Goal: Task Accomplishment & Management: Use online tool/utility

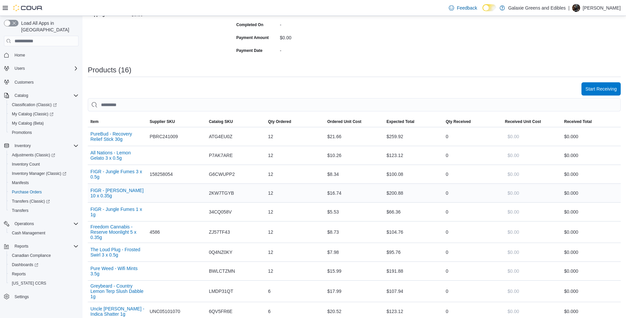
scroll to position [165, 0]
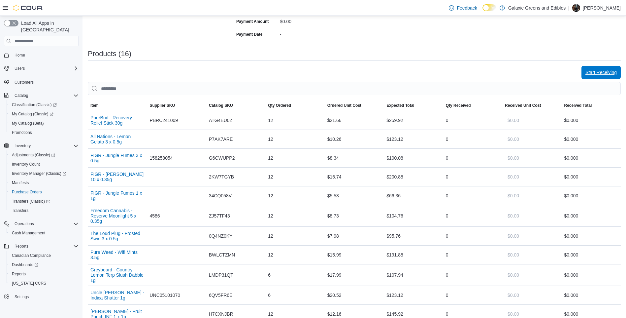
click at [598, 74] on span "Start Receiving" at bounding box center [601, 72] width 31 height 7
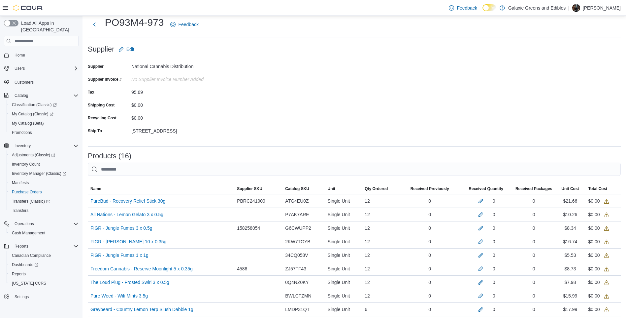
scroll to position [66, 0]
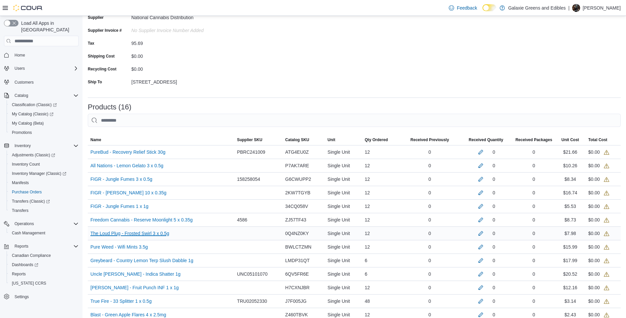
click at [157, 235] on link "The Loud Plug - Frosted Swirl 3 x 0.5g (opens in a new tab or window)" at bounding box center [129, 233] width 79 height 8
click at [142, 232] on link "The Loud Plug - Frosted Swirl 3 x 0.5g (opens in a new tab or window)" at bounding box center [129, 233] width 79 height 8
click at [485, 234] on button "button" at bounding box center [481, 233] width 8 height 8
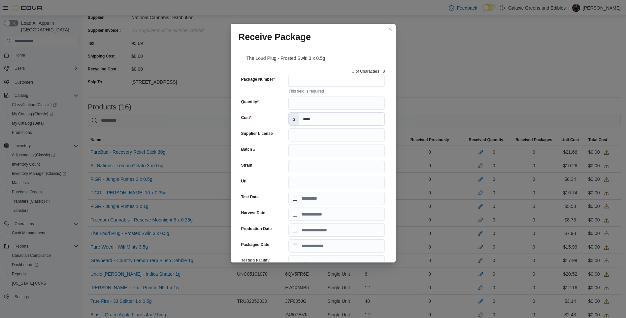
click at [331, 79] on input "Package Number" at bounding box center [337, 80] width 96 height 13
paste input "*********"
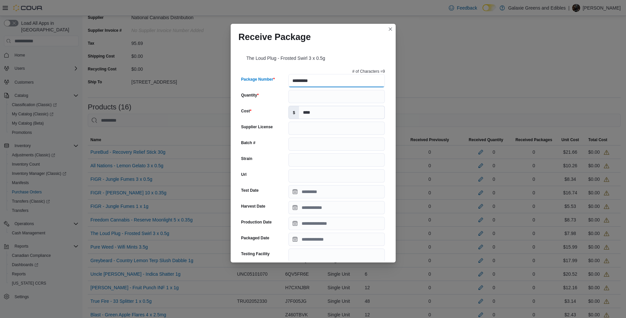
type input "*********"
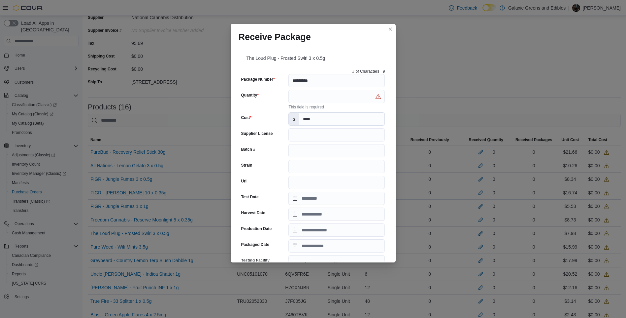
drag, startPoint x: 487, startPoint y: 27, endPoint x: 476, endPoint y: 30, distance: 10.8
click at [476, 30] on div "Receive Package The Loud Plug - Frosted Swirl 3 x 0.5g # of Characters = 9 Pack…" at bounding box center [313, 159] width 626 height 318
click at [330, 98] on input "Quantity" at bounding box center [337, 96] width 96 height 13
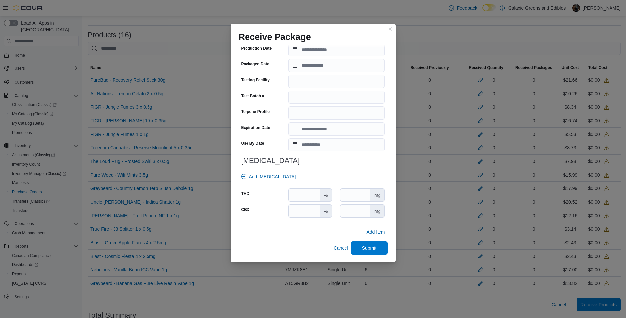
scroll to position [198, 0]
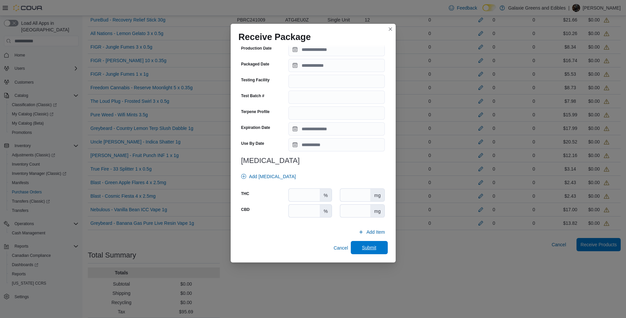
type input "**"
click at [368, 244] on span "Submit" at bounding box center [369, 247] width 29 height 13
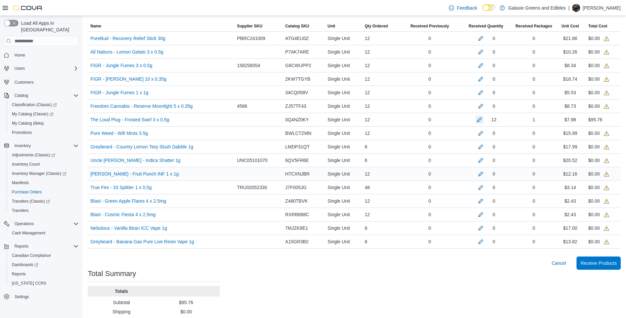
scroll to position [132, 0]
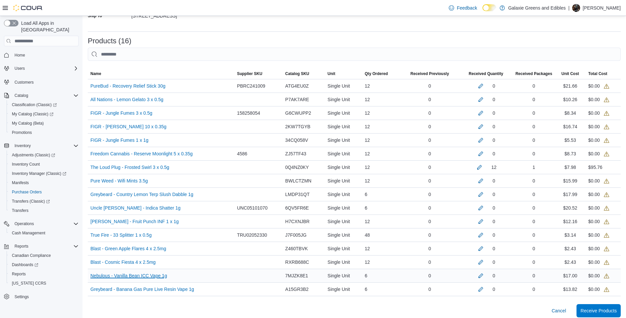
click at [157, 276] on link "Nebulous - Vanilla Bean ICC Vape 1g (opens in a new tab or window)" at bounding box center [128, 275] width 77 height 8
click at [485, 276] on button "button" at bounding box center [481, 275] width 8 height 8
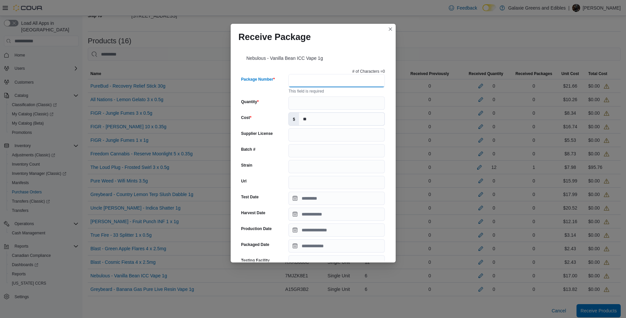
click at [296, 80] on input "Package Number" at bounding box center [337, 80] width 96 height 13
paste input "****"
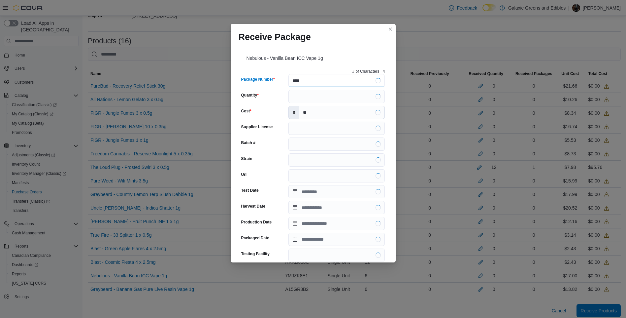
type input "****"
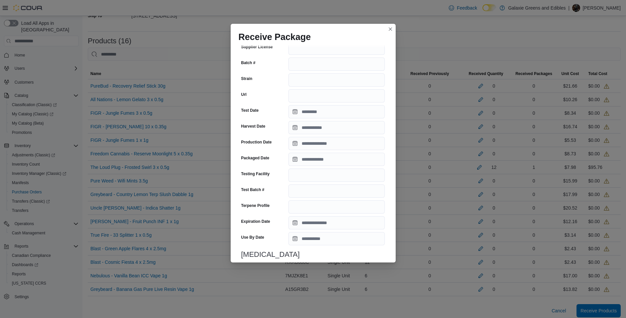
scroll to position [174, 0]
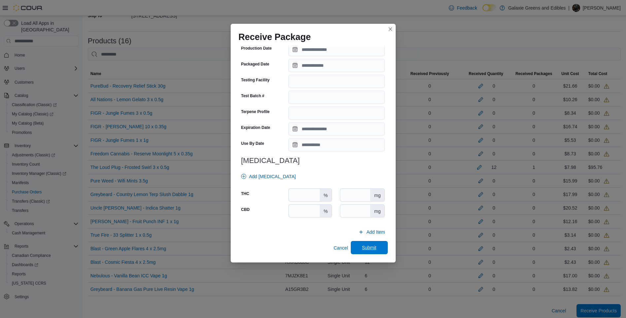
type input "*"
click at [363, 245] on span "Submit" at bounding box center [369, 247] width 15 height 7
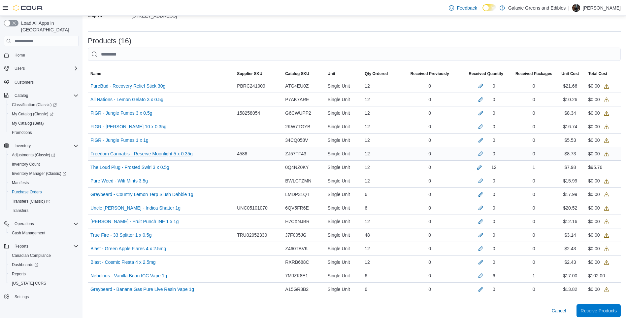
click at [145, 155] on link "Freedom Cannabis - Reserve Moonlight 5 x 0.35g (opens in a new tab or window)" at bounding box center [141, 154] width 102 height 8
click at [485, 152] on button "button" at bounding box center [481, 153] width 8 height 8
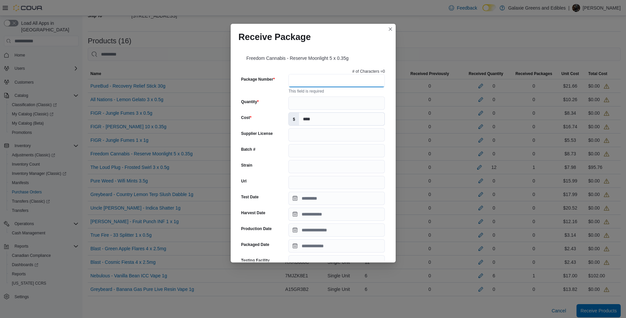
click at [313, 83] on input "Package Number" at bounding box center [337, 80] width 96 height 13
paste input "****"
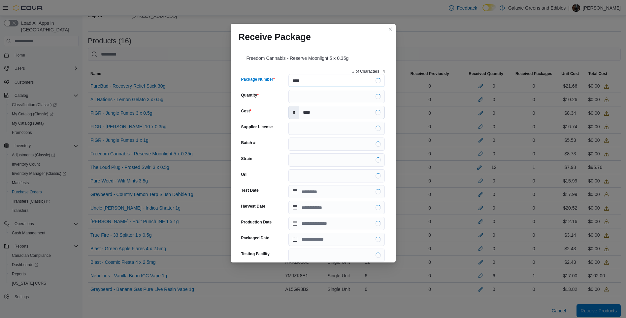
type input "****"
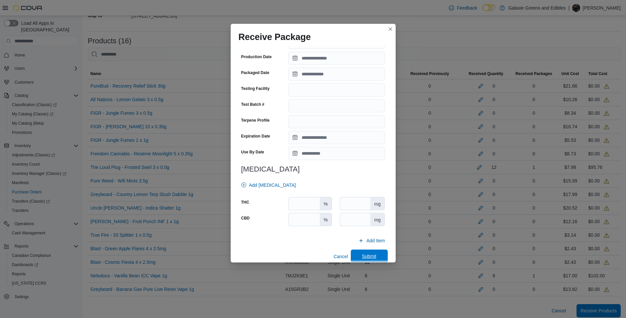
type input "**"
click at [362, 257] on span "Submit" at bounding box center [369, 256] width 15 height 7
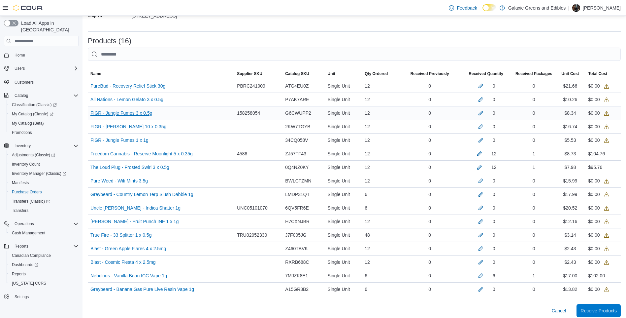
click at [133, 114] on link "FIGR - Jungle Fumes 3 x 0.5g (opens in a new tab or window)" at bounding box center [121, 113] width 62 height 8
click at [485, 113] on button "button" at bounding box center [481, 113] width 8 height 8
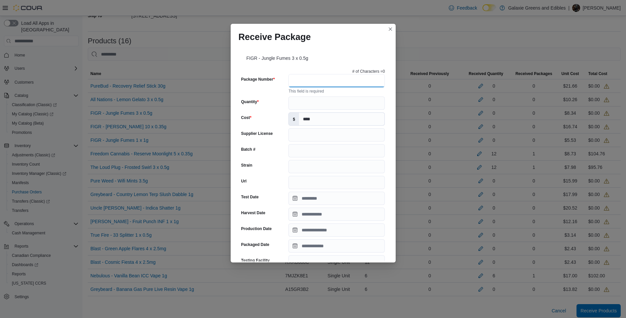
click at [299, 82] on input "Package Number" at bounding box center [337, 80] width 96 height 13
paste input "*********"
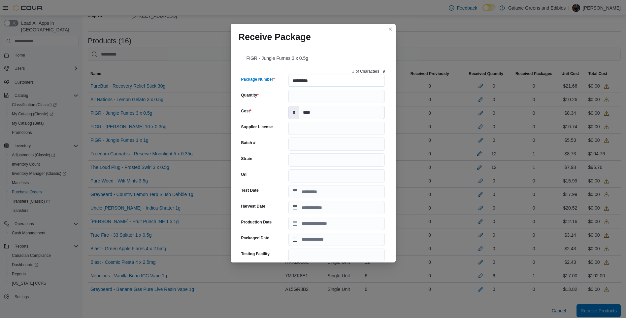
type input "*********"
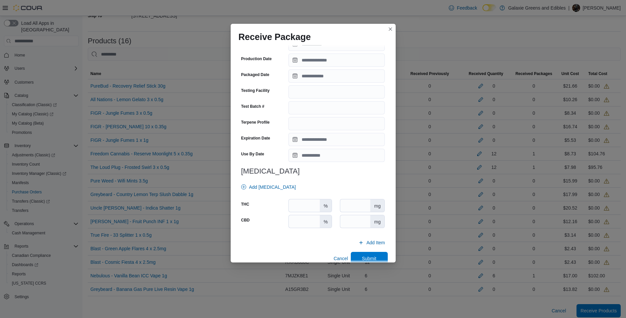
scroll to position [174, 0]
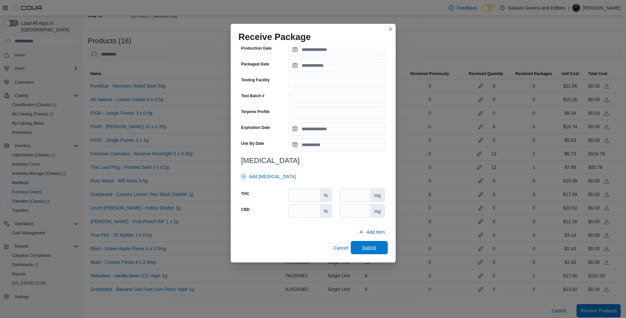
type input "**"
click at [367, 244] on span "Submit" at bounding box center [369, 247] width 29 height 13
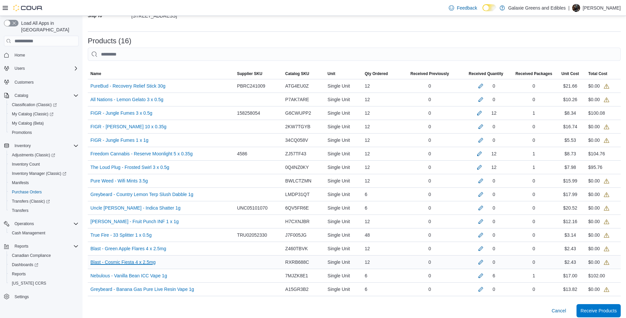
click at [142, 263] on link "Blast - Cosmic Fiesta 4 x 2.5mg (opens in a new tab or window)" at bounding box center [122, 262] width 65 height 8
click at [485, 261] on button "button" at bounding box center [481, 262] width 8 height 8
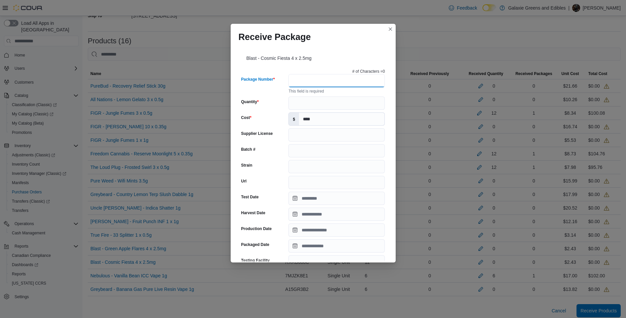
click at [311, 83] on input "Package Number" at bounding box center [337, 80] width 96 height 13
paste input "**********"
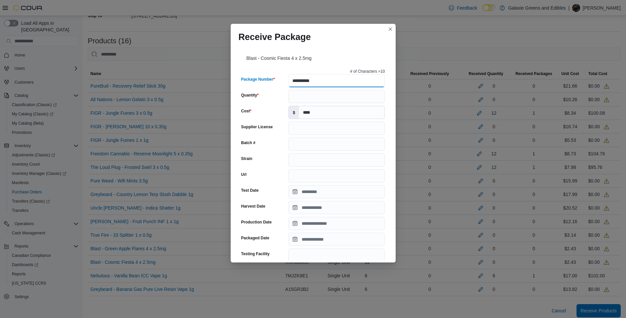
type input "**********"
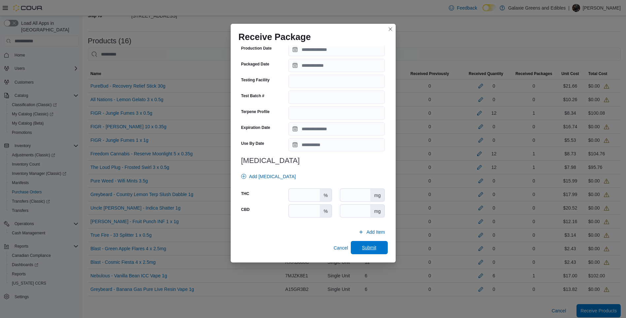
type input "**"
click at [371, 245] on span "Submit" at bounding box center [369, 247] width 15 height 7
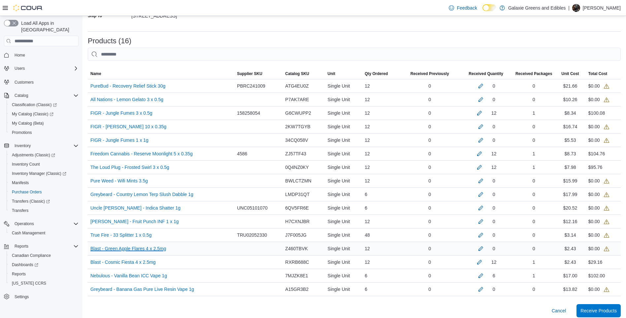
click at [147, 246] on link "Blast - Green Apple Flares 4 x 2.5mg (opens in a new tab or window)" at bounding box center [128, 248] width 76 height 8
click at [485, 249] on button "button" at bounding box center [481, 248] width 8 height 8
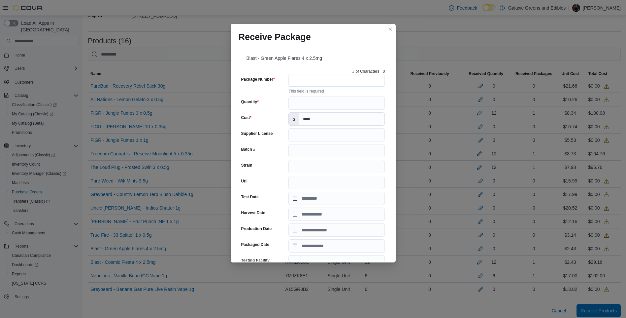
click at [305, 84] on input "Package Number" at bounding box center [337, 80] width 96 height 13
paste input "**********"
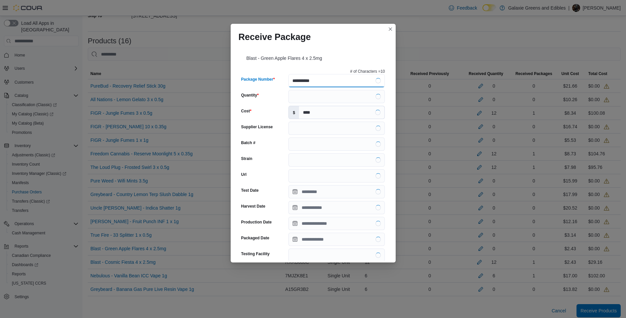
type input "**********"
type input "**"
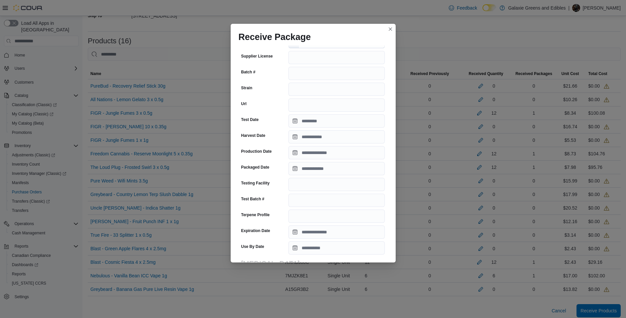
scroll to position [165, 0]
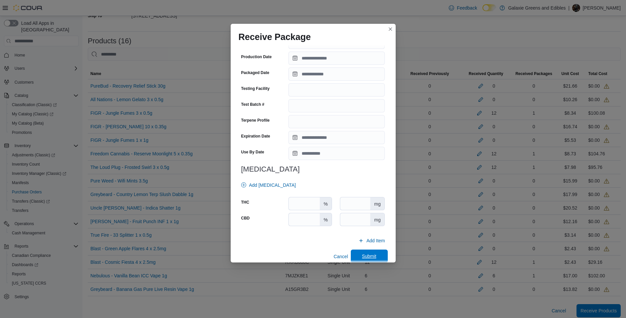
click at [362, 255] on span "Submit" at bounding box center [369, 256] width 15 height 7
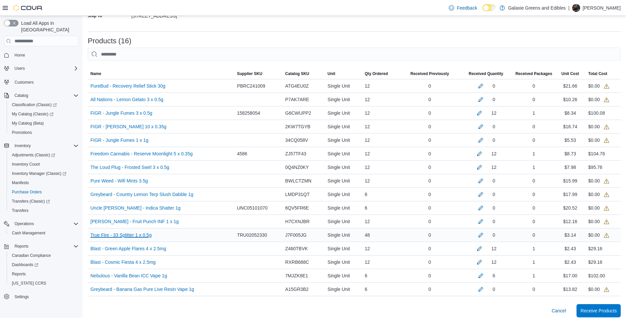
click at [126, 235] on link "True Fire - 33 Splitter 1 x 0.5g (opens in a new tab or window)" at bounding box center [120, 235] width 61 height 8
click at [485, 234] on button "button" at bounding box center [481, 234] width 8 height 8
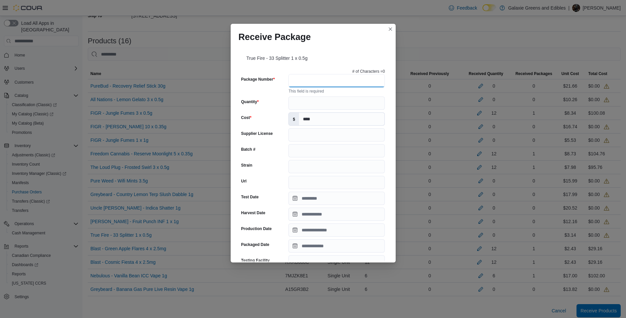
click at [307, 81] on input "Package Number" at bounding box center [337, 80] width 96 height 13
paste input "*******"
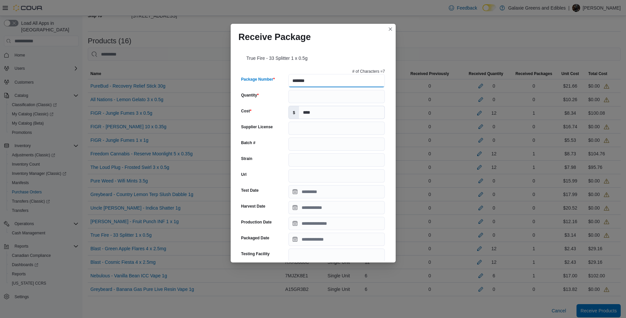
type input "*******"
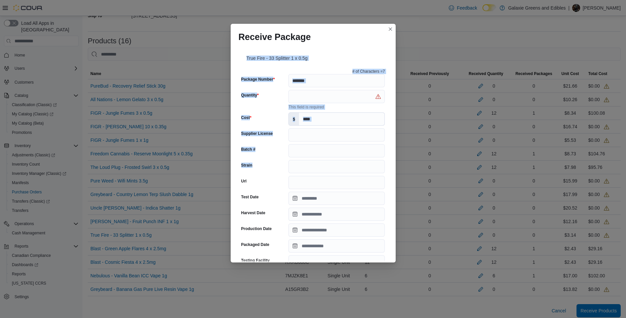
drag, startPoint x: 342, startPoint y: 25, endPoint x: 128, endPoint y: 183, distance: 266.1
click at [128, 183] on div "Receive Package True Fire - 33 Splitter 1 x 0.5g # of Characters = 7 Package Nu…" at bounding box center [313, 159] width 626 height 318
click at [393, 28] on button "Closes this modal window" at bounding box center [391, 29] width 8 height 8
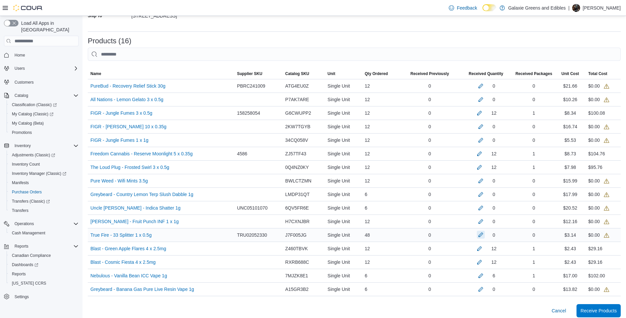
click at [485, 233] on button "button" at bounding box center [481, 234] width 8 height 8
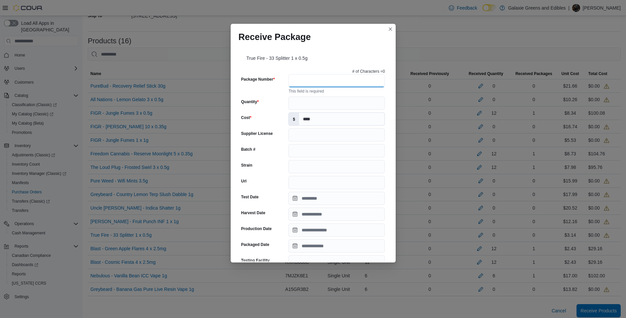
click at [305, 79] on input "Package Number" at bounding box center [337, 80] width 96 height 13
paste input "*******"
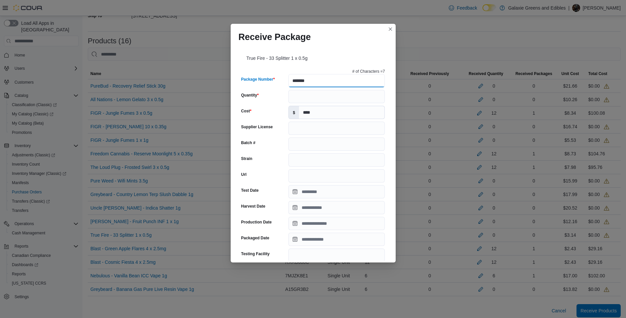
type input "*******"
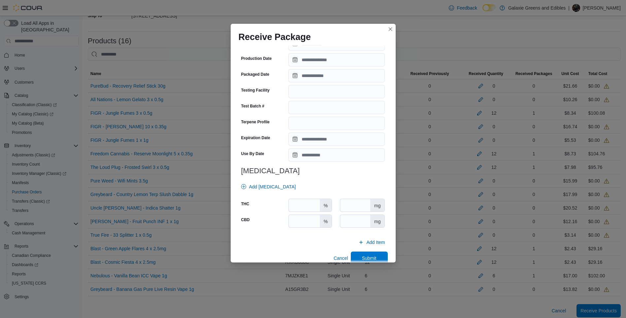
scroll to position [174, 0]
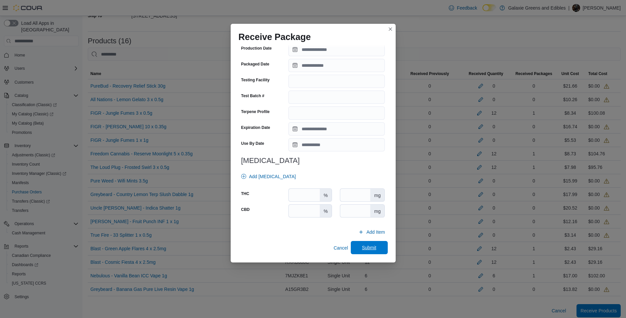
type input "**"
click at [375, 246] on span "Submit" at bounding box center [369, 247] width 29 height 13
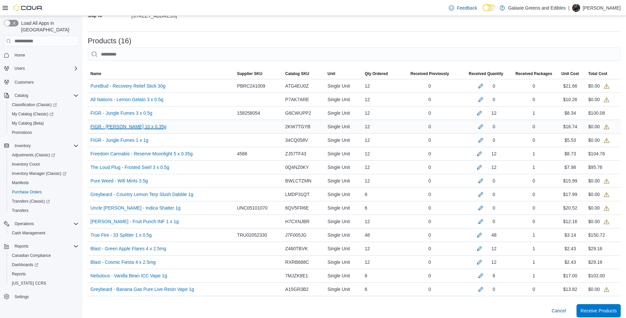
click at [147, 126] on link "FIGR - Garlic Truffle 10 x 0.35g (opens in a new tab or window)" at bounding box center [128, 127] width 76 height 8
click at [483, 128] on button "button" at bounding box center [481, 126] width 8 height 8
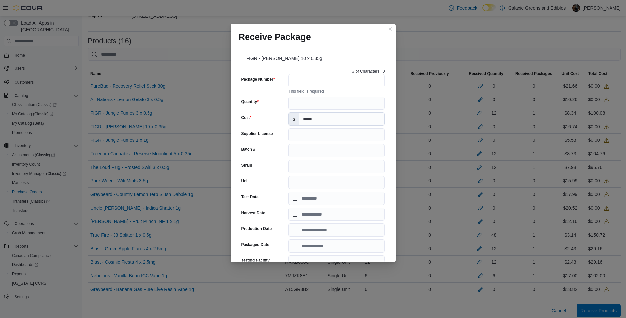
click at [323, 79] on input "Package Number" at bounding box center [337, 80] width 96 height 13
paste input "*********"
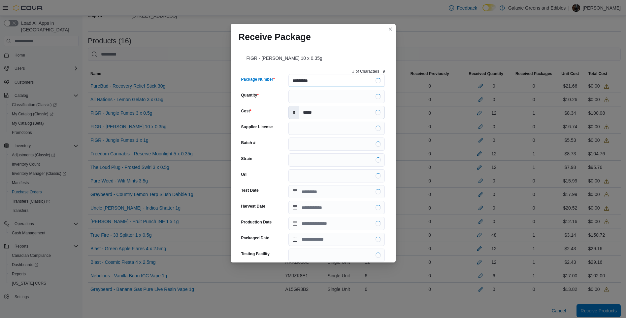
type input "*********"
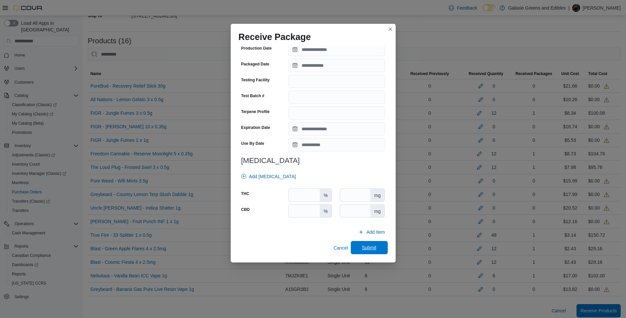
type input "**"
click at [371, 248] on span "Submit" at bounding box center [369, 247] width 15 height 7
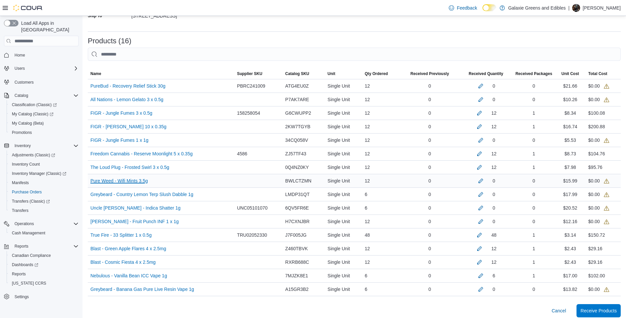
click at [136, 178] on link "Pure Weed - Wifi Mints 3.5g (opens in a new tab or window)" at bounding box center [118, 181] width 57 height 8
click at [485, 180] on button "button" at bounding box center [481, 180] width 8 height 8
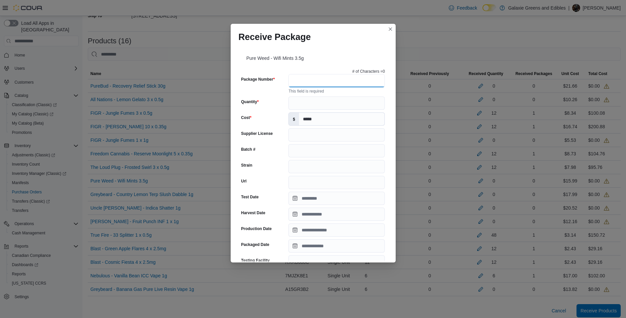
click at [300, 80] on input "Package Number" at bounding box center [337, 80] width 96 height 13
paste input "**********"
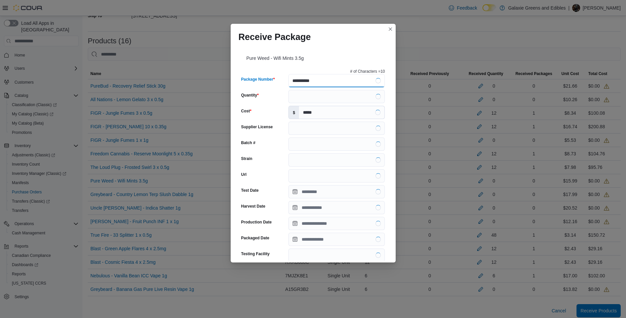
type input "**********"
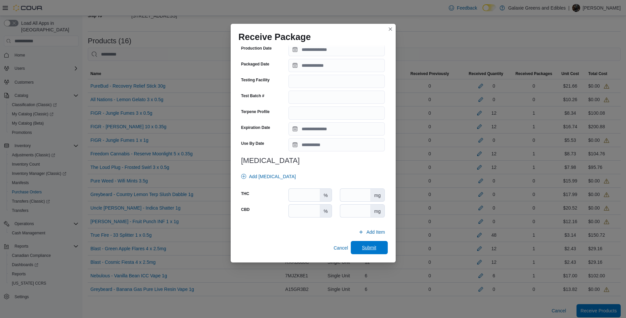
type input "**"
click at [366, 247] on span "Submit" at bounding box center [369, 247] width 15 height 7
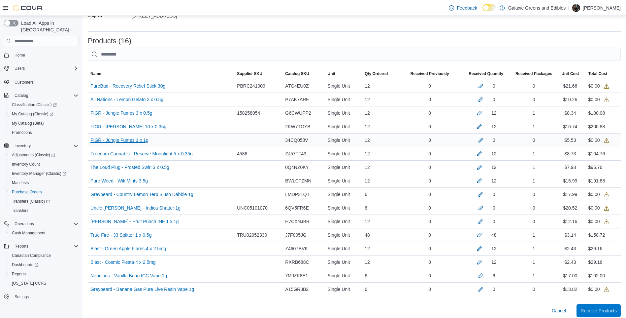
click at [137, 138] on link "FIGR - Jungle Fumes 1 x 1g (opens in a new tab or window)" at bounding box center [119, 140] width 58 height 8
click at [483, 139] on button "button" at bounding box center [481, 140] width 8 height 8
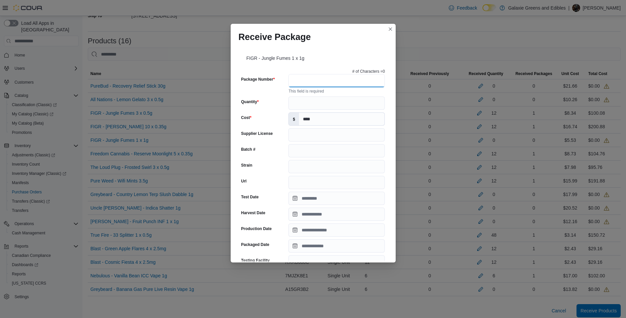
click at [319, 86] on input "Package Number" at bounding box center [337, 80] width 96 height 13
paste input "*********"
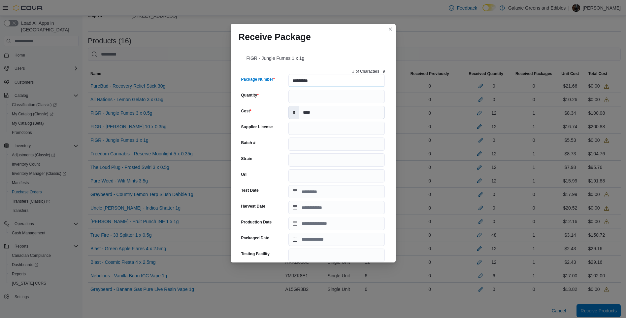
type input "*********"
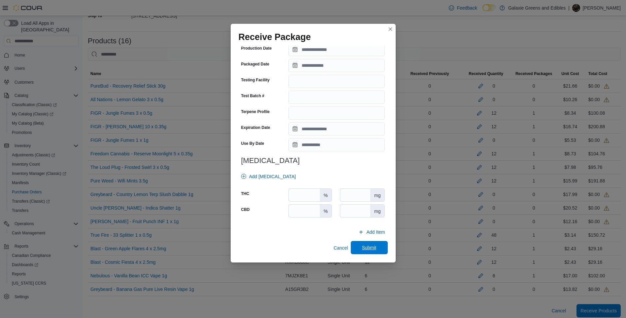
type input "**"
click at [366, 243] on span "Submit" at bounding box center [369, 247] width 29 height 13
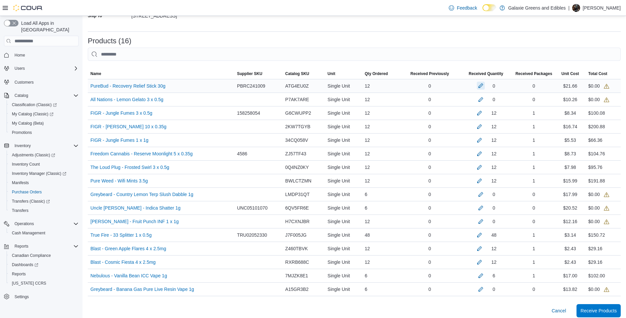
click at [485, 87] on button "button" at bounding box center [481, 86] width 8 height 8
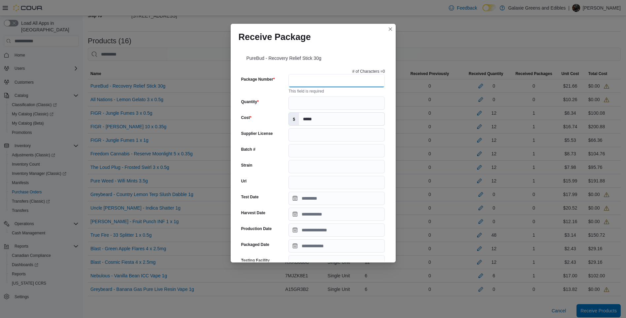
click at [341, 76] on input "Package Number" at bounding box center [337, 80] width 96 height 13
click at [390, 20] on div "Receive Package PureBud - Recovery Relief Stick 30g # of Characters = 0 Package…" at bounding box center [313, 159] width 626 height 318
click at [390, 29] on button "Closes this modal window" at bounding box center [391, 29] width 8 height 8
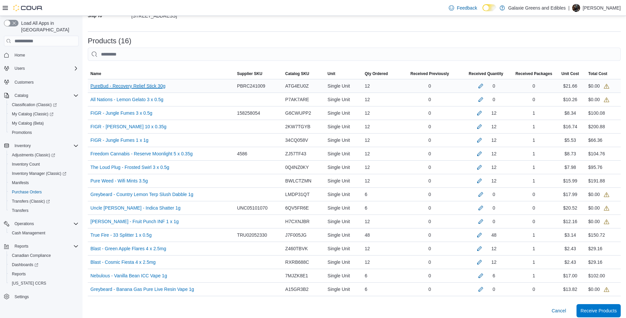
click at [132, 84] on link "PureBud - Recovery Relief Stick 30g (opens in a new tab or window)" at bounding box center [127, 86] width 75 height 8
click at [483, 85] on button "button" at bounding box center [481, 86] width 8 height 8
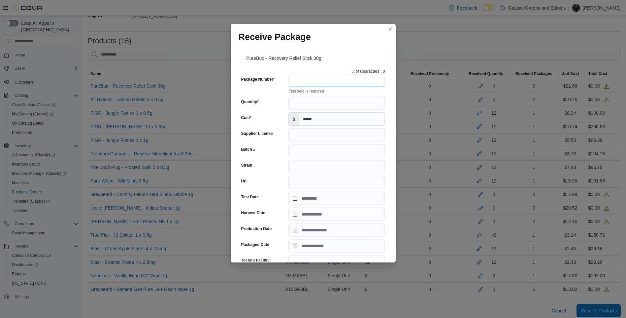
click at [295, 86] on input "Package Number" at bounding box center [337, 80] width 96 height 13
paste input "**********"
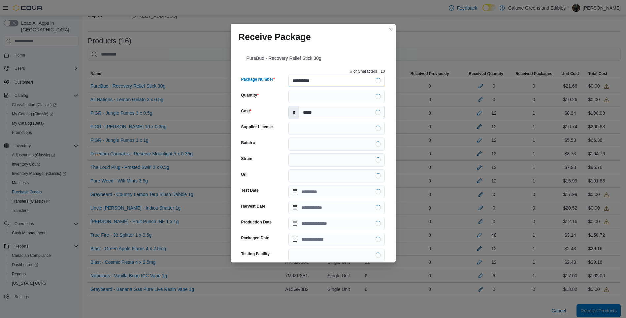
type input "**********"
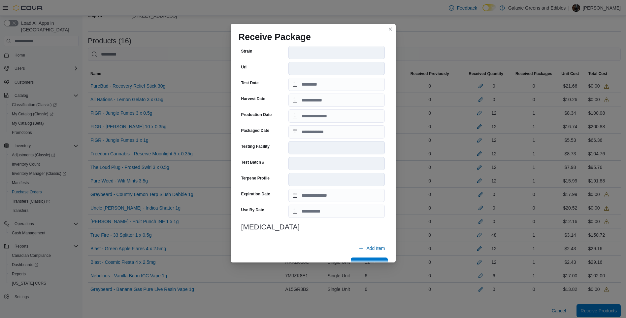
scroll to position [168, 0]
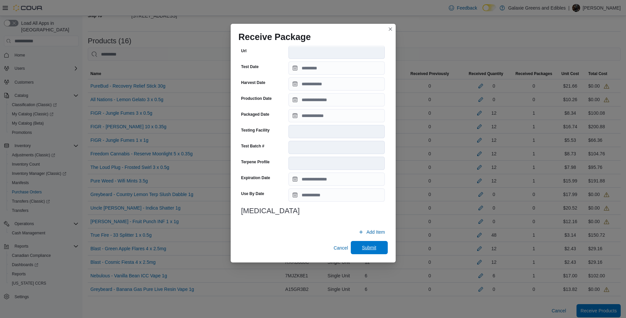
type input "**"
click at [374, 245] on span "Submit" at bounding box center [369, 247] width 29 height 13
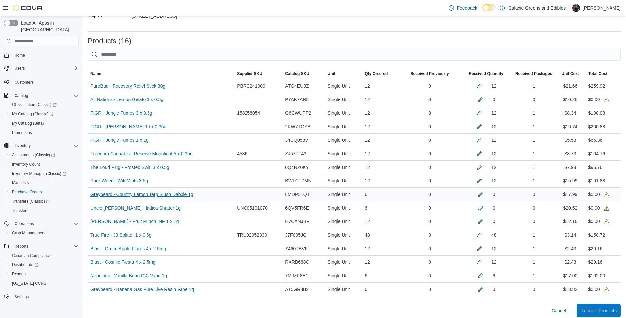
click at [132, 193] on link "Greybeard - Country Lemon Terp Slush Dabble 1g (opens in a new tab or window)" at bounding box center [141, 194] width 103 height 8
click at [485, 193] on button "button" at bounding box center [481, 194] width 8 height 8
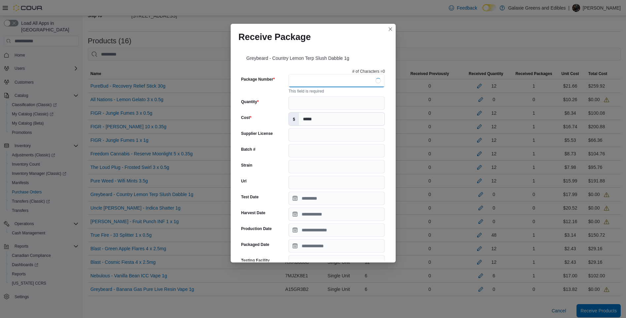
click at [317, 78] on input "Package Number" at bounding box center [337, 80] width 96 height 13
paste input "**********"
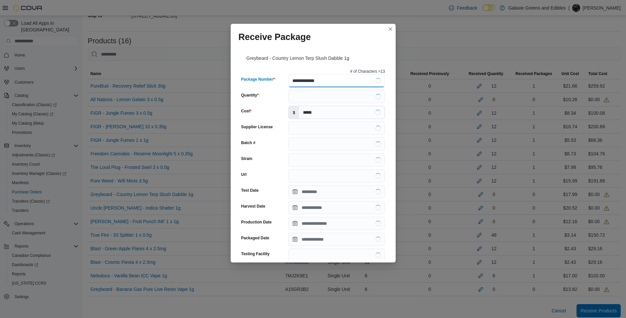
type input "**********"
type input "*"
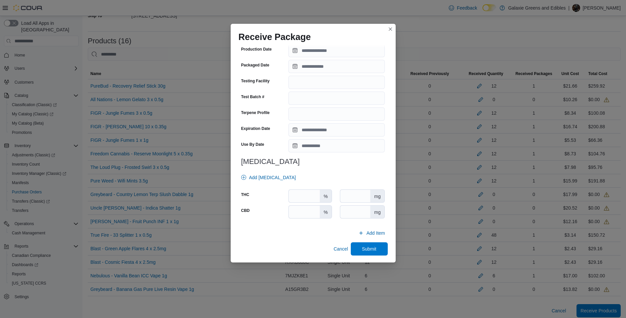
scroll to position [174, 0]
click at [370, 250] on span "Submit" at bounding box center [369, 247] width 15 height 7
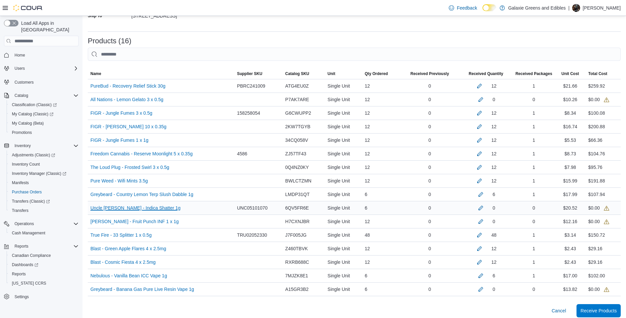
click at [140, 208] on link "Uncle Bob - Indica Shatter 1g (opens in a new tab or window)" at bounding box center [135, 208] width 90 height 8
click at [485, 208] on button "button" at bounding box center [481, 207] width 8 height 8
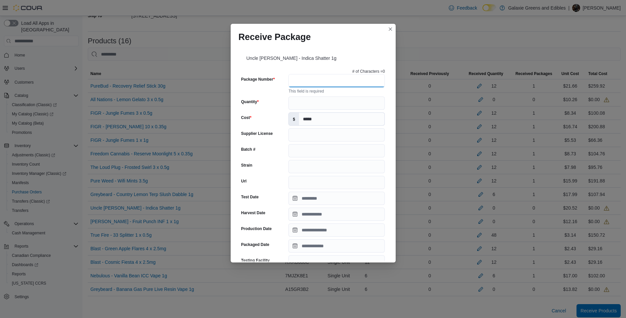
click at [309, 82] on input "Package Number" at bounding box center [337, 80] width 96 height 13
paste input "*******"
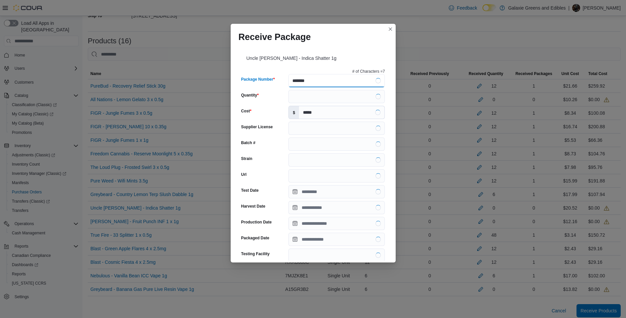
type input "*******"
type input "*"
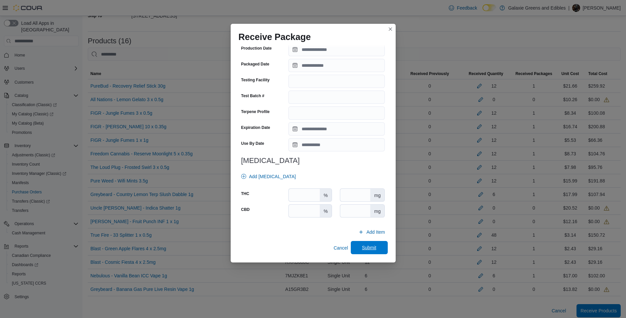
click at [361, 243] on span "Submit" at bounding box center [369, 247] width 29 height 13
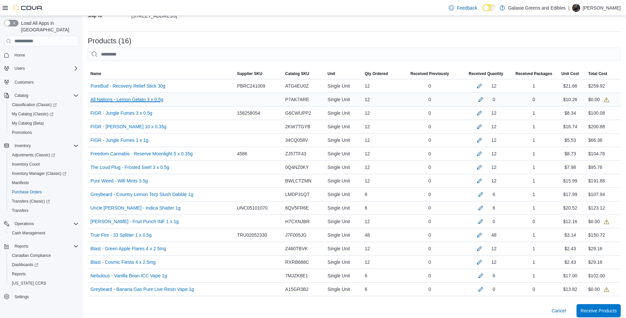
click at [147, 99] on link "All Nations - Lemon Gelato 3 x 0.5g (opens in a new tab or window)" at bounding box center [126, 99] width 73 height 8
click at [485, 100] on button "button" at bounding box center [481, 99] width 8 height 8
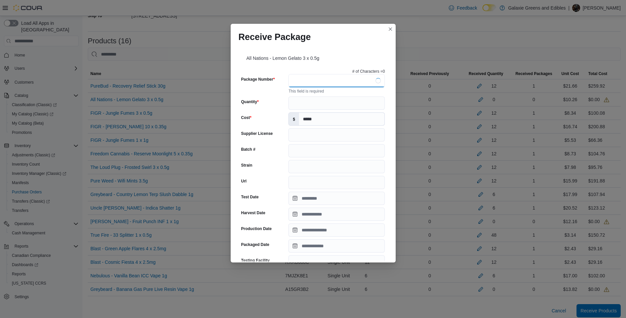
click at [314, 85] on input "Package Number" at bounding box center [337, 80] width 96 height 13
paste input "*******"
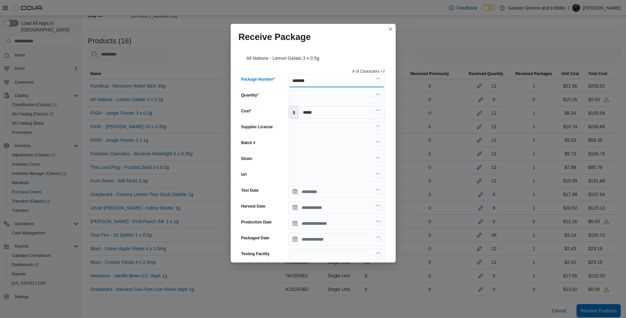
type input "*******"
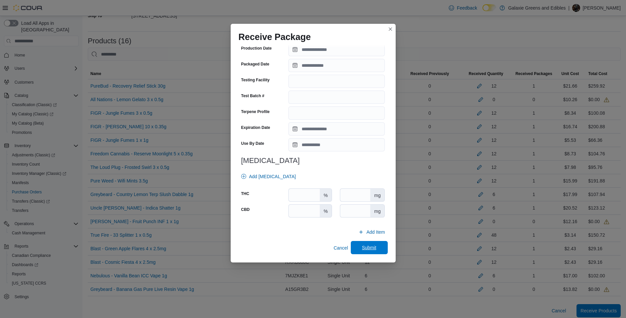
type input "**"
click at [363, 243] on span "Submit" at bounding box center [369, 247] width 29 height 13
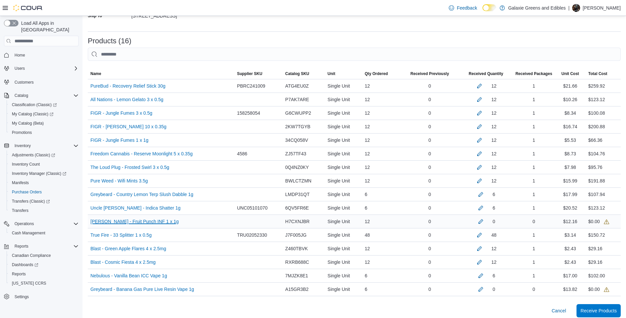
click at [150, 220] on link "Papa’s Herb - Fruit Punch INF 1 x 1g (opens in a new tab or window)" at bounding box center [134, 221] width 88 height 8
click at [484, 219] on button "button" at bounding box center [481, 221] width 8 height 8
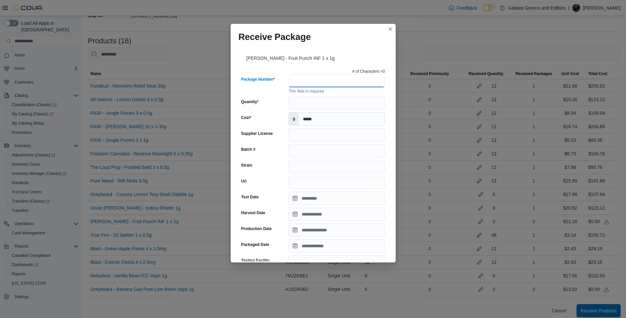
click at [309, 83] on input "Package Number" at bounding box center [337, 80] width 96 height 13
paste input "*********"
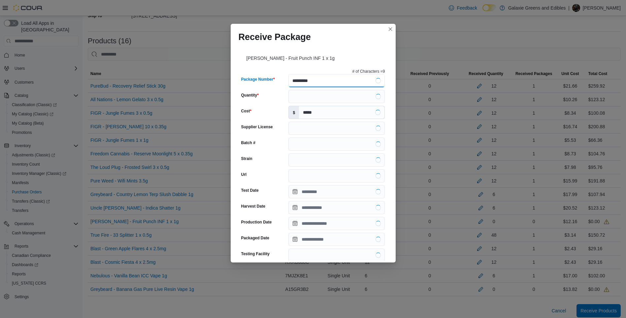
type input "*********"
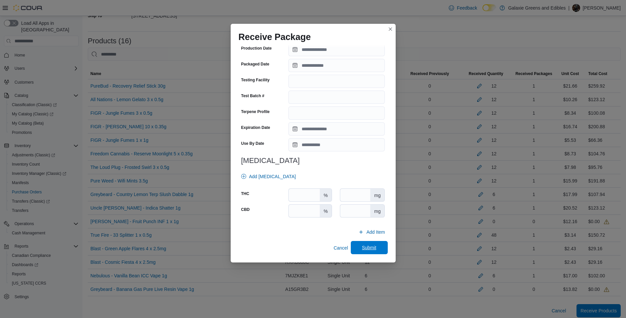
type input "**"
click at [374, 248] on span "Submit" at bounding box center [369, 247] width 29 height 13
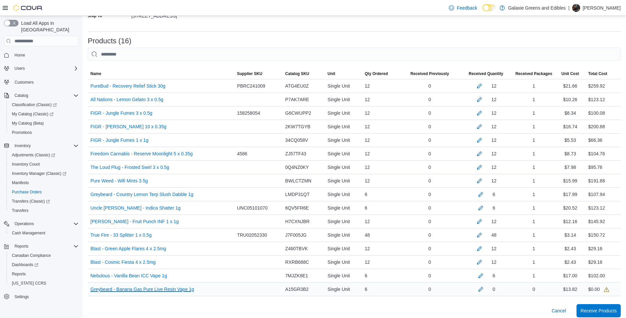
click at [160, 285] on link "Greybeard - Banana Gas Pure Live Resin Vape 1g (opens in a new tab or window)" at bounding box center [142, 289] width 104 height 8
click at [485, 291] on button "button" at bounding box center [481, 289] width 8 height 8
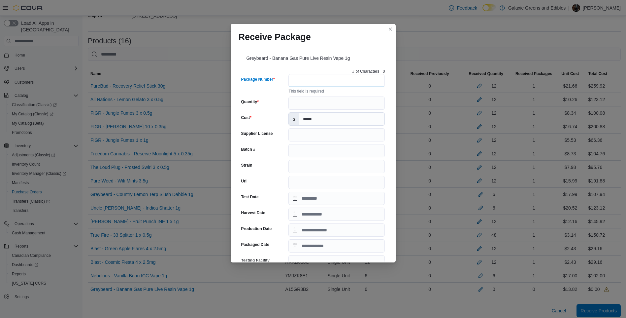
click at [307, 81] on input "Package Number" at bounding box center [337, 80] width 96 height 13
paste input "**********"
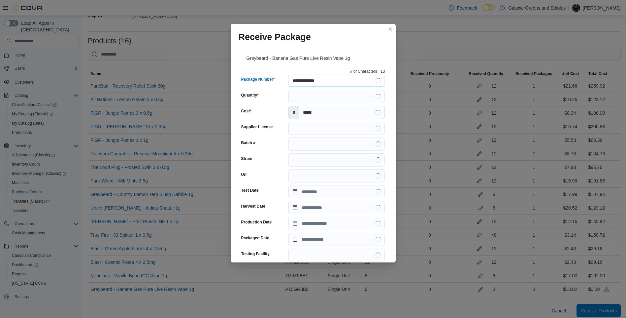
type input "**********"
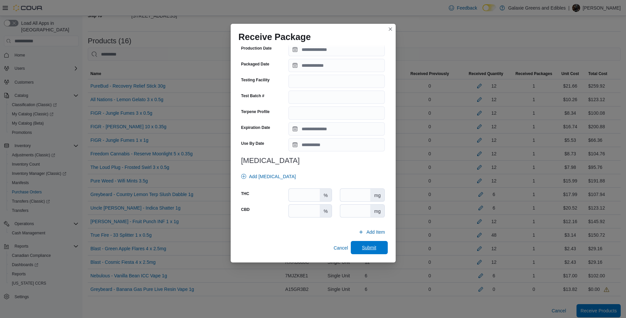
type input "*"
click at [377, 245] on span "Submit" at bounding box center [369, 247] width 29 height 13
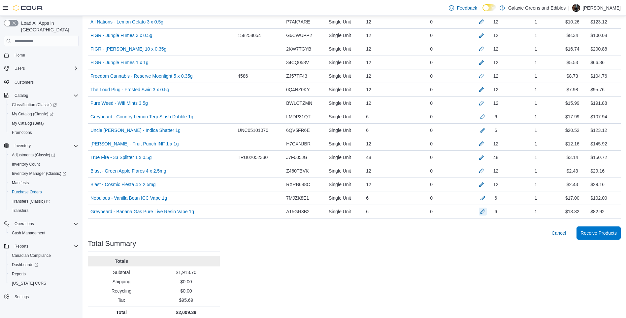
scroll to position [215, 0]
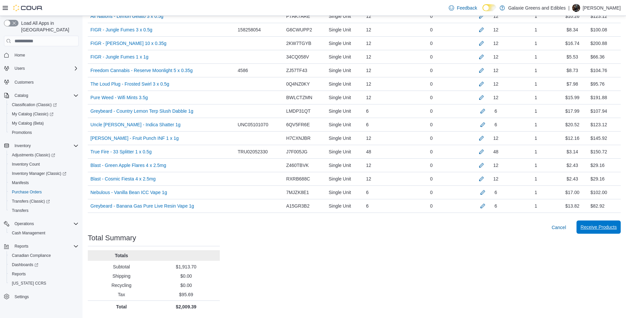
click at [603, 227] on span "Receive Products" at bounding box center [599, 227] width 36 height 7
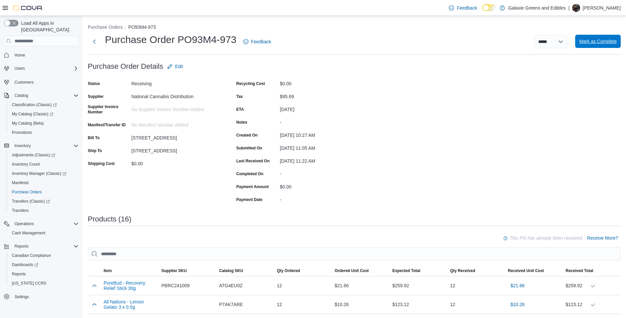
click at [595, 42] on span "Mark as Complete" at bounding box center [599, 41] width 38 height 7
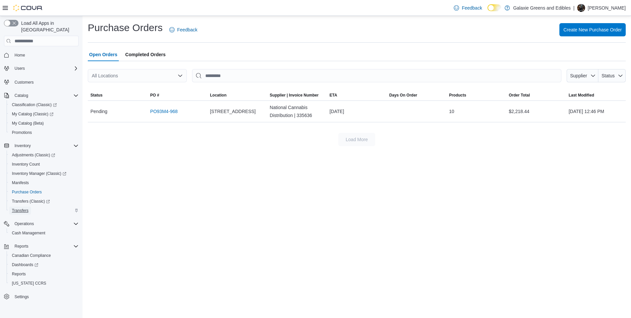
click at [28, 208] on span "Transfers" at bounding box center [20, 210] width 17 height 5
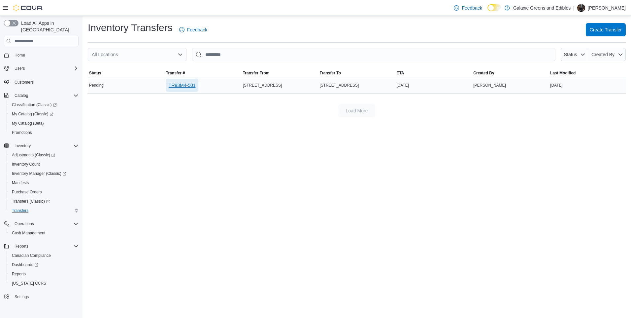
click at [185, 84] on span "TR93M4-501" at bounding box center [182, 85] width 27 height 7
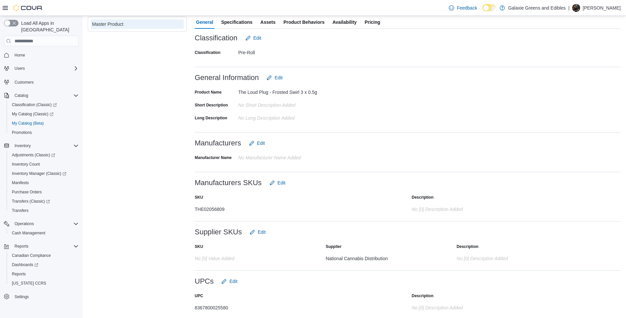
scroll to position [148, 0]
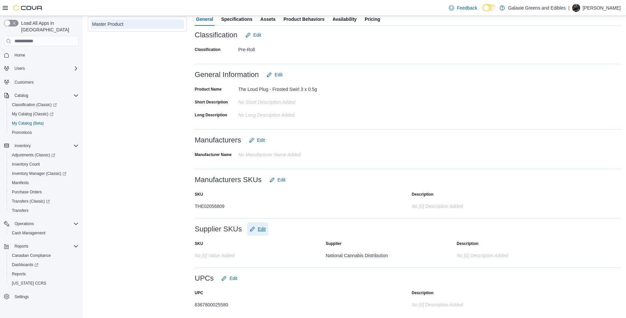
click at [259, 231] on span "Edit" at bounding box center [262, 229] width 8 height 7
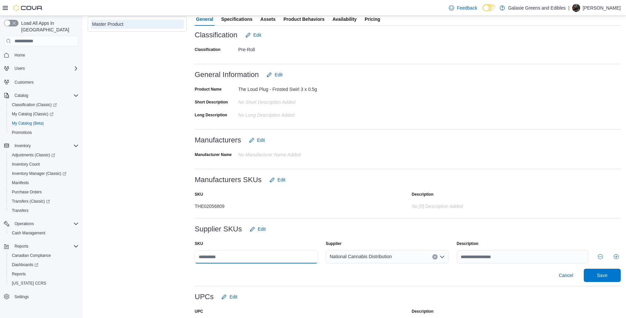
click at [235, 253] on input "text" at bounding box center [256, 256] width 123 height 13
type input "*********"
click at [608, 275] on span "Save" at bounding box center [602, 274] width 11 height 7
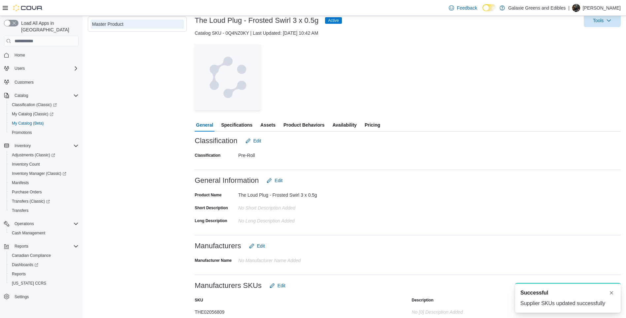
scroll to position [0, 0]
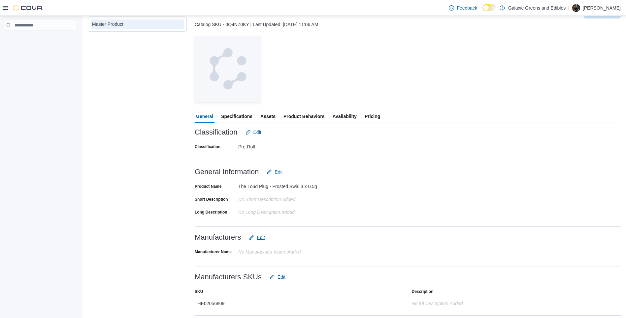
scroll to position [148, 0]
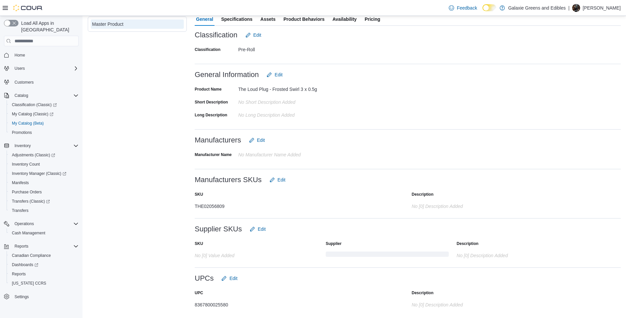
click at [228, 207] on div "THE02056809" at bounding box center [261, 205] width 132 height 8
drag, startPoint x: 224, startPoint y: 258, endPoint x: 195, endPoint y: 257, distance: 28.4
click at [195, 257] on div "25186FS01" at bounding box center [256, 254] width 123 height 8
copy div "25186FS01"
click at [281, 260] on div at bounding box center [408, 260] width 426 height 5
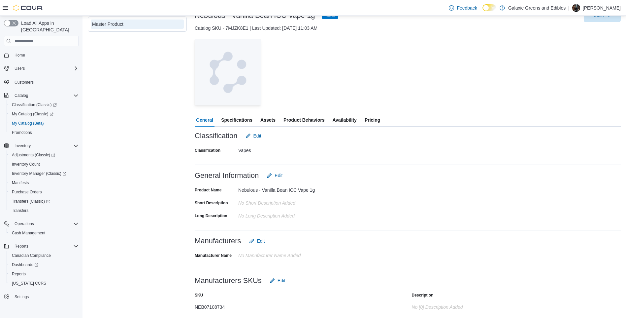
scroll to position [148, 0]
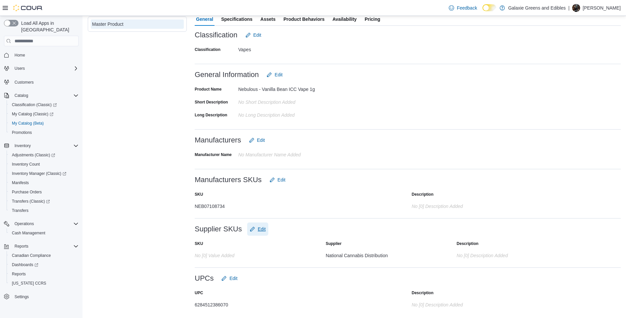
click at [256, 233] on span "Edit" at bounding box center [258, 228] width 16 height 13
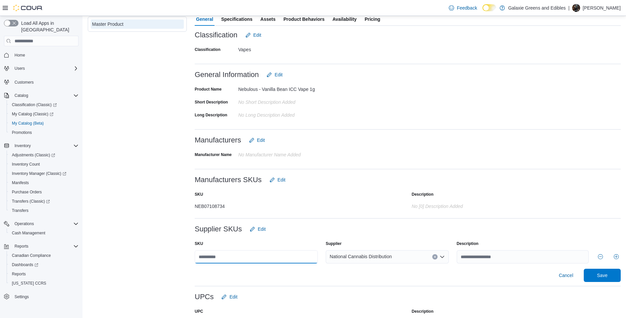
click at [246, 254] on input "text" at bounding box center [256, 256] width 123 height 13
type input "****"
click at [608, 270] on span "Save" at bounding box center [602, 274] width 29 height 13
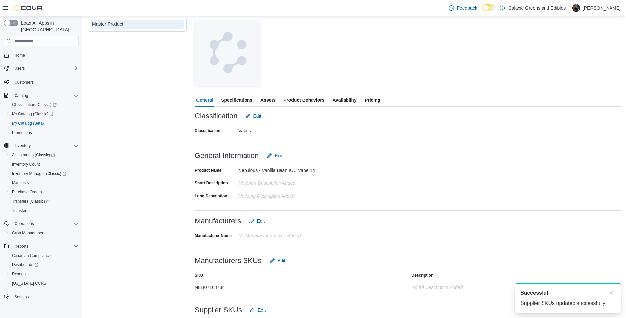
scroll to position [0, 0]
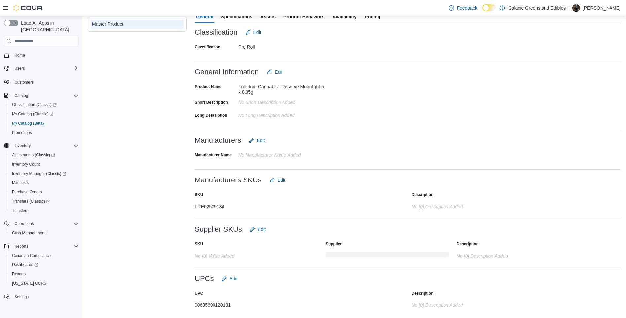
scroll to position [145, 0]
click at [261, 229] on span "Edit" at bounding box center [262, 229] width 8 height 7
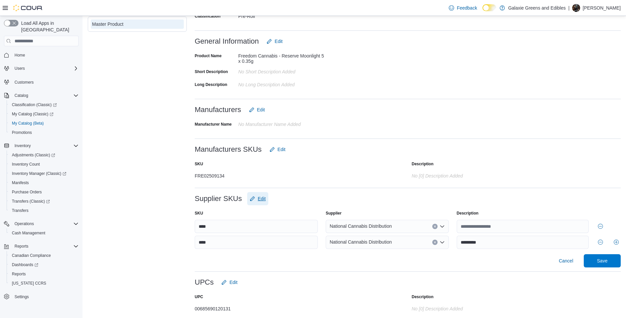
scroll to position [179, 0]
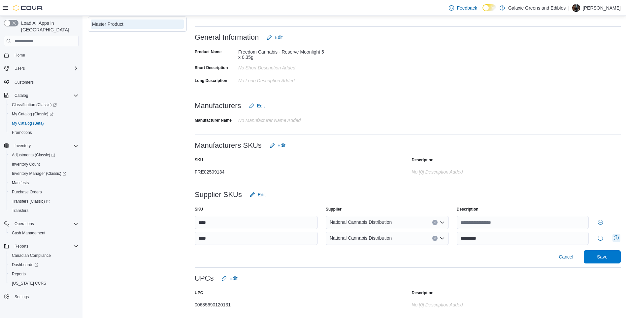
click at [620, 238] on button "Add row" at bounding box center [617, 238] width 8 height 8
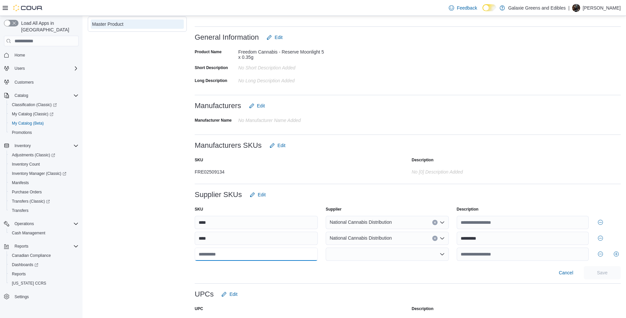
click at [217, 255] on input "text" at bounding box center [256, 253] width 123 height 13
type input "****"
click at [383, 257] on div at bounding box center [387, 253] width 123 height 13
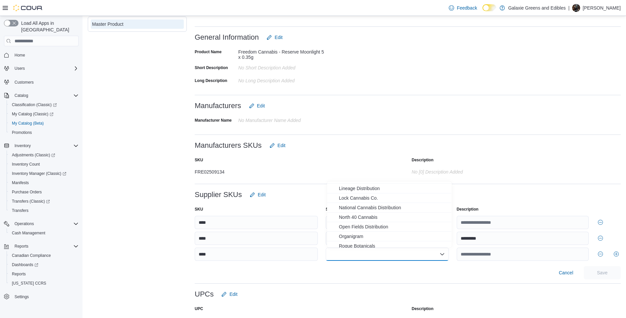
scroll to position [198, 0]
click at [371, 209] on span "National Cannabis Distribution" at bounding box center [393, 208] width 109 height 7
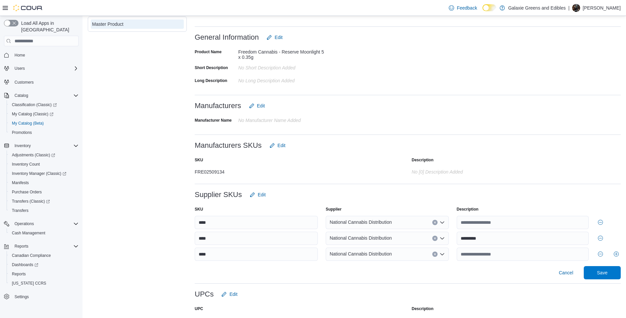
click at [438, 260] on div "SKU Supplier Description **** National Cannabis Distribution **** National Cann…" at bounding box center [408, 240] width 426 height 78
click at [608, 269] on span "Save" at bounding box center [602, 272] width 11 height 7
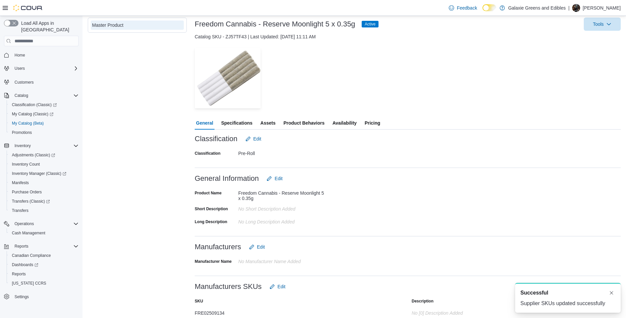
scroll to position [0, 0]
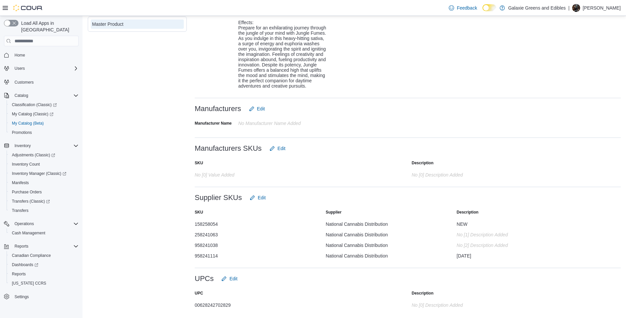
scroll to position [506, 0]
drag, startPoint x: 220, startPoint y: 223, endPoint x: 195, endPoint y: 224, distance: 24.4
click at [195, 224] on div "158258054" at bounding box center [256, 222] width 123 height 8
copy div "158258054"
click at [264, 195] on span "Edit" at bounding box center [262, 197] width 8 height 7
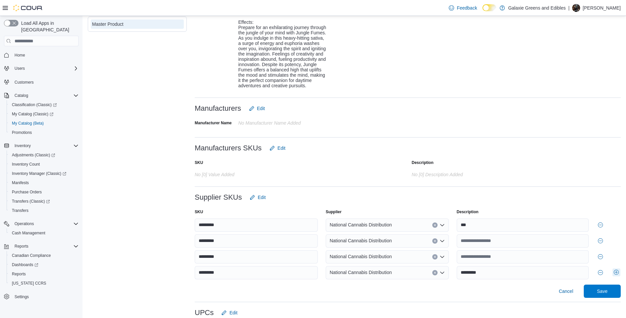
click at [619, 273] on button "Add row" at bounding box center [617, 272] width 8 height 8
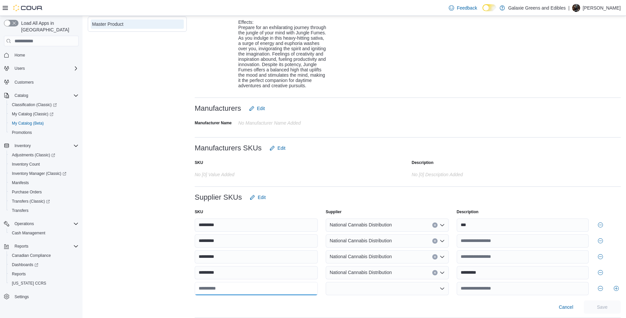
click at [263, 288] on input "text" at bounding box center [256, 288] width 123 height 13
paste input "*********"
type input "*********"
click at [357, 286] on div at bounding box center [387, 288] width 123 height 13
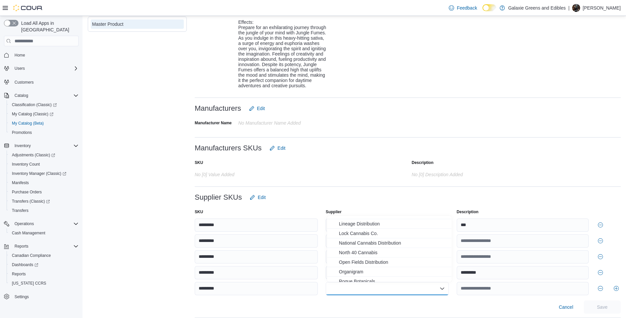
scroll to position [198, 0]
click at [369, 243] on span "National Cannabis Distribution" at bounding box center [393, 242] width 109 height 7
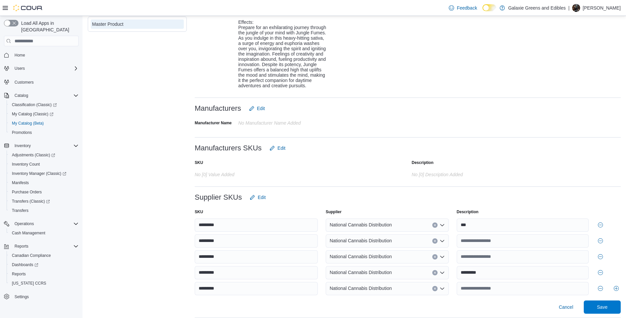
click at [442, 302] on div "Cancel Save" at bounding box center [408, 306] width 426 height 13
click at [613, 311] on span "Save" at bounding box center [602, 306] width 29 height 13
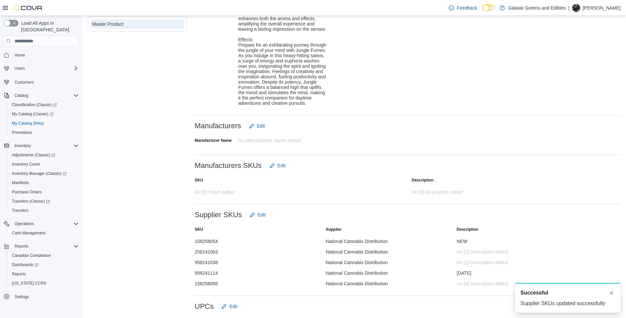
scroll to position [473, 0]
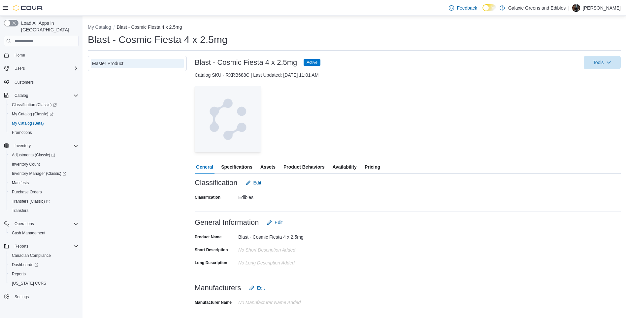
scroll to position [148, 0]
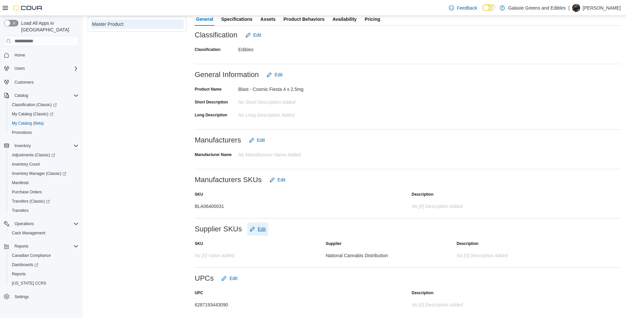
click at [261, 229] on span "Edit" at bounding box center [262, 229] width 8 height 7
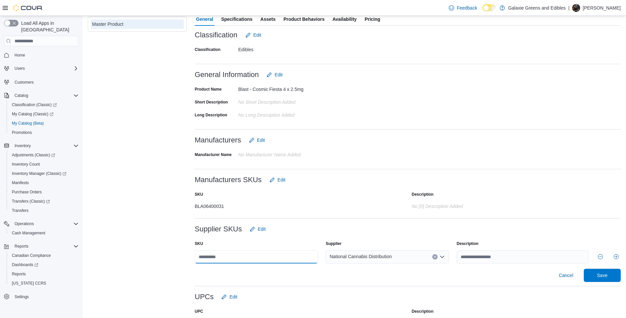
click at [235, 256] on input "text" at bounding box center [256, 256] width 123 height 13
type input "**********"
click at [318, 275] on div "Cancel Save" at bounding box center [408, 274] width 426 height 13
click at [608, 275] on span "Save" at bounding box center [602, 274] width 11 height 7
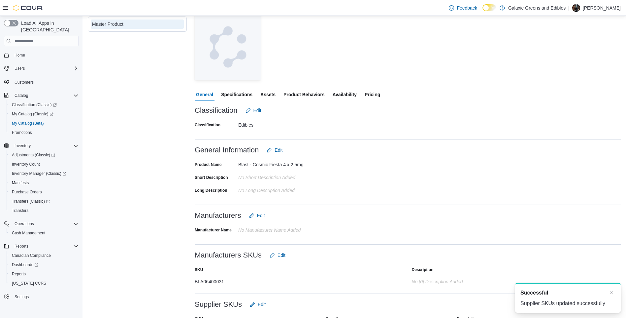
scroll to position [0, 0]
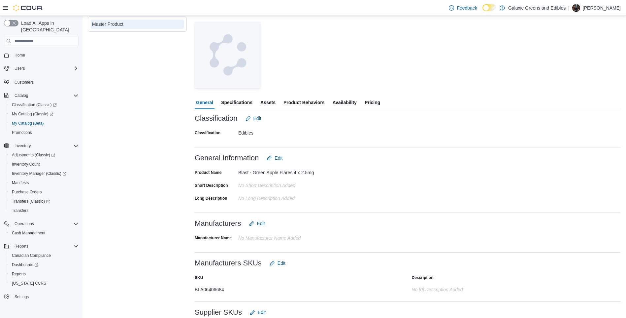
scroll to position [148, 0]
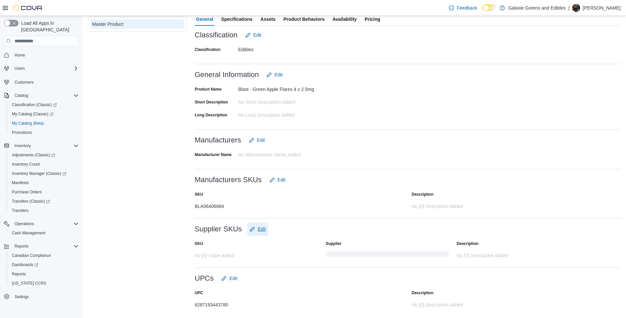
click at [264, 230] on span "Edit" at bounding box center [262, 229] width 8 height 7
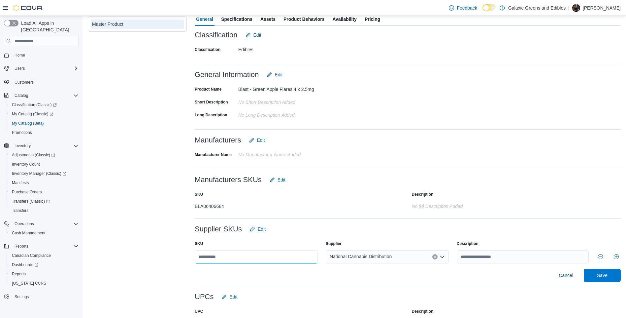
click at [240, 254] on input "text" at bounding box center [256, 256] width 123 height 13
type input "**********"
click at [253, 272] on div "Cancel Save" at bounding box center [408, 274] width 426 height 13
click at [610, 271] on span "Save" at bounding box center [602, 274] width 29 height 13
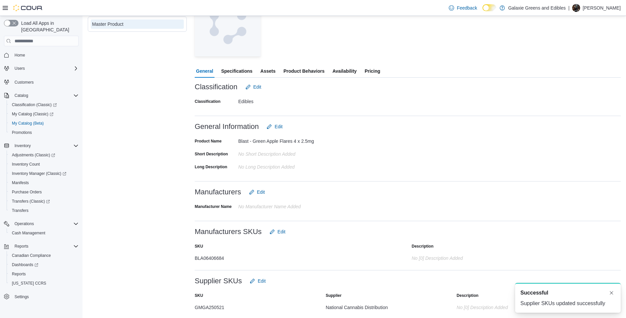
scroll to position [0, 0]
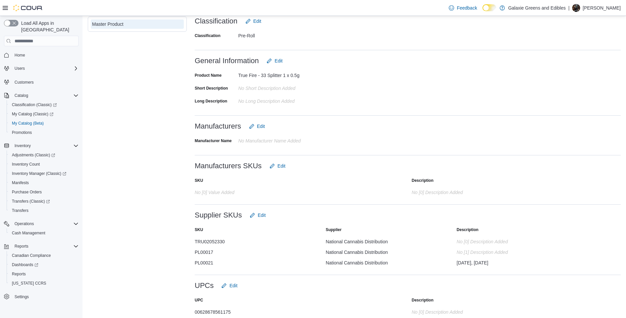
scroll to position [169, 0]
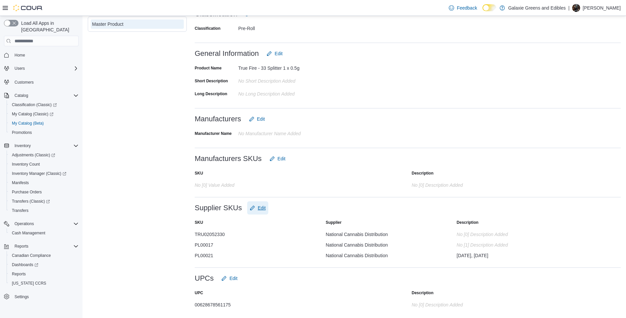
click at [261, 207] on span "Edit" at bounding box center [262, 207] width 8 height 7
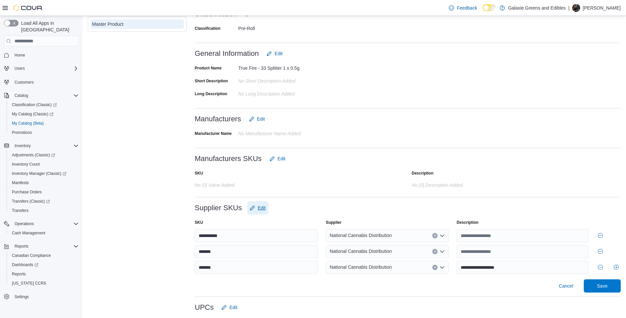
click at [261, 208] on span "Edit" at bounding box center [262, 207] width 8 height 7
click at [259, 205] on span "Edit" at bounding box center [262, 207] width 8 height 7
click at [322, 202] on div "Supplier SKUs Edit" at bounding box center [408, 207] width 426 height 13
click at [259, 209] on span "Edit" at bounding box center [262, 207] width 8 height 7
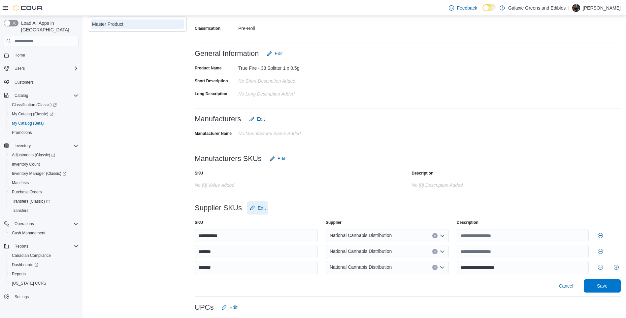
click at [260, 208] on span "Edit" at bounding box center [262, 207] width 8 height 7
click at [261, 206] on span "Edit" at bounding box center [262, 207] width 8 height 7
click at [620, 265] on button "Add row" at bounding box center [617, 267] width 8 height 8
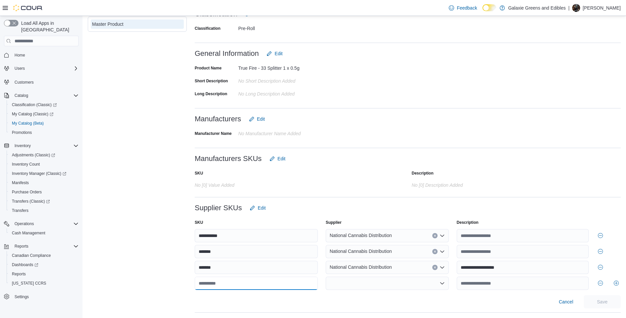
click at [234, 283] on input "text" at bounding box center [256, 282] width 123 height 13
type input "*******"
click at [336, 292] on div "**********" at bounding box center [408, 261] width 426 height 94
drag, startPoint x: 336, startPoint y: 292, endPoint x: 339, endPoint y: 288, distance: 5.0
click at [339, 288] on div at bounding box center [387, 282] width 123 height 13
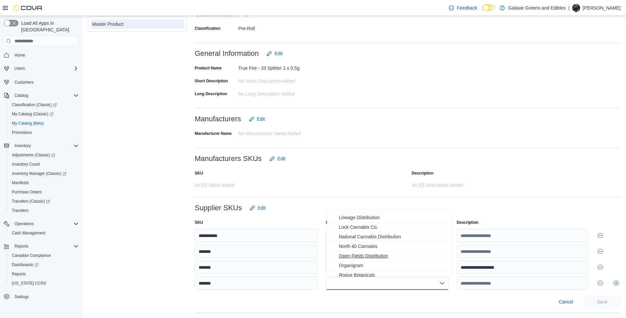
scroll to position [198, 0]
click at [369, 238] on span "National Cannabis Distribution" at bounding box center [393, 237] width 109 height 7
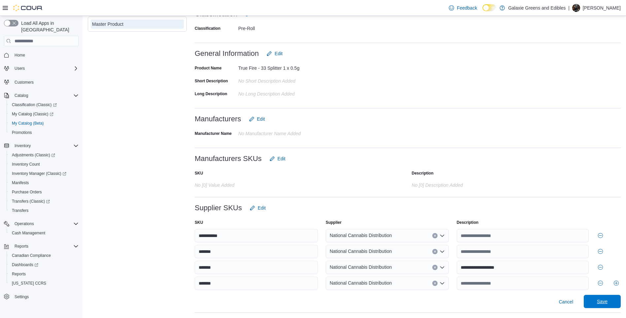
click at [608, 300] on span "Save" at bounding box center [602, 301] width 11 height 7
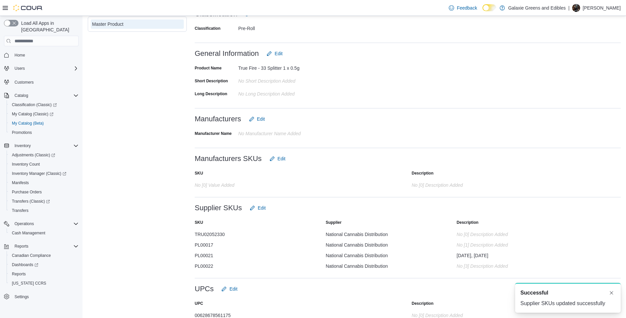
scroll to position [0, 0]
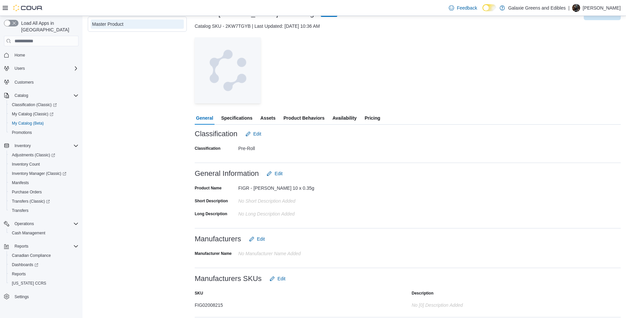
scroll to position [148, 0]
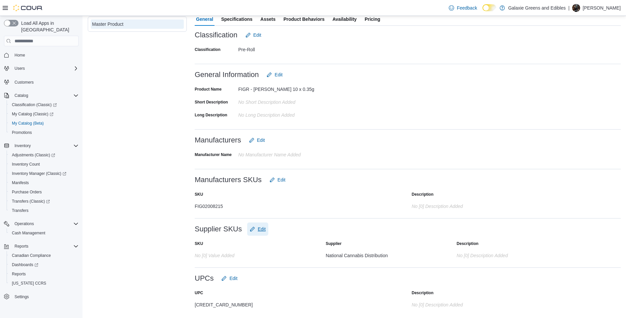
click at [265, 229] on span "Edit" at bounding box center [262, 229] width 8 height 7
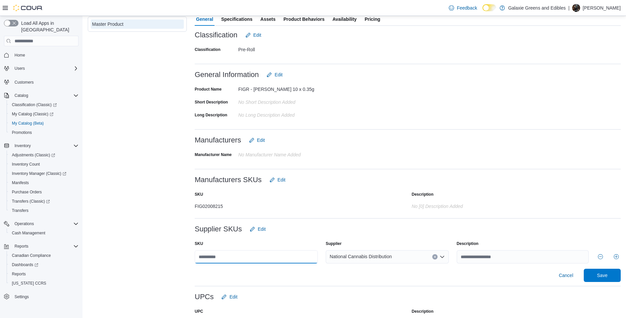
click at [233, 256] on input "text" at bounding box center [256, 256] width 123 height 13
type input "*********"
click at [333, 273] on div "Cancel Save" at bounding box center [408, 274] width 426 height 13
click at [603, 270] on span "Save" at bounding box center [602, 274] width 29 height 13
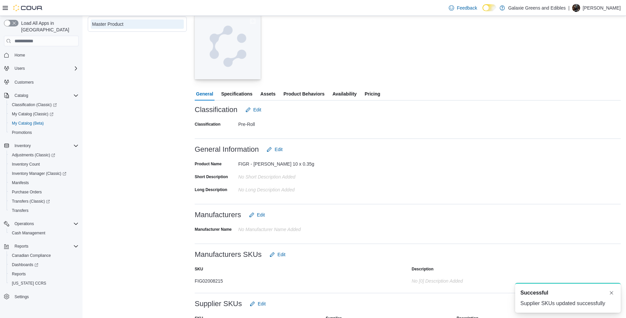
scroll to position [0, 0]
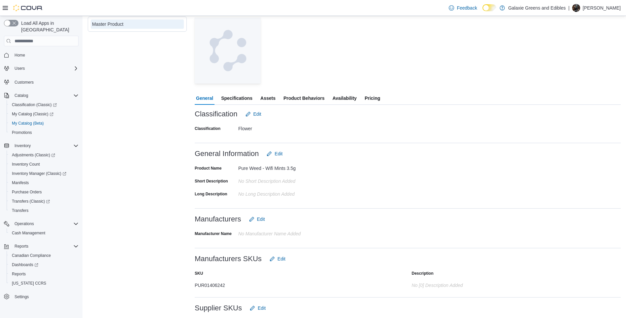
scroll to position [148, 0]
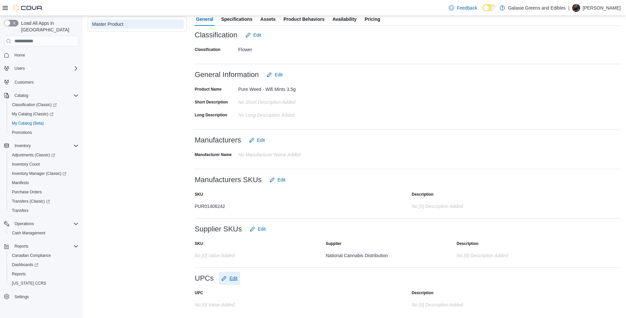
click at [235, 276] on span "Edit" at bounding box center [233, 278] width 8 height 7
click at [221, 300] on input "text" at bounding box center [261, 305] width 132 height 13
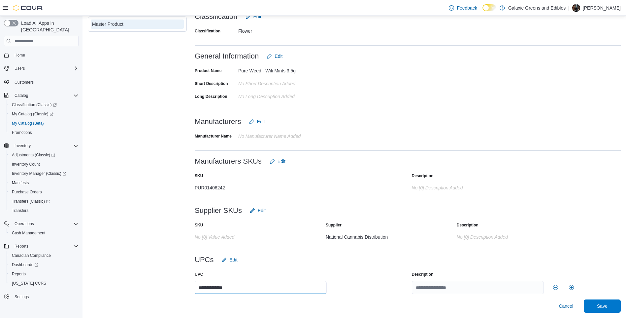
type input "**********"
click at [370, 278] on div at bounding box center [408, 279] width 426 height 3
click at [617, 304] on span "Save" at bounding box center [602, 305] width 29 height 13
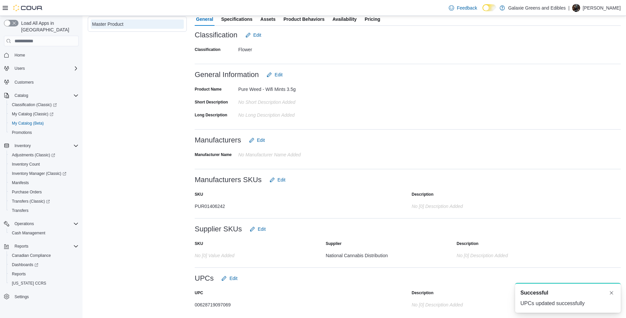
scroll to position [0, 0]
click at [261, 226] on span "Edit" at bounding box center [262, 229] width 8 height 7
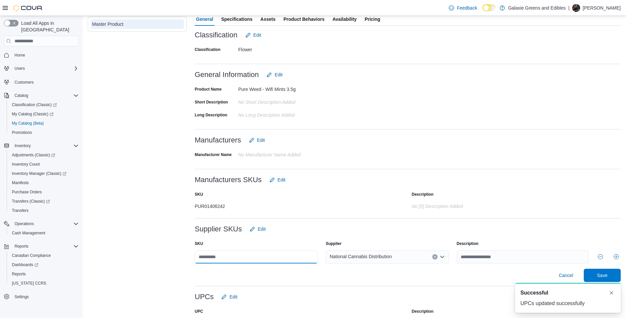
click at [222, 255] on input "text" at bounding box center [256, 256] width 123 height 13
type input "**********"
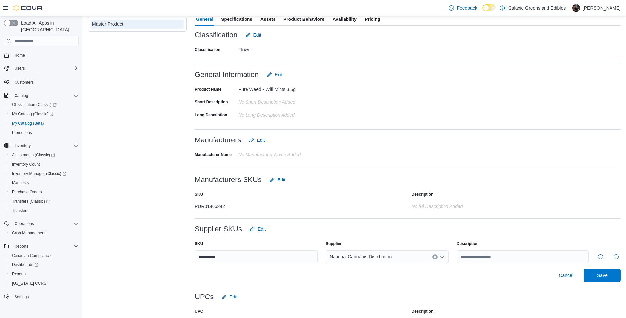
click at [313, 276] on div "Cancel Save" at bounding box center [408, 274] width 426 height 13
click at [608, 273] on span "Save" at bounding box center [602, 274] width 11 height 7
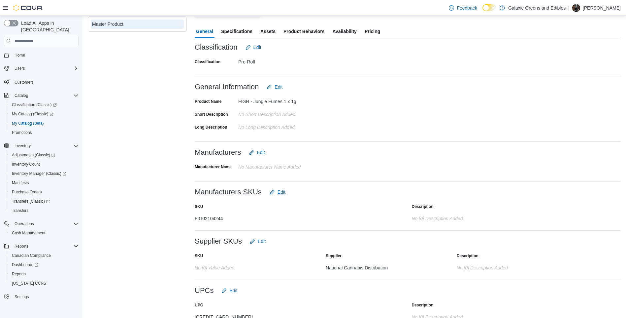
scroll to position [148, 0]
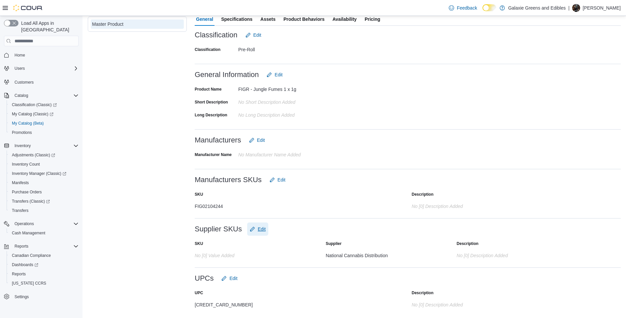
click at [261, 230] on span "Edit" at bounding box center [262, 229] width 8 height 7
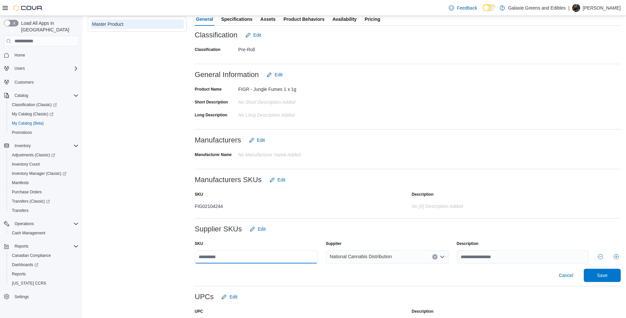
click at [222, 255] on input "text" at bounding box center [256, 256] width 123 height 13
type input "*********"
drag, startPoint x: 300, startPoint y: 276, endPoint x: 333, endPoint y: 276, distance: 32.7
click at [300, 276] on div "Cancel Save" at bounding box center [408, 274] width 426 height 13
click at [601, 272] on span "Save" at bounding box center [602, 274] width 29 height 13
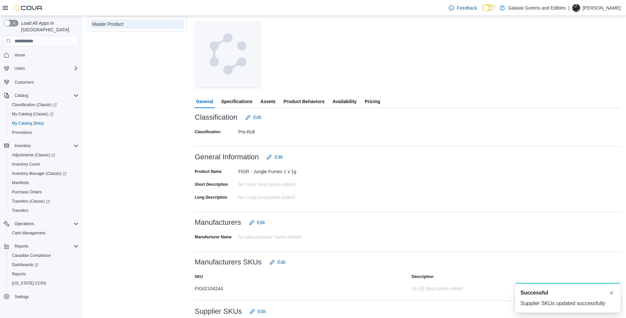
scroll to position [0, 0]
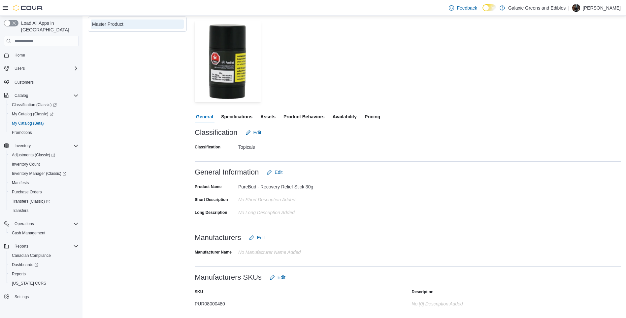
scroll to position [162, 0]
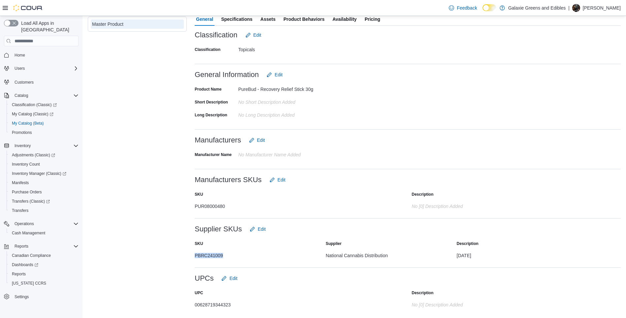
drag, startPoint x: 225, startPoint y: 256, endPoint x: 196, endPoint y: 257, distance: 28.4
click at [196, 257] on div "PBRC241009" at bounding box center [256, 254] width 123 height 8
copy div "PBRC241009"
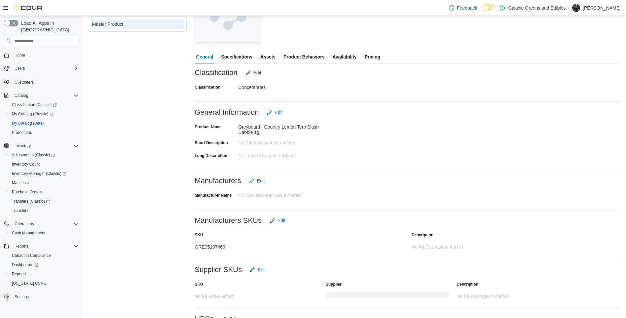
scroll to position [151, 0]
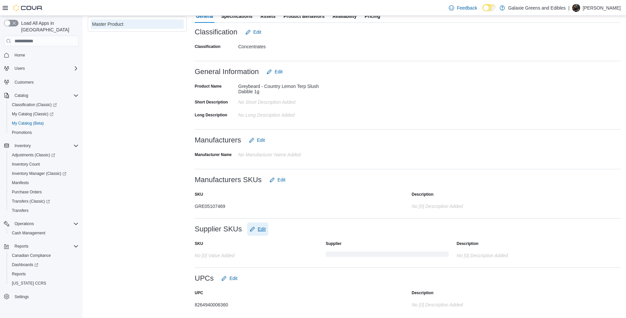
click at [261, 229] on span "Edit" at bounding box center [262, 229] width 8 height 7
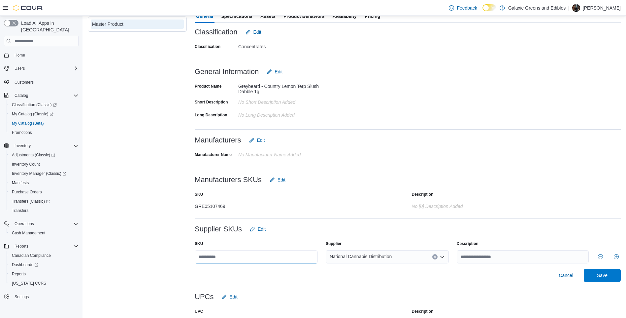
click at [230, 253] on input "text" at bounding box center [256, 256] width 123 height 13
type input "**********"
click at [347, 281] on div "Cancel Save" at bounding box center [408, 274] width 426 height 13
click at [608, 275] on span "Save" at bounding box center [602, 274] width 11 height 7
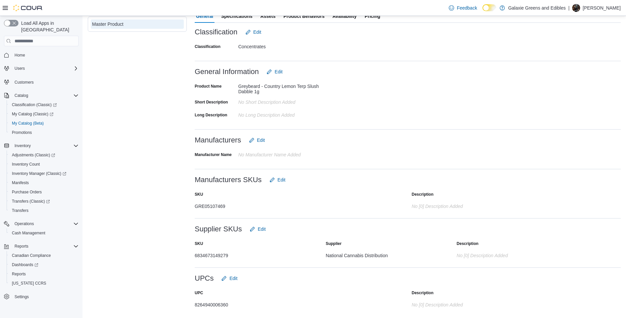
scroll to position [0, 0]
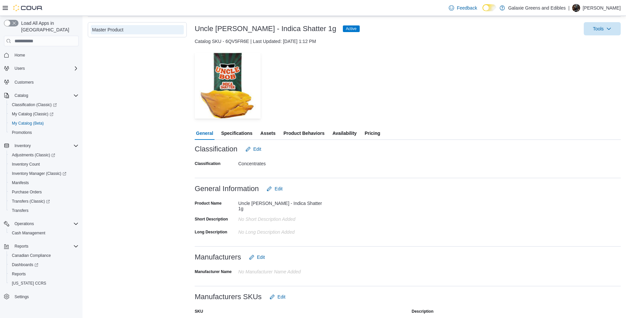
scroll to position [148, 0]
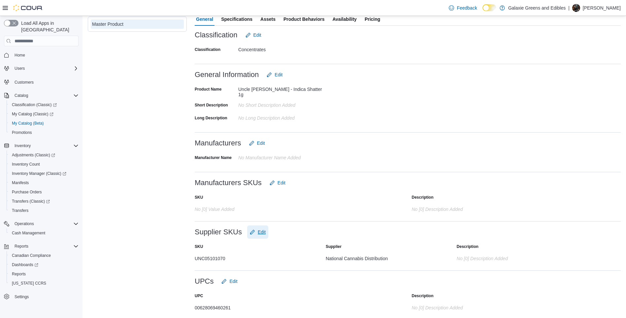
click at [263, 229] on span "Edit" at bounding box center [262, 231] width 8 height 7
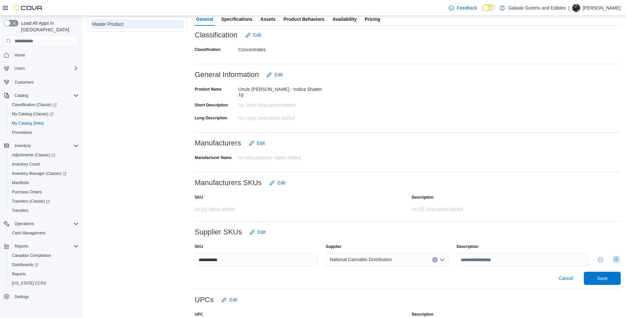
click at [621, 255] on button "Add row" at bounding box center [617, 259] width 8 height 8
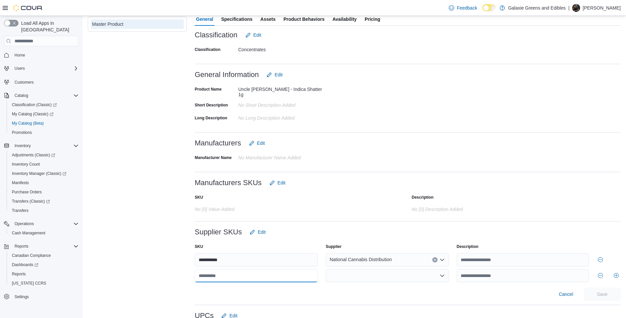
click at [232, 276] on input "text" at bounding box center [256, 275] width 123 height 13
type input "*******"
click at [370, 275] on div at bounding box center [387, 275] width 123 height 13
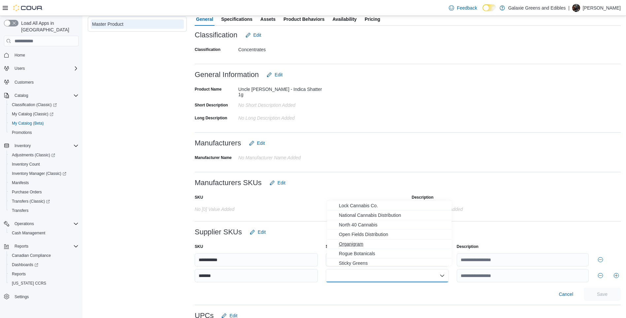
scroll to position [198, 0]
click at [381, 227] on span "National Cannabis Distribution" at bounding box center [393, 226] width 109 height 7
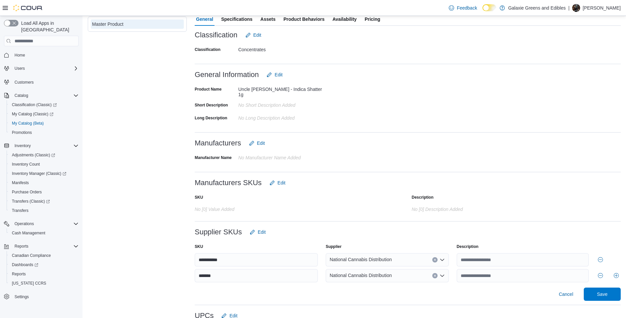
click at [460, 291] on div "Cancel Save" at bounding box center [408, 293] width 426 height 13
click at [607, 290] on span "Save" at bounding box center [602, 293] width 11 height 7
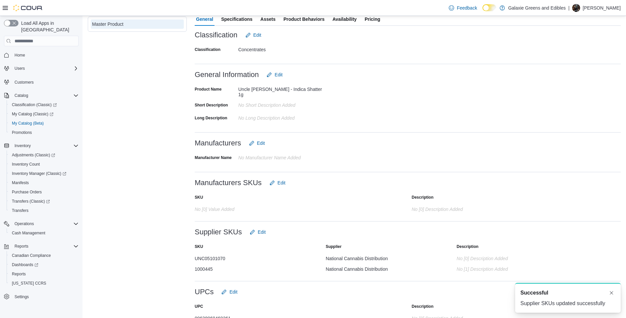
scroll to position [0, 0]
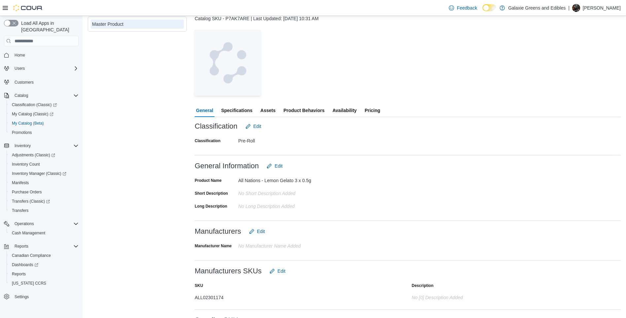
scroll to position [148, 0]
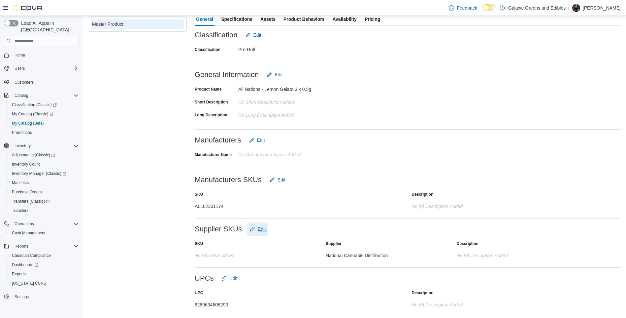
click at [262, 228] on span "Edit" at bounding box center [262, 229] width 8 height 7
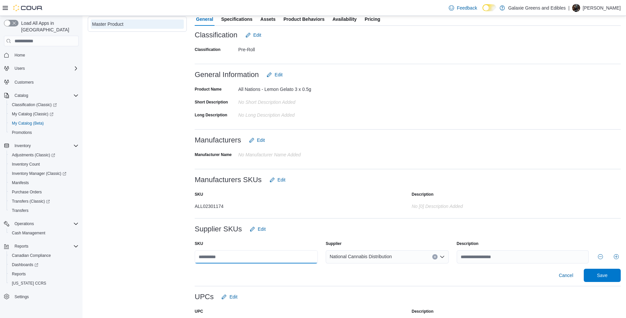
click at [236, 257] on input "text" at bounding box center [256, 256] width 123 height 13
type input "*******"
click at [367, 273] on div "Cancel Save" at bounding box center [408, 274] width 426 height 13
click at [607, 270] on span "Save" at bounding box center [602, 274] width 29 height 13
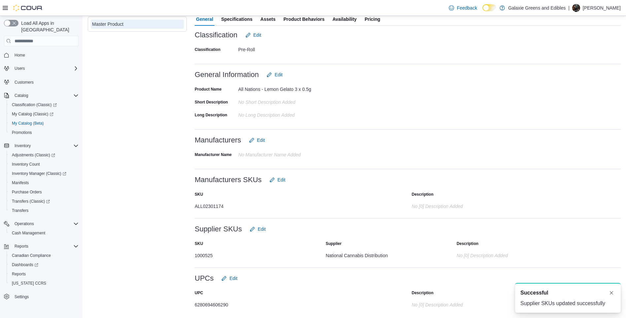
scroll to position [0, 0]
drag, startPoint x: 217, startPoint y: 253, endPoint x: 195, endPoint y: 258, distance: 22.0
click at [195, 258] on div "1000525" at bounding box center [256, 254] width 123 height 8
copy div "1000525"
click at [185, 239] on div "Master Product" at bounding box center [137, 110] width 99 height 404
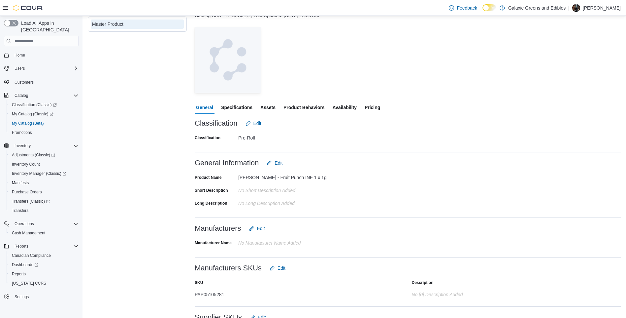
scroll to position [148, 0]
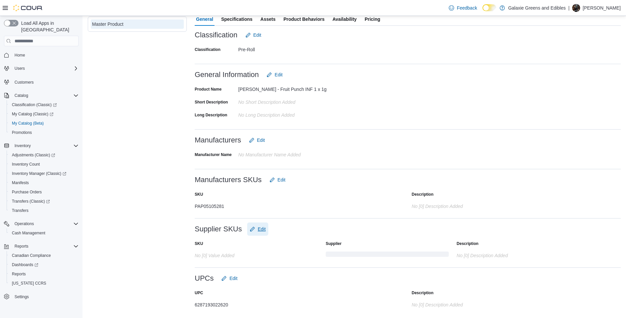
click at [258, 229] on span "Edit" at bounding box center [262, 229] width 8 height 7
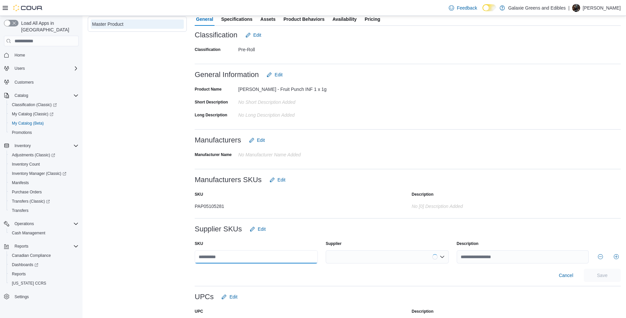
click at [245, 257] on input "text" at bounding box center [256, 256] width 123 height 13
type input "*********"
click at [519, 281] on div "Cancel Save" at bounding box center [408, 274] width 426 height 13
click at [600, 275] on span "Save" at bounding box center [602, 274] width 29 height 13
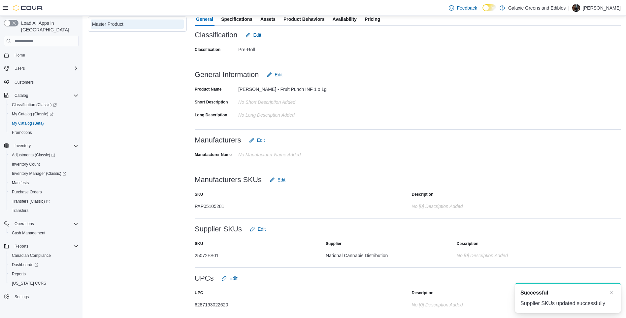
scroll to position [0, 0]
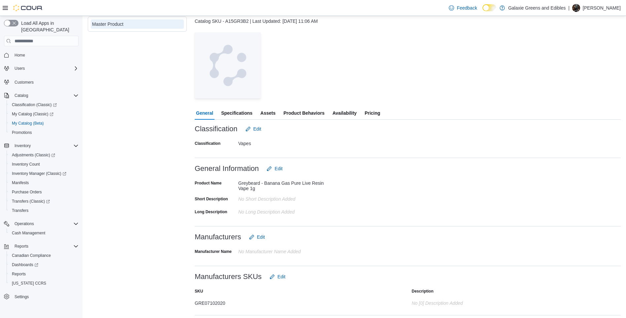
scroll to position [151, 0]
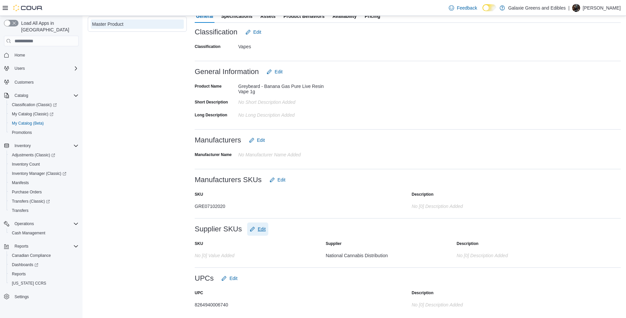
click at [261, 231] on span "Edit" at bounding box center [262, 229] width 8 height 7
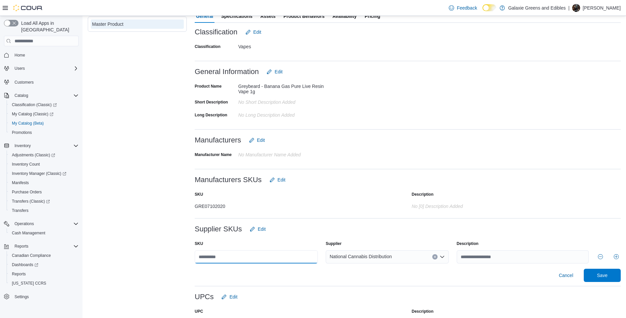
click at [231, 255] on input "text" at bounding box center [256, 256] width 123 height 13
click at [271, 263] on input "**********" at bounding box center [256, 256] width 123 height 13
type input "**********"
click at [608, 277] on span "Save" at bounding box center [602, 274] width 11 height 7
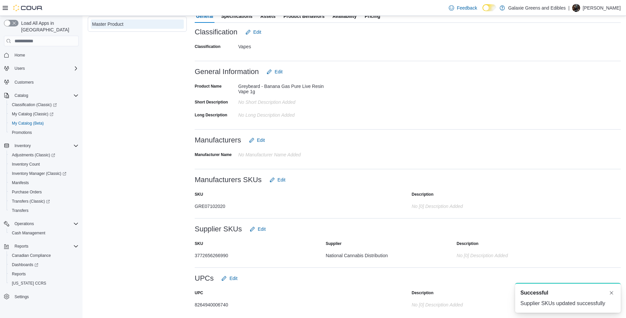
scroll to position [0, 0]
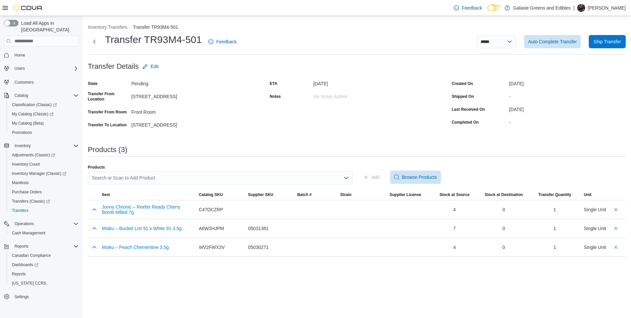
click at [196, 181] on div "Search or Scan to Add Product" at bounding box center [220, 177] width 265 height 13
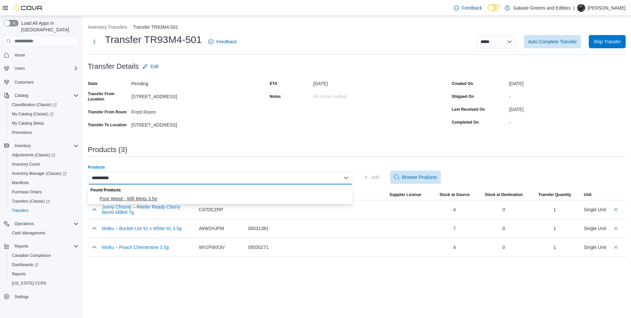
type input "**********"
click at [192, 199] on span "Pure Weed - Wifi Mints 3.5g" at bounding box center [224, 198] width 249 height 7
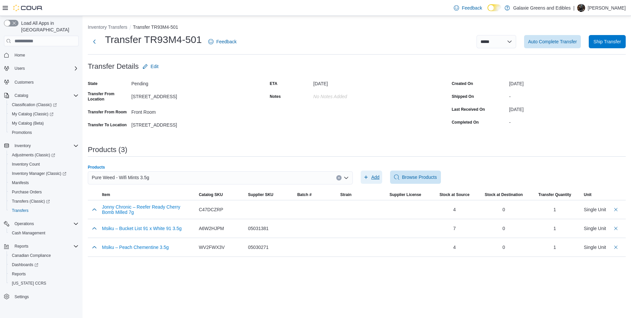
click at [375, 177] on span "Add" at bounding box center [375, 177] width 8 height 7
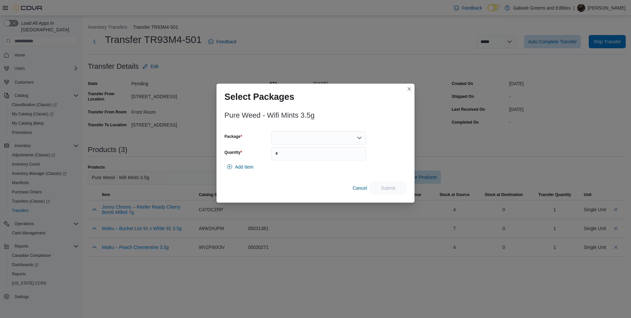
click at [320, 139] on div at bounding box center [318, 137] width 95 height 13
click at [314, 156] on span "WM20241105" at bounding box center [322, 158] width 79 height 7
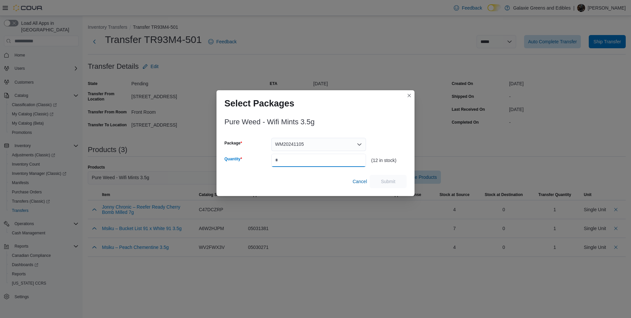
click at [301, 159] on input "Quantity" at bounding box center [318, 160] width 95 height 13
type input "*"
click at [384, 180] on span "Submit" at bounding box center [388, 181] width 15 height 7
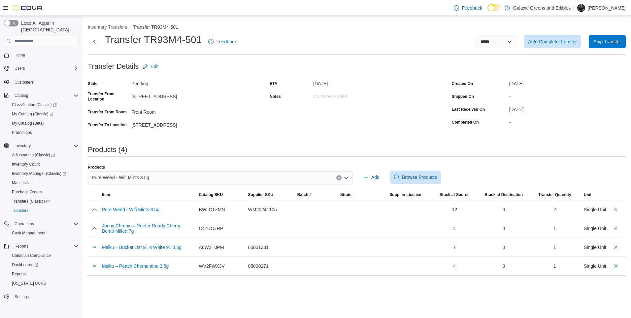
click at [199, 179] on div "Pure Weed - Wifi Mints 3.5g" at bounding box center [220, 177] width 265 height 13
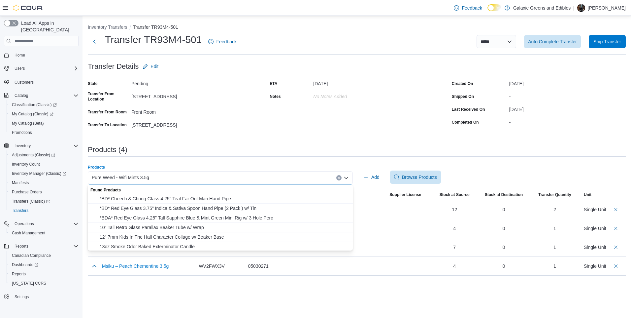
click at [337, 178] on button "Clear input" at bounding box center [338, 177] width 5 height 5
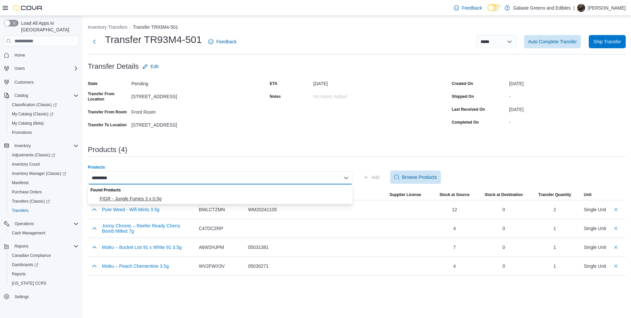
type input "*********"
click at [181, 200] on span "FIGR - Jungle Fumes 3 x 0.5g" at bounding box center [224, 198] width 249 height 7
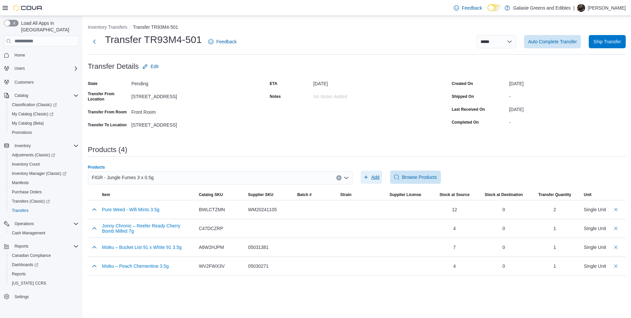
click at [370, 174] on span "Add" at bounding box center [372, 176] width 16 height 13
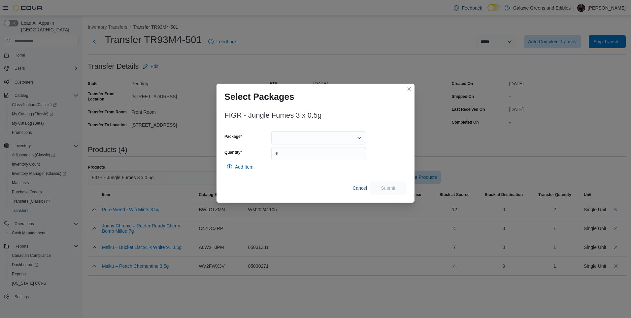
click at [299, 142] on div at bounding box center [318, 137] width 95 height 13
click at [300, 158] on span "158258058" at bounding box center [322, 158] width 79 height 7
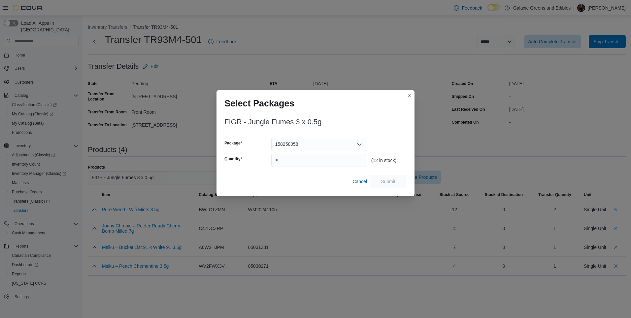
click at [300, 151] on div "Package 158258058 Quantity" at bounding box center [296, 152] width 142 height 29
click at [297, 161] on input "Quantity" at bounding box center [318, 160] width 95 height 13
type input "*"
click at [388, 182] on span "Submit" at bounding box center [388, 181] width 15 height 7
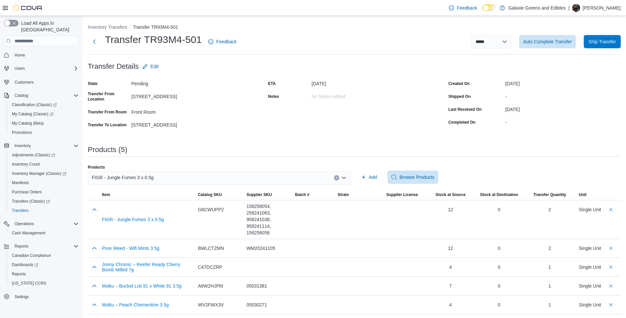
click at [339, 177] on button "Clear input" at bounding box center [336, 177] width 5 height 5
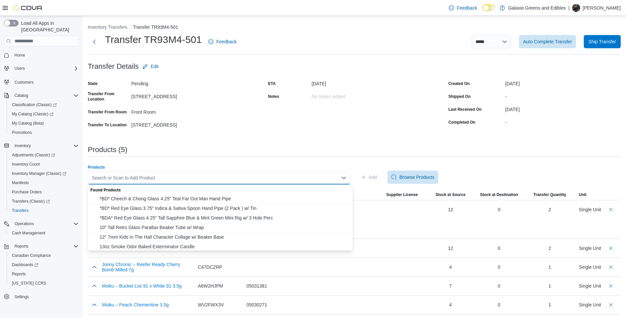
click at [261, 177] on div "Search or Scan to Add Product Combo box. Selected. Combo box input. Search or S…" at bounding box center [219, 177] width 263 height 13
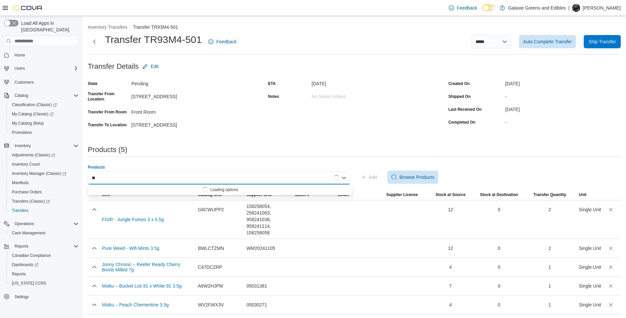
type input "*"
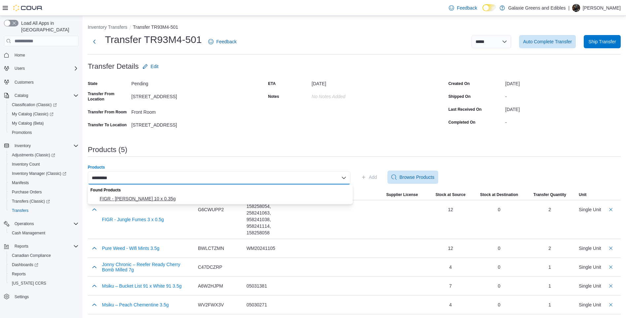
type input "*********"
click at [162, 196] on span "FIGR - [PERSON_NAME] 10 x 0.35g" at bounding box center [224, 198] width 249 height 7
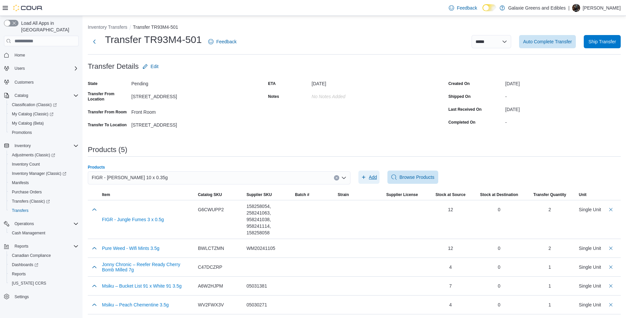
click at [374, 174] on span "Add" at bounding box center [373, 177] width 8 height 7
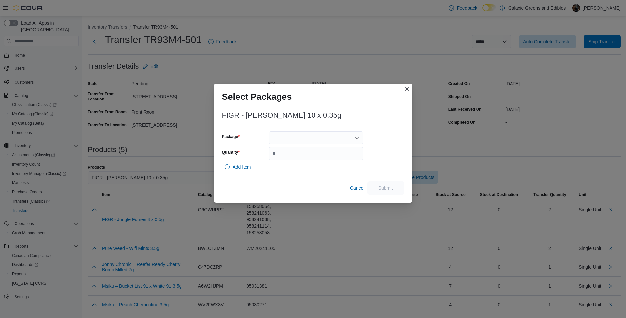
click at [329, 133] on div at bounding box center [316, 137] width 95 height 13
click at [301, 157] on span "277251166" at bounding box center [320, 158] width 79 height 7
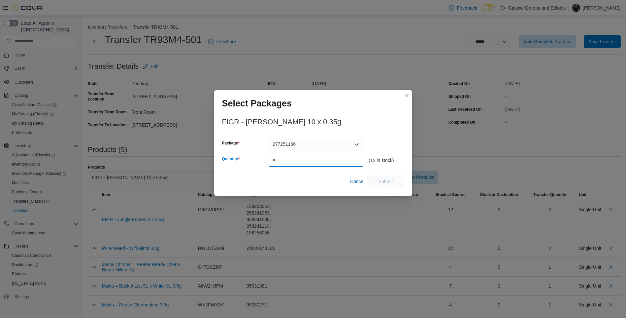
click at [300, 156] on input "Quantity" at bounding box center [316, 160] width 95 height 13
type input "*"
click at [385, 181] on span "Submit" at bounding box center [386, 181] width 15 height 7
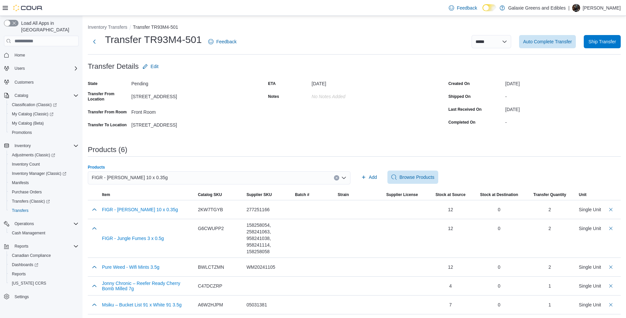
click at [337, 178] on icon "Clear input" at bounding box center [337, 178] width 2 height 2
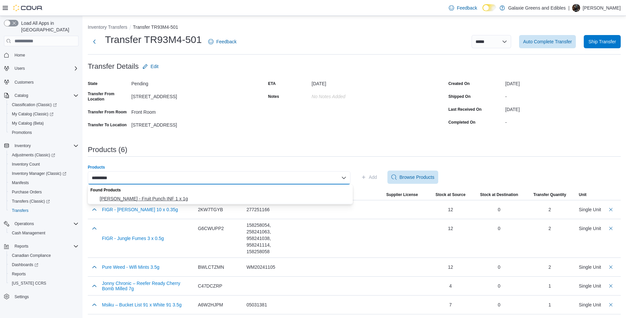
type input "*********"
click at [142, 196] on span "[PERSON_NAME] - Fruit Punch INF 1 x 1g" at bounding box center [224, 198] width 249 height 7
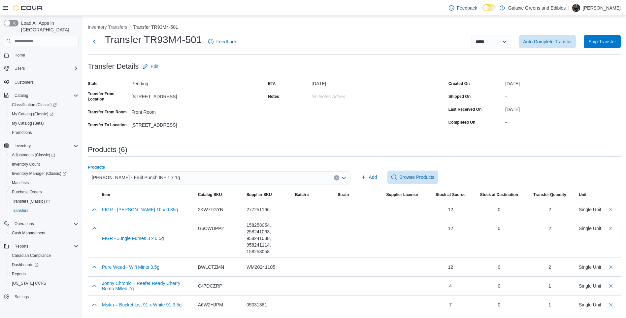
click at [383, 177] on div "Add Browse Products" at bounding box center [490, 176] width 263 height 13
click at [370, 177] on span "Add" at bounding box center [369, 176] width 16 height 13
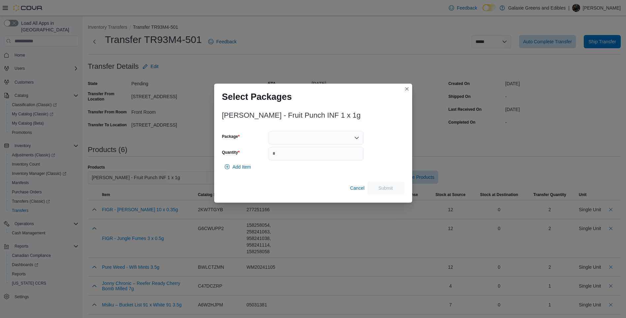
click at [285, 133] on div at bounding box center [316, 137] width 95 height 13
type input "*"
click at [284, 157] on span "2 5072FS01" at bounding box center [320, 158] width 79 height 7
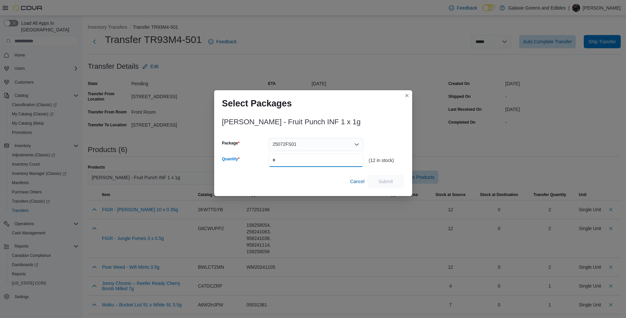
click at [288, 161] on input "Quantity" at bounding box center [316, 160] width 95 height 13
type input "*"
click at [386, 184] on span "Submit" at bounding box center [386, 181] width 15 height 7
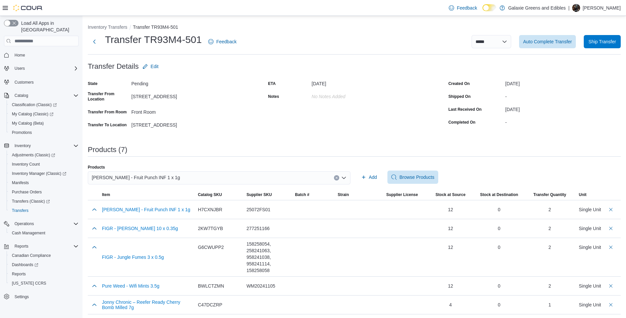
click at [337, 178] on button "Clear input" at bounding box center [336, 177] width 5 height 5
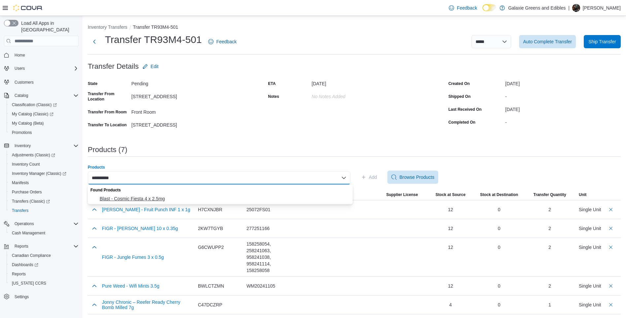
type input "**********"
click at [177, 196] on span "Blast - Cosmic Fiesta 4 x 2.5mg" at bounding box center [224, 198] width 249 height 7
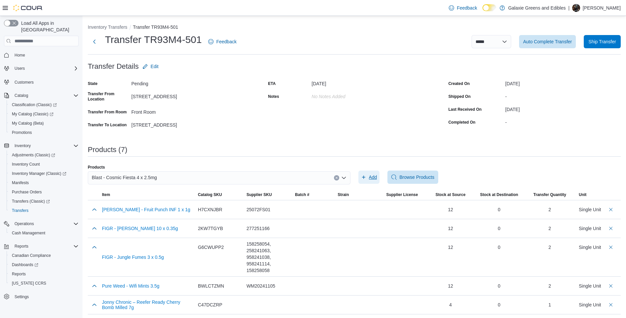
click at [369, 175] on span "Add" at bounding box center [369, 176] width 16 height 13
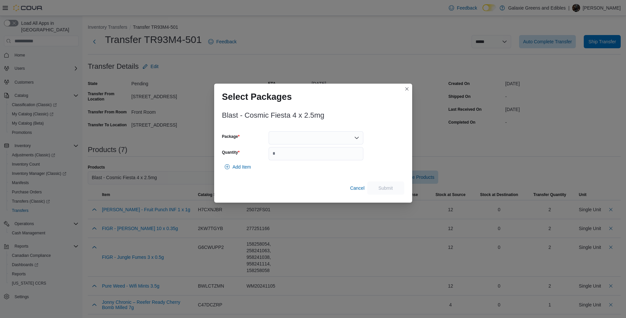
click at [288, 136] on div at bounding box center [316, 137] width 95 height 13
click at [299, 158] on span "GMCF250502" at bounding box center [320, 158] width 79 height 7
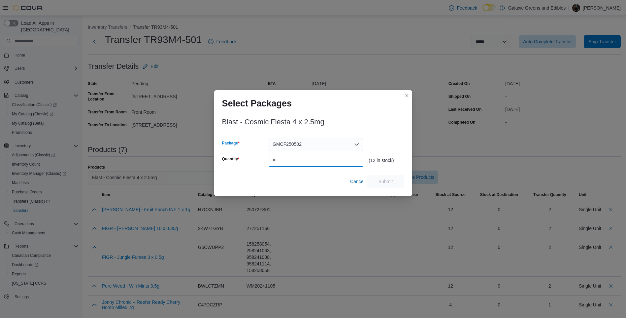
click at [296, 156] on input "Quantity" at bounding box center [316, 160] width 95 height 13
type input "*"
drag, startPoint x: 386, startPoint y: 181, endPoint x: 388, endPoint y: 185, distance: 5.0
click at [388, 185] on span "Submit" at bounding box center [385, 180] width 29 height 13
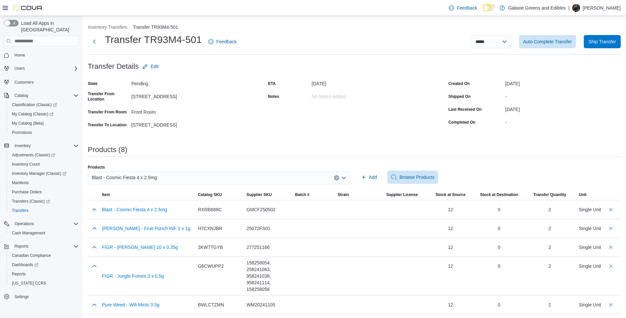
click at [339, 175] on button "Clear input" at bounding box center [336, 177] width 5 height 5
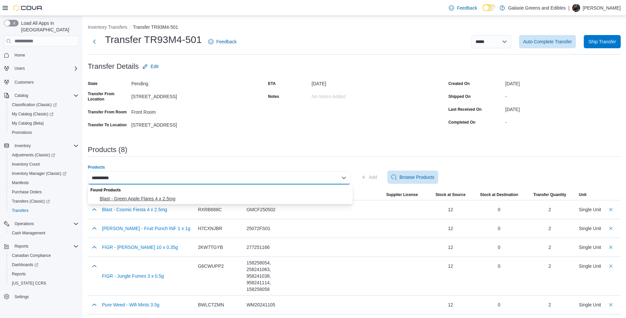
type input "**********"
click at [206, 197] on span "Blast - Green Apple Flares 4 x 2.5mg" at bounding box center [224, 198] width 249 height 7
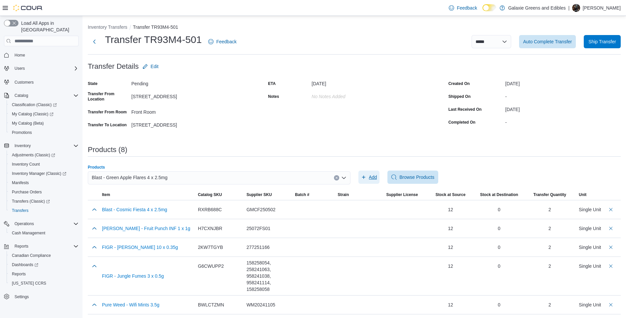
click at [373, 173] on span "Add" at bounding box center [369, 176] width 16 height 13
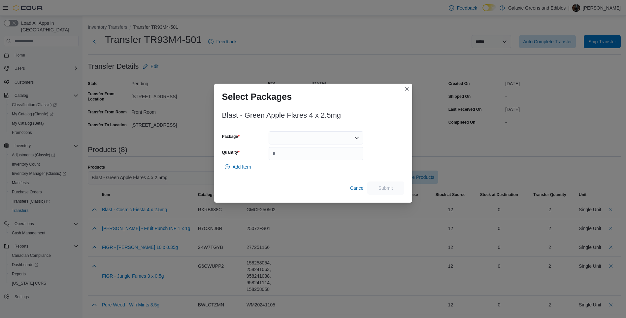
click at [293, 135] on div at bounding box center [316, 137] width 95 height 13
type input "*"
click at [295, 159] on span "GMGA 2 50521" at bounding box center [320, 158] width 79 height 7
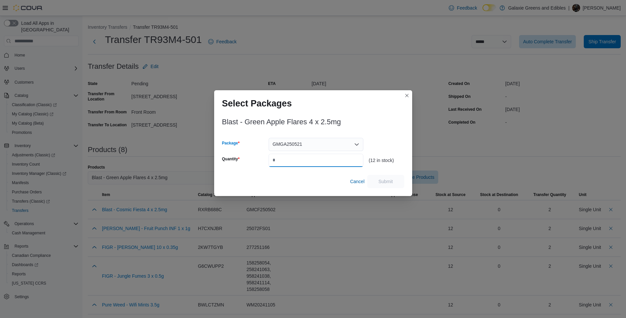
click at [295, 160] on input "Quantity" at bounding box center [316, 160] width 95 height 13
type input "*"
click at [390, 181] on span "Submit" at bounding box center [386, 181] width 15 height 7
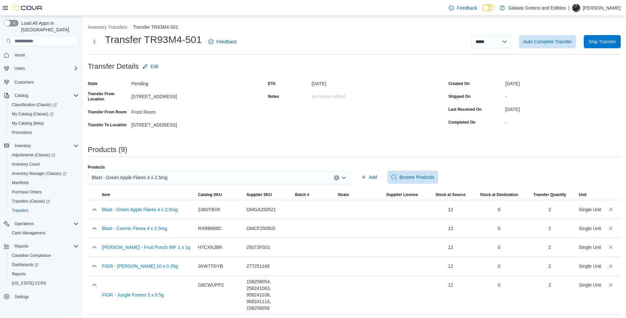
click at [338, 178] on icon "Clear input" at bounding box center [336, 177] width 3 height 3
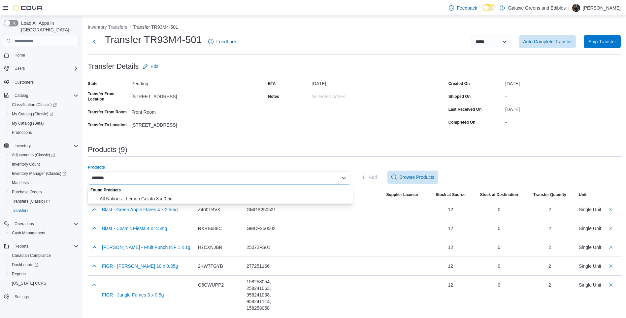
type input "*******"
click at [197, 198] on span "All Nations - Lemon Gelato 3 x 0.5g" at bounding box center [224, 198] width 249 height 7
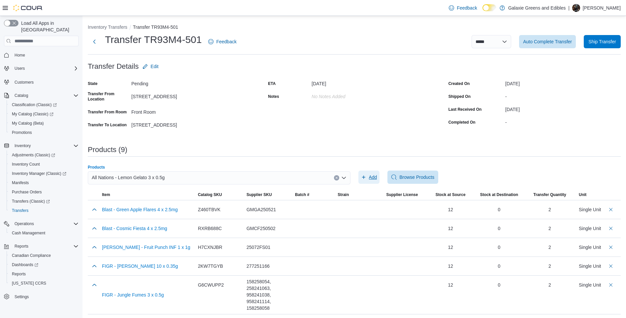
click at [372, 178] on span "Add" at bounding box center [373, 177] width 8 height 7
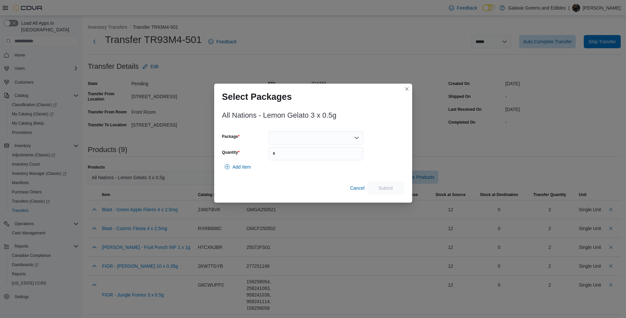
click at [310, 141] on div at bounding box center [316, 137] width 95 height 13
click at [300, 156] on span "1000525" at bounding box center [320, 158] width 79 height 7
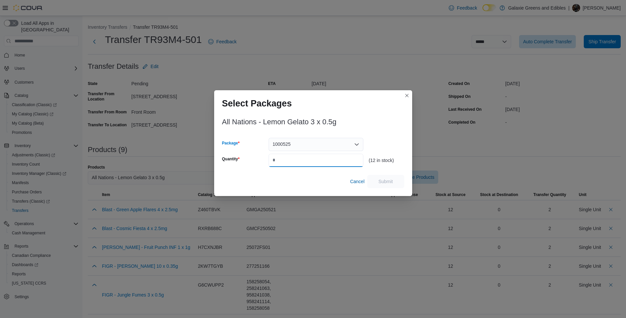
click at [300, 155] on input "Quantity" at bounding box center [316, 160] width 95 height 13
type input "*"
click at [384, 179] on span "Submit" at bounding box center [386, 181] width 15 height 7
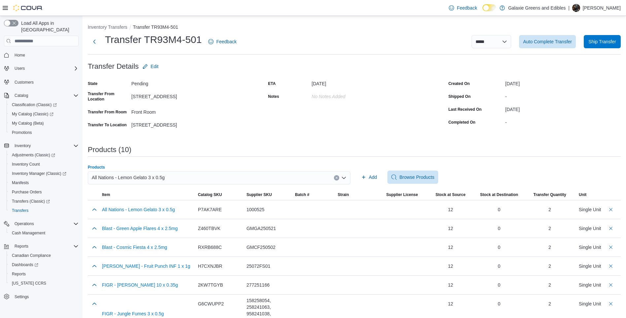
click at [337, 176] on button "Clear input" at bounding box center [336, 177] width 5 height 5
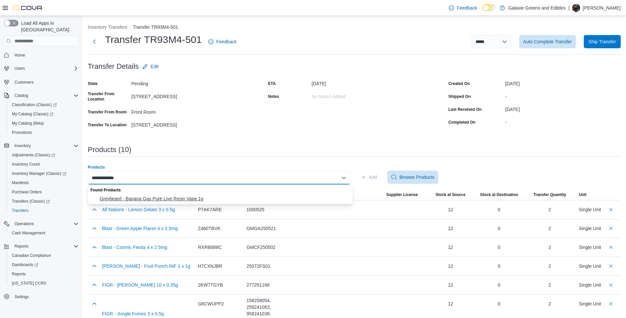
type input "**********"
click at [217, 198] on span "Greybeard - Banana Gas Pure Live Resin Vape 1g" at bounding box center [224, 198] width 249 height 7
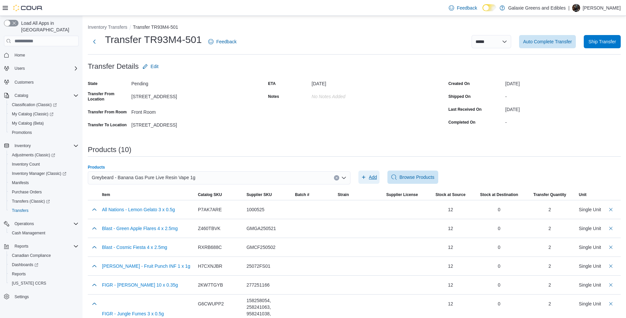
click at [373, 174] on span "Add" at bounding box center [373, 177] width 8 height 7
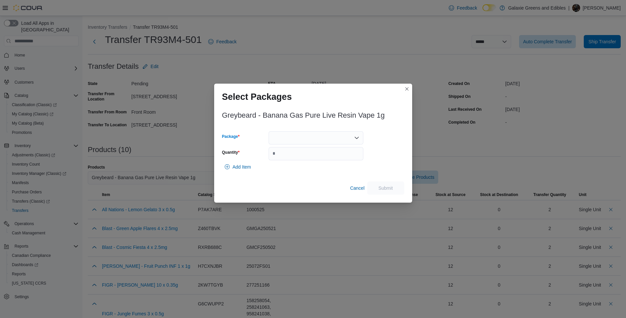
click at [313, 136] on div at bounding box center [316, 137] width 95 height 13
click at [299, 159] on span "3772656266990" at bounding box center [320, 158] width 79 height 7
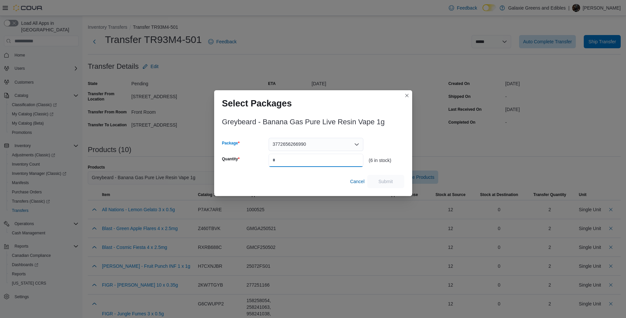
click at [299, 156] on input "Quantity" at bounding box center [316, 160] width 95 height 13
type input "*"
click at [395, 180] on span "Submit" at bounding box center [385, 180] width 29 height 13
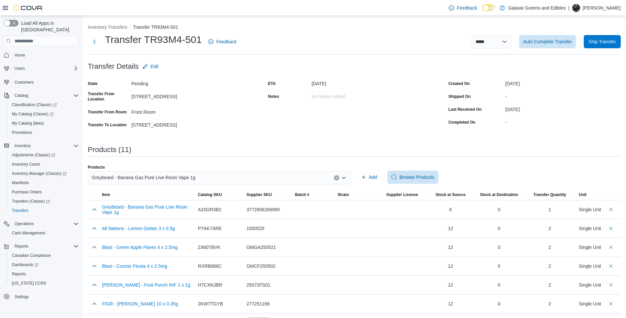
click at [339, 178] on button "Clear input" at bounding box center [336, 177] width 5 height 5
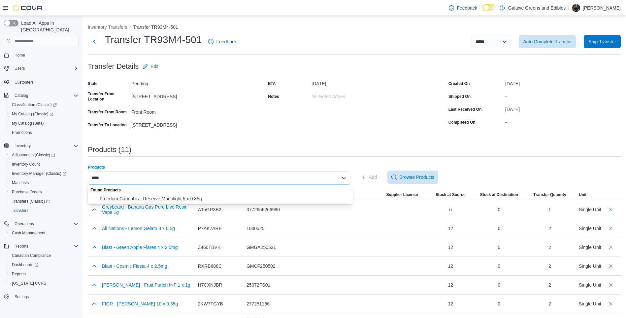
type input "****"
click at [190, 200] on span "Freedom Cannabis - Reserve Moonlight 5 x 0.35g" at bounding box center [224, 198] width 249 height 7
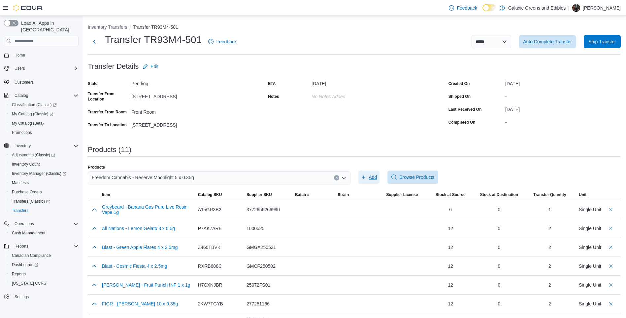
click at [380, 178] on button "Add" at bounding box center [369, 176] width 21 height 13
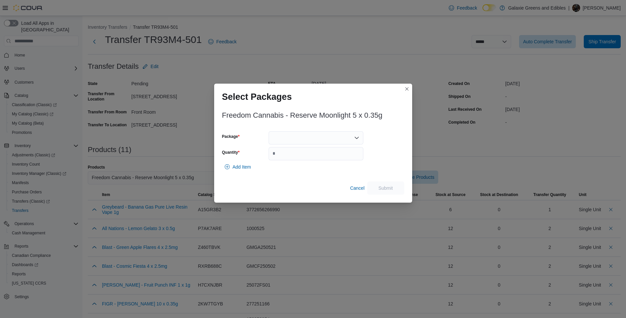
click at [338, 136] on div at bounding box center [316, 137] width 95 height 13
click at [286, 158] on span "5163" at bounding box center [320, 158] width 79 height 7
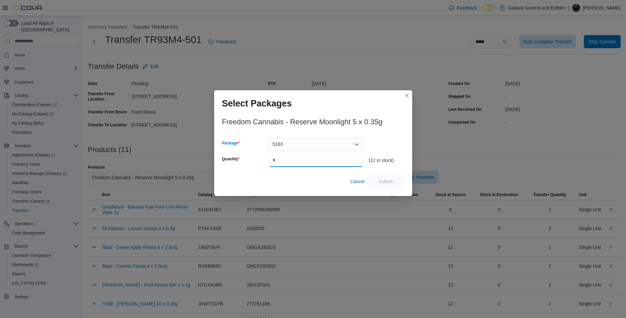
click at [287, 156] on input "Quantity" at bounding box center [316, 160] width 95 height 13
type input "*"
click at [389, 187] on span "Submit" at bounding box center [385, 180] width 29 height 13
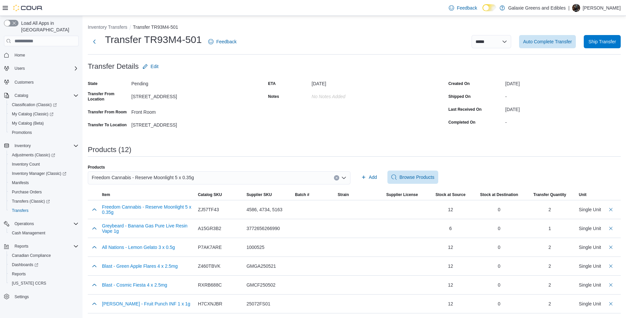
click at [338, 178] on icon "Clear input" at bounding box center [336, 177] width 3 height 3
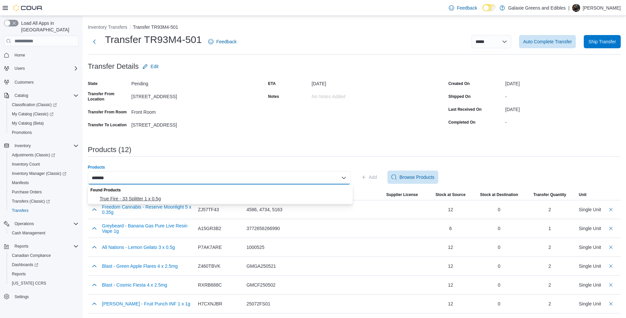
type input "*******"
drag, startPoint x: 171, startPoint y: 197, endPoint x: 178, endPoint y: 195, distance: 7.1
click at [171, 197] on span "True Fire - 33 Splitter 1 x 0.5g" at bounding box center [224, 198] width 249 height 7
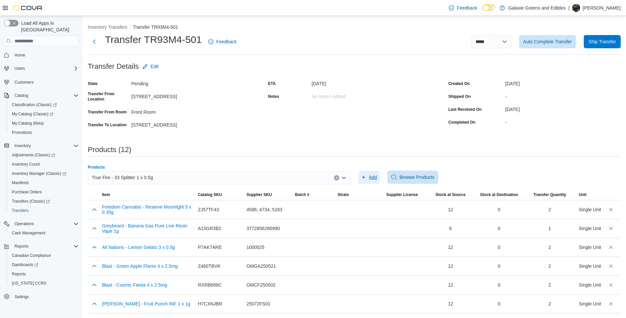
click at [375, 176] on span "Add" at bounding box center [373, 177] width 8 height 7
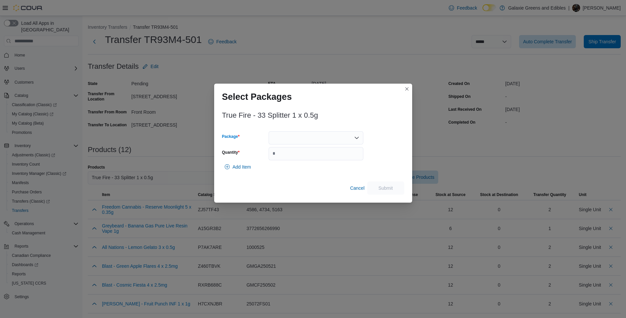
click at [283, 131] on div at bounding box center [316, 137] width 95 height 13
click at [287, 160] on span "PL00022" at bounding box center [320, 158] width 79 height 7
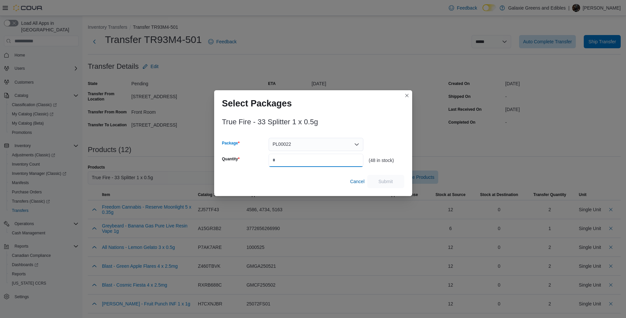
click at [286, 158] on input "Quantity" at bounding box center [316, 160] width 95 height 13
type input "*"
click at [390, 178] on span "Submit" at bounding box center [386, 181] width 15 height 7
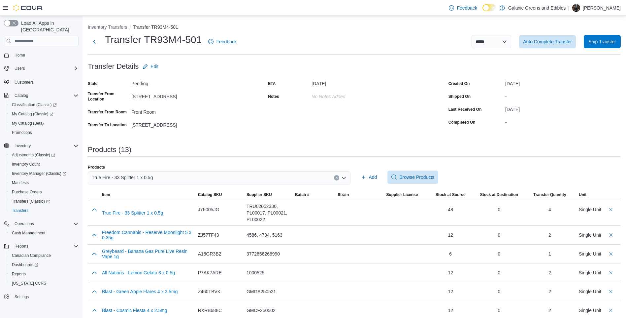
click at [339, 180] on button "Clear input" at bounding box center [336, 177] width 5 height 5
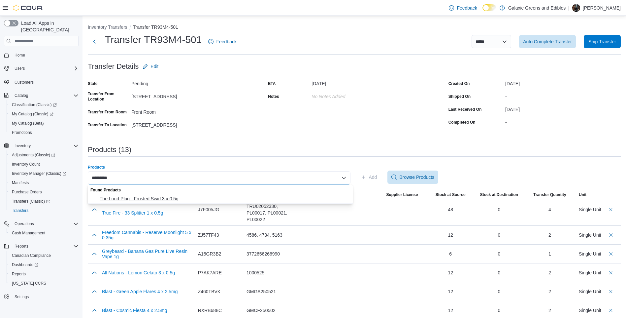
type input "*********"
click at [185, 198] on span "The Loud Plug - Frosted Swirl 3 x 0.5g" at bounding box center [224, 198] width 249 height 7
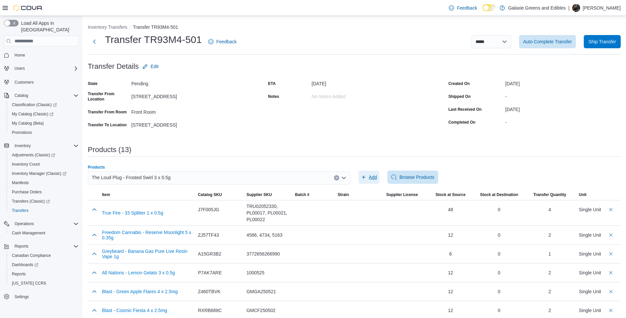
click at [374, 180] on span "Add" at bounding box center [369, 176] width 16 height 13
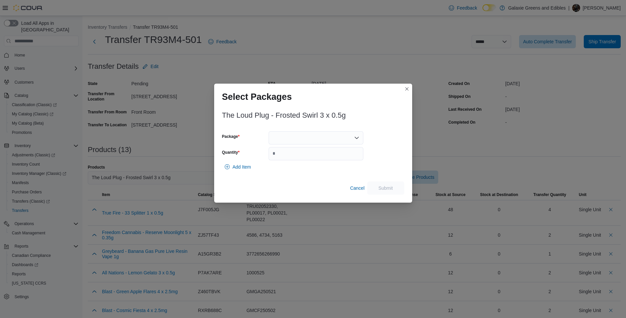
click at [308, 141] on div at bounding box center [316, 137] width 95 height 13
click at [292, 161] on span "25186FS01" at bounding box center [320, 158] width 79 height 7
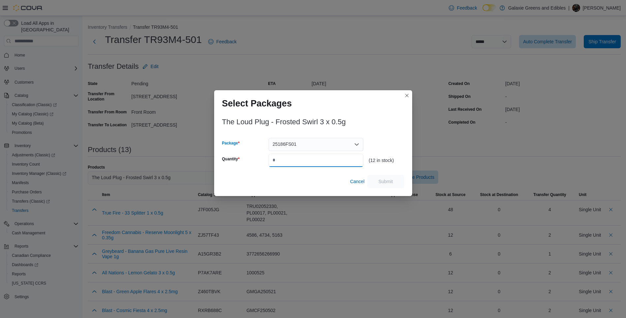
click at [292, 158] on input "Quantity" at bounding box center [316, 160] width 95 height 13
type input "*"
click at [382, 183] on span "Submit" at bounding box center [386, 181] width 15 height 7
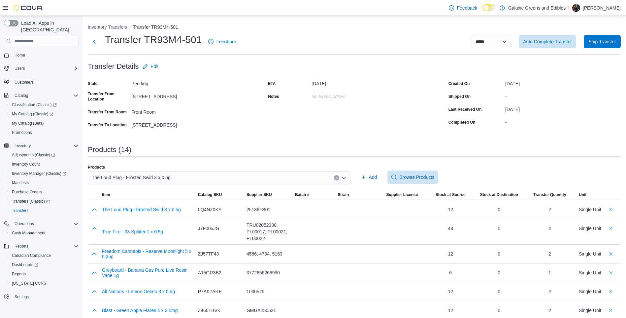
click at [339, 177] on button "Clear input" at bounding box center [336, 177] width 5 height 5
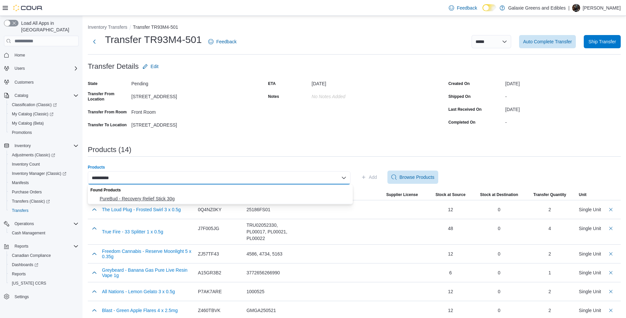
type input "**********"
click at [187, 196] on span "PureBud - Recovery Relief Stick 30g" at bounding box center [224, 198] width 249 height 7
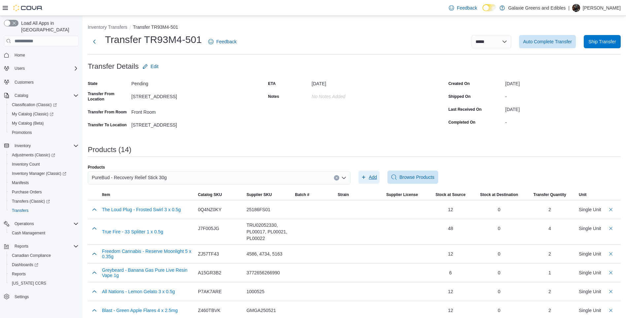
click at [368, 174] on span "Add" at bounding box center [369, 176] width 16 height 13
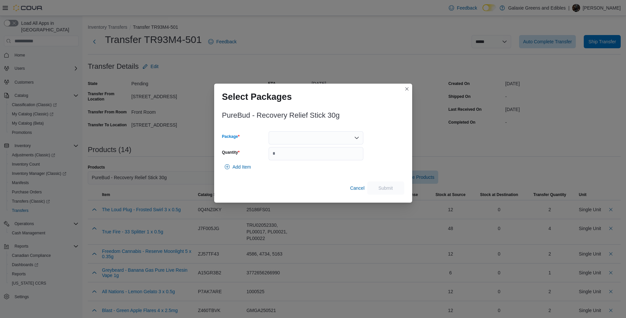
click at [307, 140] on div at bounding box center [316, 137] width 95 height 13
click at [290, 158] on span "PBRC241009" at bounding box center [320, 158] width 79 height 7
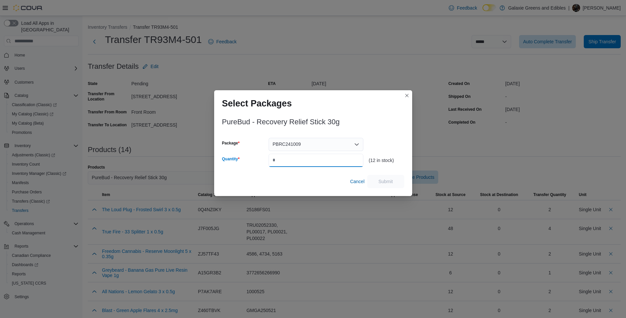
click at [289, 158] on input "Quantity" at bounding box center [316, 160] width 95 height 13
type input "*"
click at [398, 177] on span "Submit" at bounding box center [385, 180] width 29 height 13
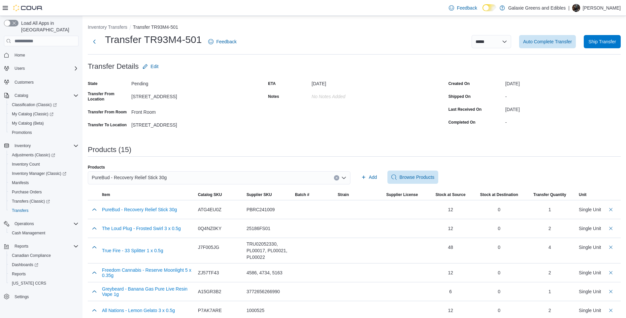
click at [337, 178] on button "Clear input" at bounding box center [336, 177] width 5 height 5
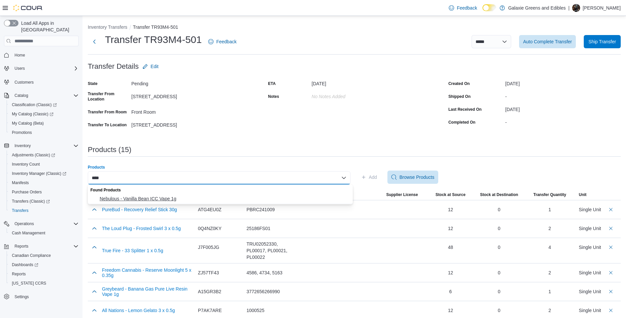
type input "****"
click at [118, 198] on span "Nebulous - Vanilla Bean ICC Vape 1g" at bounding box center [224, 198] width 249 height 7
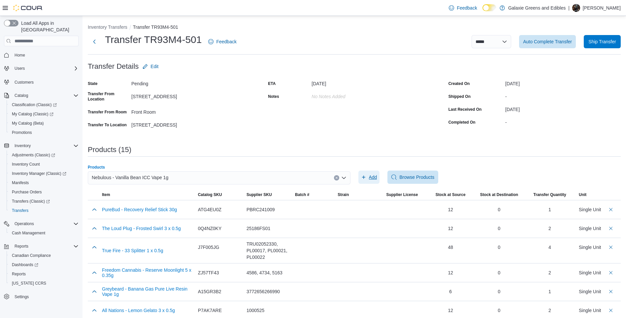
click at [376, 178] on span "Add" at bounding box center [373, 177] width 8 height 7
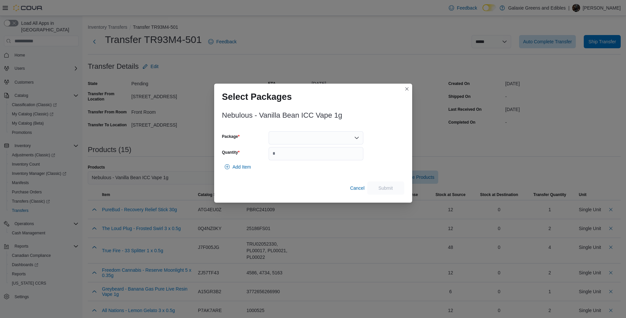
click at [291, 133] on div at bounding box center [316, 137] width 95 height 13
click at [289, 156] on span "1080" at bounding box center [320, 158] width 79 height 7
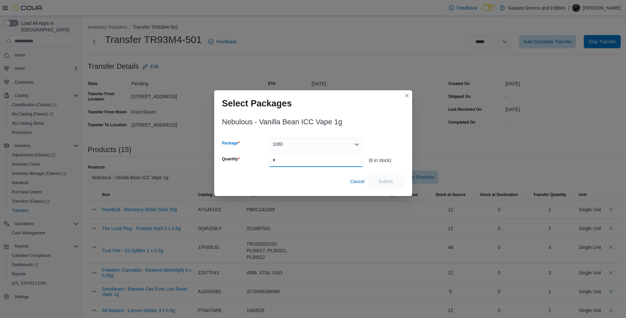
click at [289, 156] on input "Quantity" at bounding box center [316, 160] width 95 height 13
type input "*"
click at [390, 180] on span "Submit" at bounding box center [386, 181] width 15 height 7
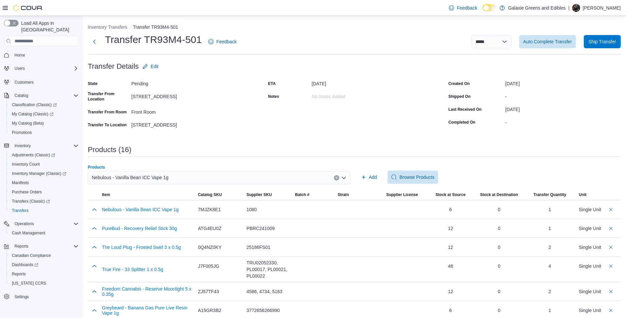
click at [338, 177] on button "Clear input" at bounding box center [336, 177] width 5 height 5
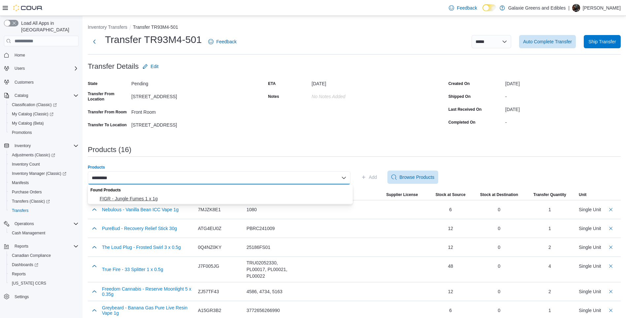
type input "*********"
click at [250, 196] on span "FIGR - Jungle Fumes 1 x 1g" at bounding box center [224, 198] width 249 height 7
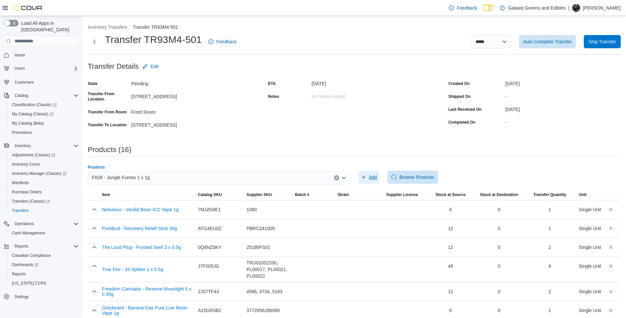
click at [366, 175] on icon "button" at bounding box center [363, 176] width 5 height 5
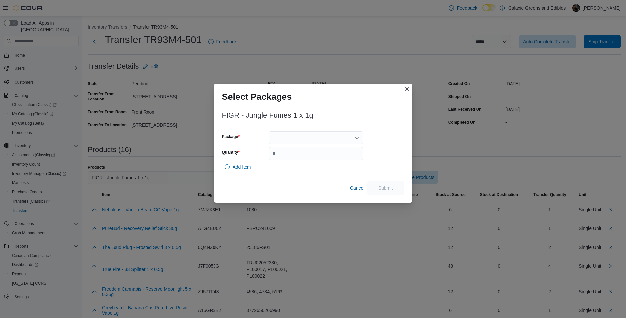
click at [284, 139] on div at bounding box center [316, 137] width 95 height 13
click at [287, 158] on span "158258063" at bounding box center [320, 158] width 79 height 7
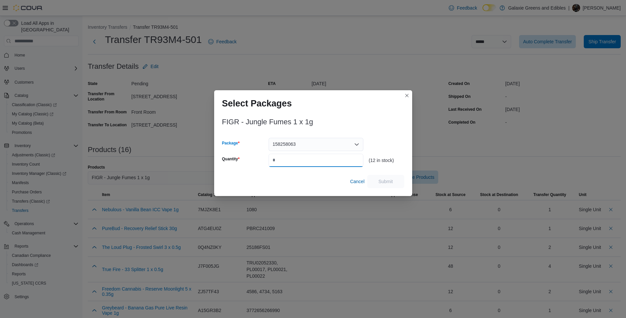
click at [287, 158] on input "Quantity" at bounding box center [316, 160] width 95 height 13
type input "*"
click at [395, 182] on span "Submit" at bounding box center [385, 180] width 29 height 13
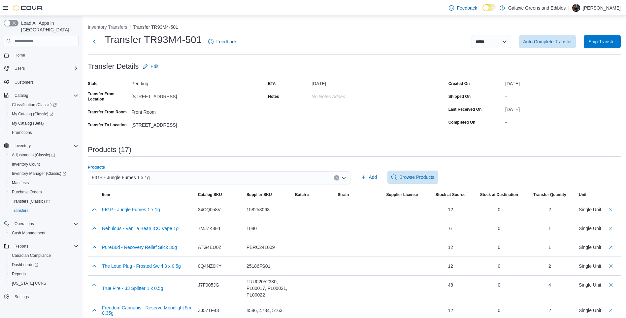
click at [338, 177] on icon "Clear input" at bounding box center [336, 177] width 3 height 3
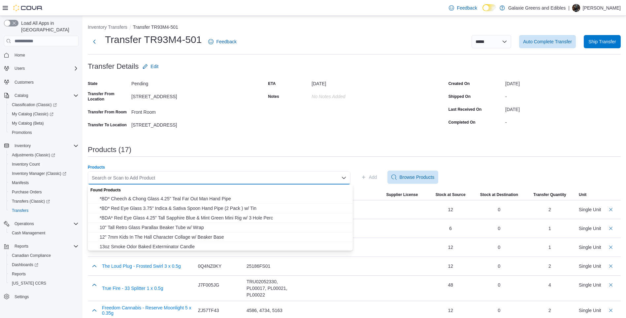
click at [254, 176] on div "Search or Scan to Add Product" at bounding box center [219, 177] width 263 height 13
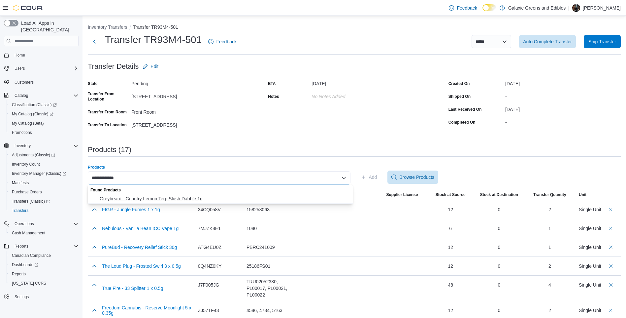
type input "**********"
click at [182, 196] on span "Greybeard - Country Lemon Terp Slush Dabble 1g" at bounding box center [224, 198] width 249 height 7
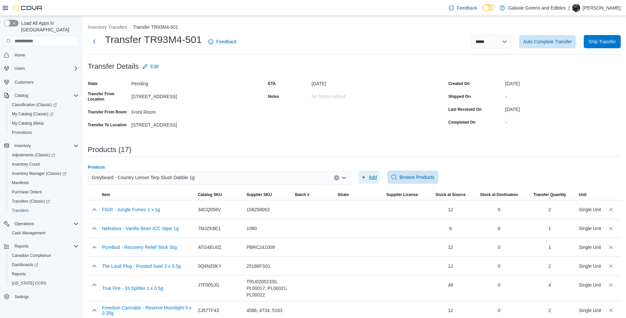
click at [376, 179] on span "Add" at bounding box center [373, 177] width 8 height 7
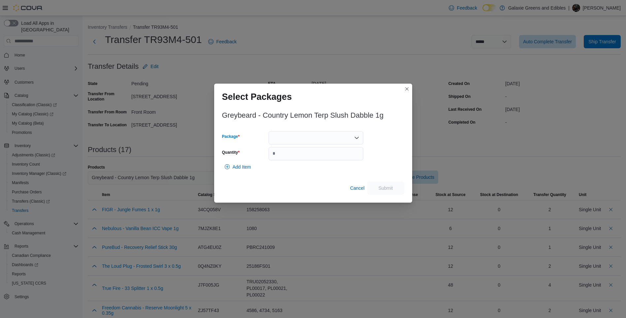
click at [313, 134] on div at bounding box center [316, 137] width 95 height 13
click at [301, 161] on span "6834673149279" at bounding box center [320, 158] width 79 height 7
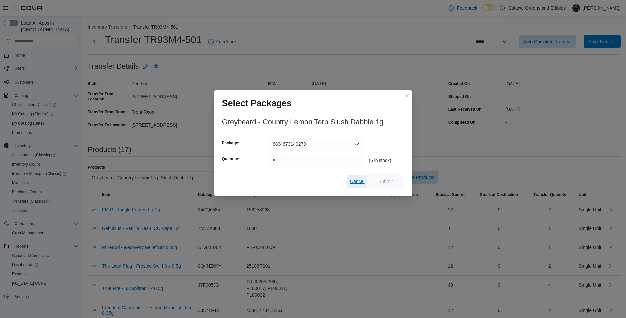
click at [358, 181] on span "Cancel" at bounding box center [357, 181] width 15 height 7
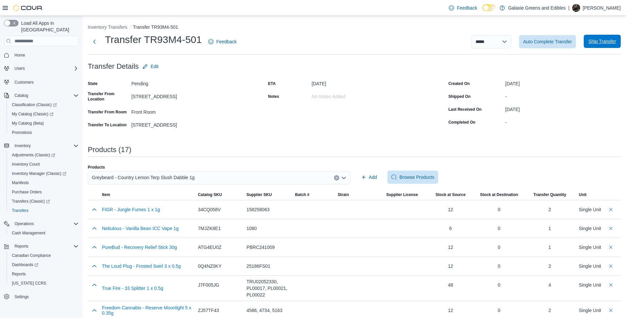
click at [602, 43] on span "Ship Transfer" at bounding box center [602, 41] width 27 height 7
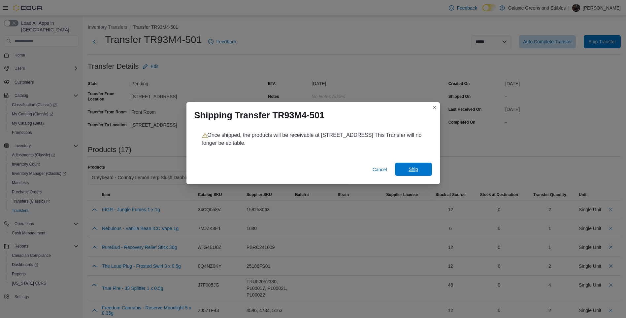
click at [419, 171] on span "Ship" at bounding box center [413, 168] width 29 height 13
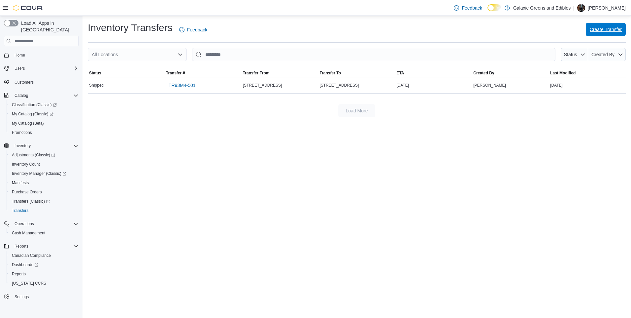
click at [603, 27] on span "Create Transfer" at bounding box center [606, 29] width 32 height 7
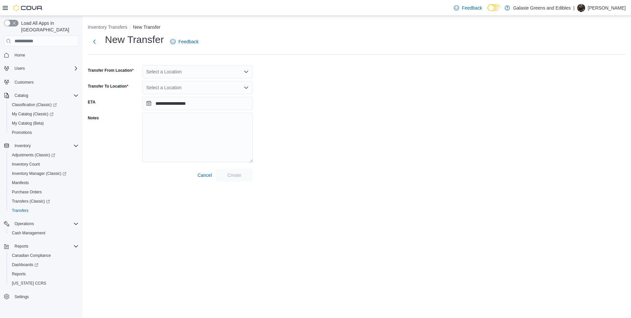
click at [197, 72] on div "Select a Location" at bounding box center [197, 71] width 111 height 13
click at [186, 101] on span "[STREET_ADDRESS]" at bounding box center [187, 102] width 46 height 7
click at [189, 88] on div at bounding box center [197, 87] width 111 height 13
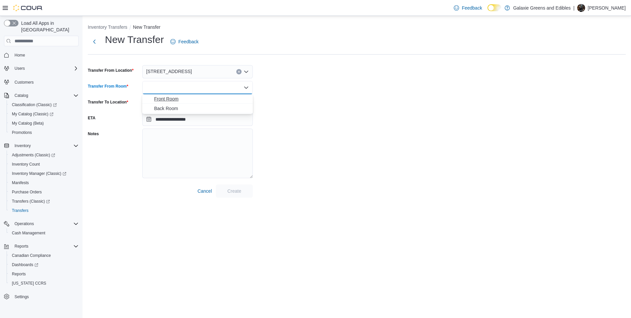
click at [190, 98] on span "Front Room" at bounding box center [201, 98] width 95 height 7
click at [178, 103] on div "Select a Location" at bounding box center [197, 103] width 111 height 13
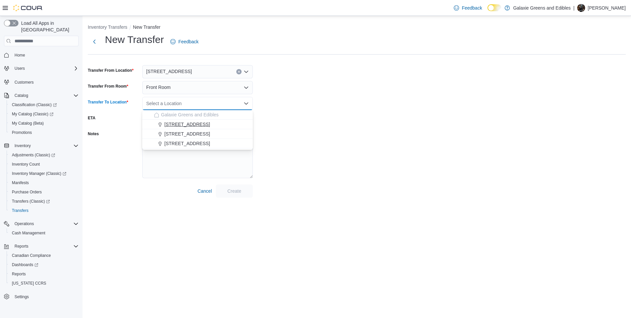
click at [178, 125] on span "115 Main St." at bounding box center [187, 124] width 46 height 7
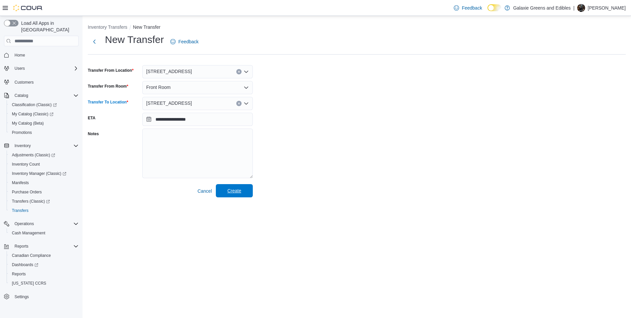
click at [240, 190] on span "Create" at bounding box center [235, 190] width 14 height 7
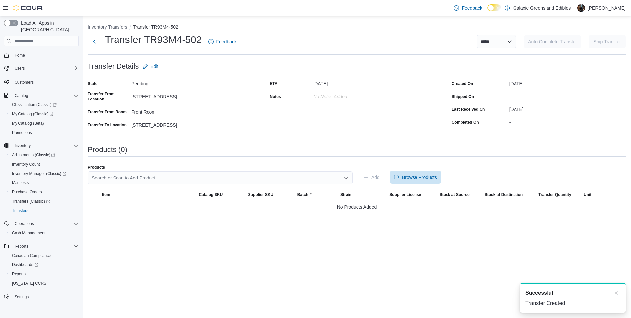
click at [175, 177] on div "Search or Scan to Add Product" at bounding box center [220, 177] width 265 height 13
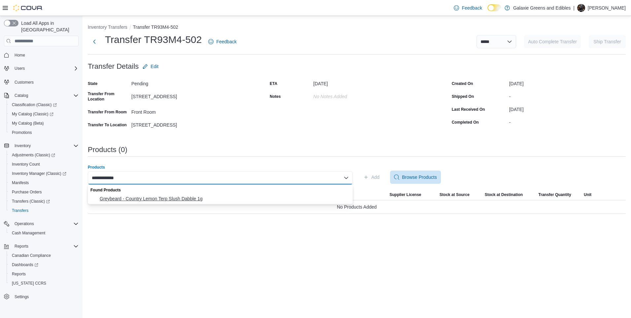
type input "**********"
click at [177, 200] on span "Greybeard - Country Lemon Terp Slush Dabble 1g" at bounding box center [224, 198] width 249 height 7
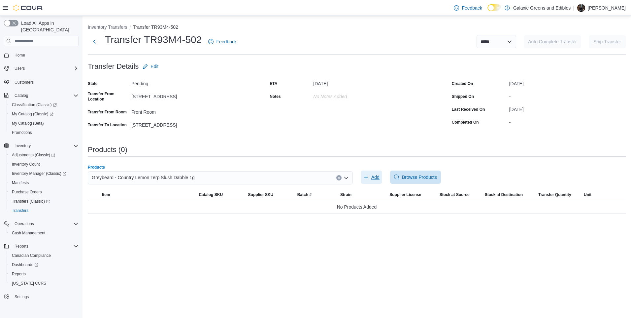
click at [375, 177] on span "Add" at bounding box center [375, 177] width 8 height 7
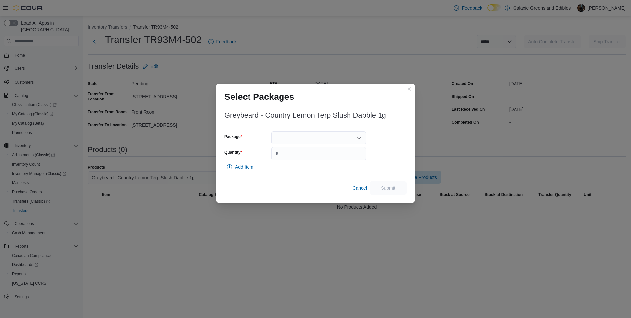
click at [329, 135] on div at bounding box center [318, 137] width 95 height 13
click at [292, 159] on span "6834673149279" at bounding box center [322, 158] width 79 height 7
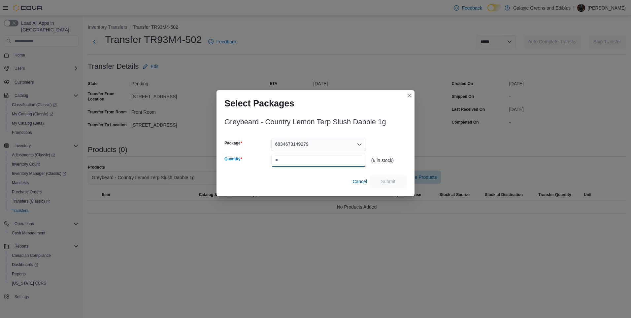
click at [292, 157] on input "Quantity" at bounding box center [318, 160] width 95 height 13
type input "*"
click at [403, 184] on button "Submit" at bounding box center [388, 180] width 37 height 13
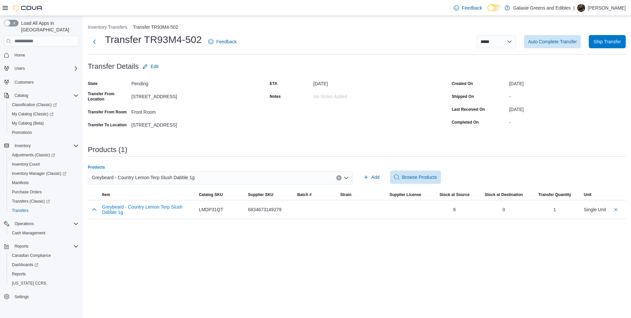
click at [246, 177] on div "Greybeard - Country Lemon Terp Slush Dabble 1g" at bounding box center [220, 177] width 265 height 13
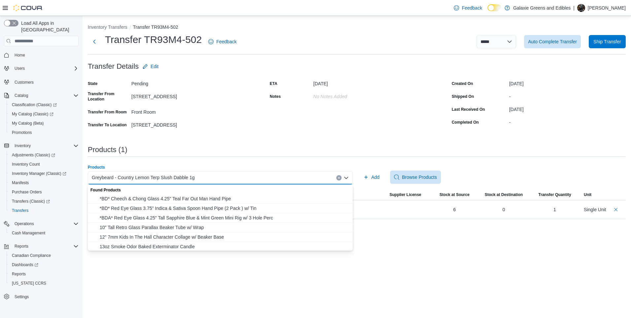
click at [336, 177] on button "Clear input" at bounding box center [338, 177] width 5 height 5
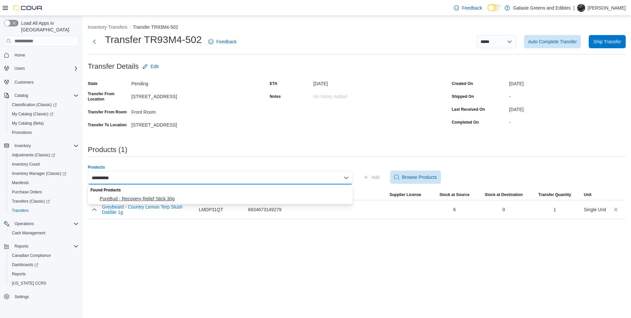
type input "**********"
click at [171, 194] on button "PureBud - Recovery Relief Stick 30g" at bounding box center [220, 199] width 265 height 10
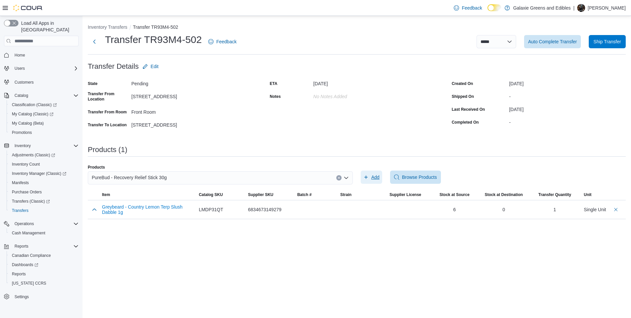
click at [382, 180] on button "Add" at bounding box center [371, 176] width 21 height 13
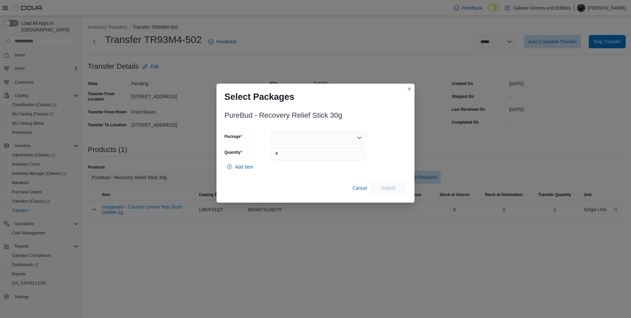
click at [321, 125] on div "PureBud - Recovery Relief Stick 30g Package Quantity Add Item Cancel Submit" at bounding box center [316, 150] width 182 height 87
click at [317, 136] on div at bounding box center [318, 137] width 95 height 13
click at [305, 157] on span "PBRC241009" at bounding box center [322, 158] width 79 height 7
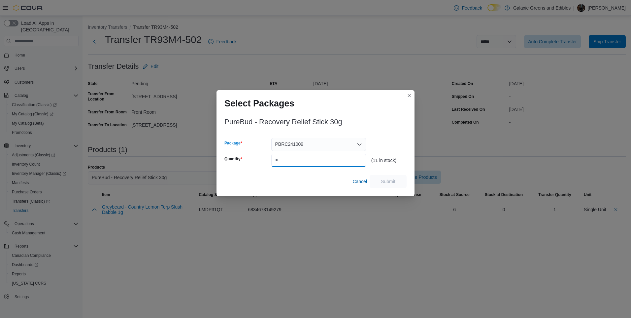
click at [302, 158] on input "Quantity" at bounding box center [318, 160] width 95 height 13
type input "*"
click at [396, 181] on span "Submit" at bounding box center [388, 180] width 29 height 13
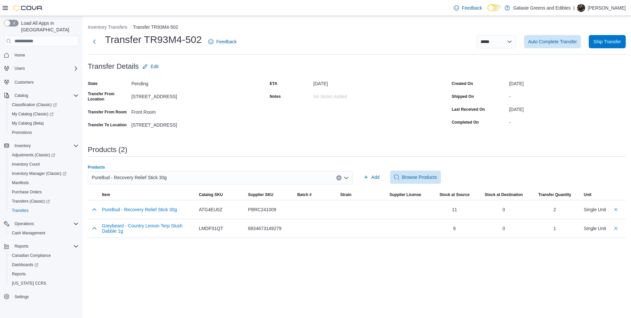
click at [339, 178] on icon "Clear input" at bounding box center [339, 178] width 2 height 2
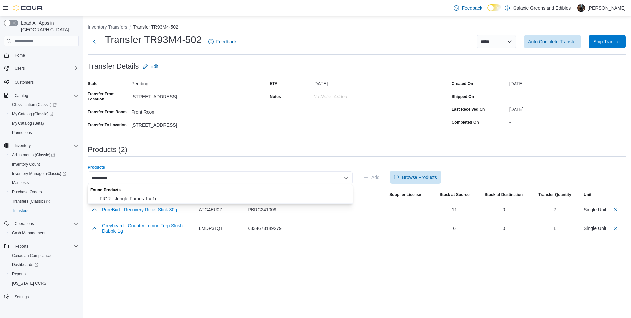
type input "*********"
click at [152, 197] on span "FIGR - Jungle Fumes 1 x 1g" at bounding box center [224, 198] width 249 height 7
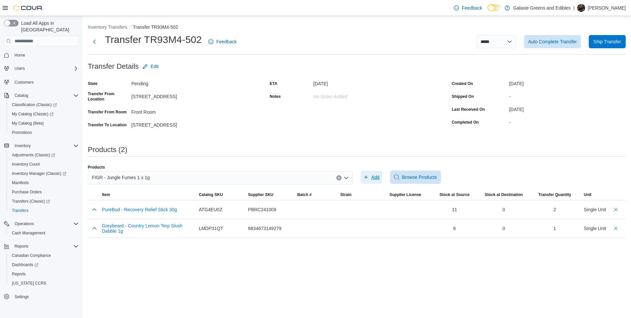
click at [371, 179] on span "Add" at bounding box center [372, 176] width 16 height 13
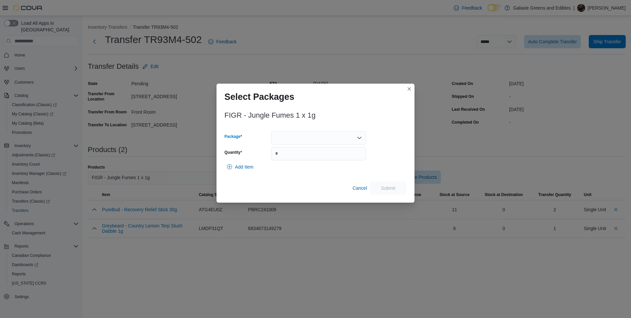
click at [296, 139] on div at bounding box center [318, 137] width 95 height 13
click at [297, 159] on span "158258063" at bounding box center [322, 158] width 79 height 7
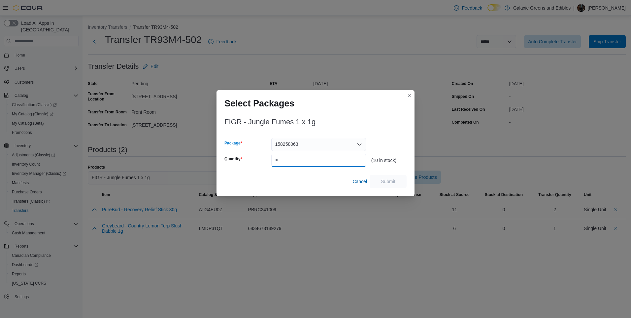
click at [297, 158] on input "Quantity" at bounding box center [318, 160] width 95 height 13
type input "*"
click at [396, 182] on span "Submit" at bounding box center [388, 180] width 29 height 13
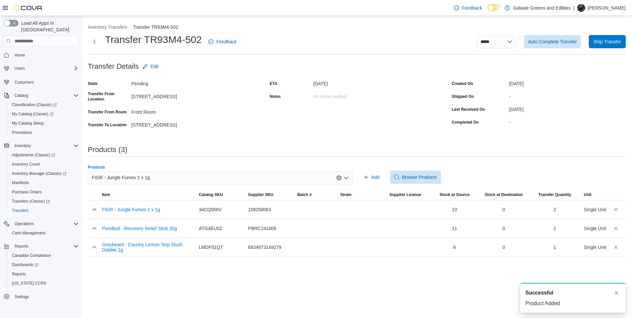
click at [340, 177] on icon "Clear input" at bounding box center [339, 177] width 3 height 3
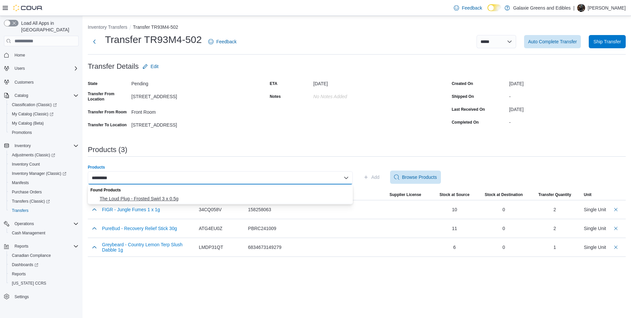
type input "*********"
click at [199, 195] on span "The Loud Plug - Frosted Swirl 3 x 0.5g" at bounding box center [224, 198] width 249 height 7
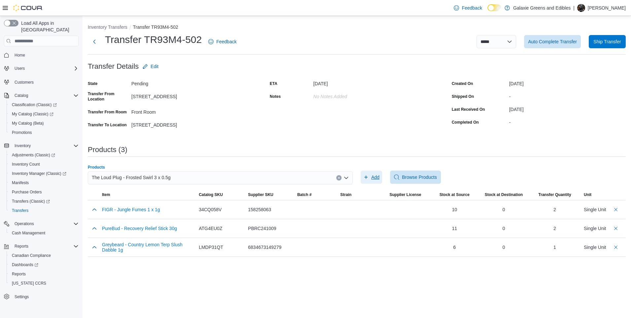
click at [382, 177] on button "Add" at bounding box center [371, 176] width 21 height 13
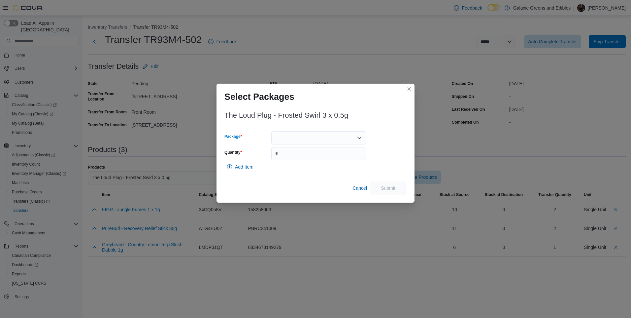
click at [303, 138] on div at bounding box center [318, 137] width 95 height 13
click at [295, 158] on span "25186FS01" at bounding box center [322, 158] width 79 height 7
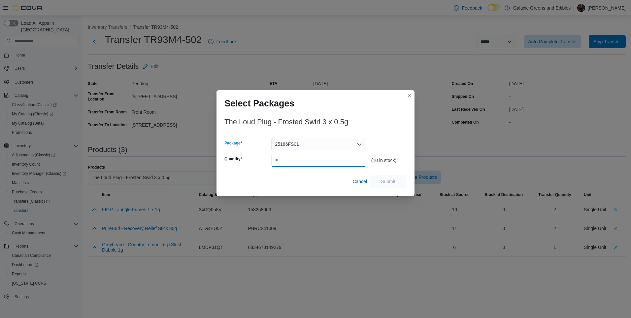
click at [295, 156] on input "Quantity" at bounding box center [318, 160] width 95 height 13
type input "*"
click at [392, 180] on span "Submit" at bounding box center [388, 181] width 15 height 7
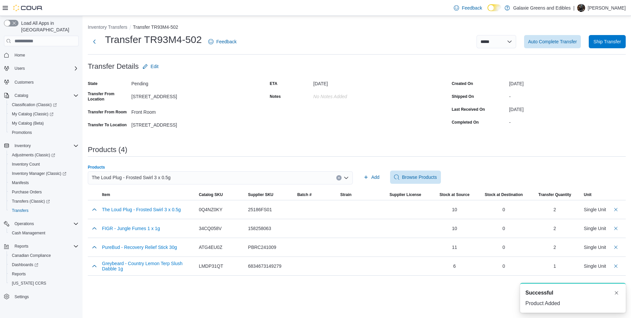
click at [339, 177] on icon "Clear input" at bounding box center [339, 177] width 3 height 3
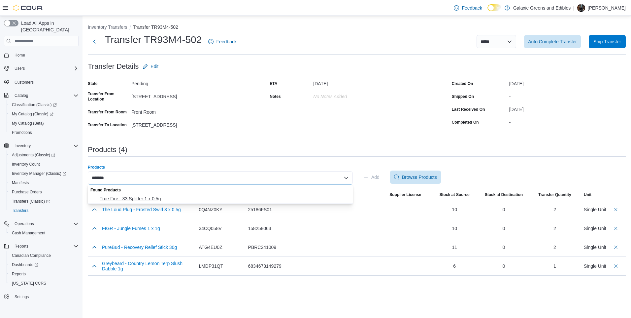
type input "*******"
click at [161, 195] on span "True Fire - 33 Splitter 1 x 0.5g" at bounding box center [224, 198] width 249 height 7
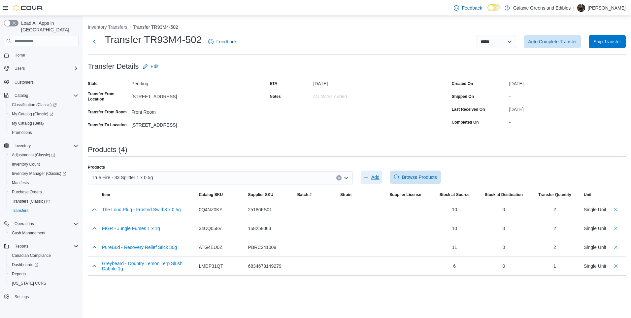
click at [374, 174] on span "Add" at bounding box center [375, 177] width 8 height 7
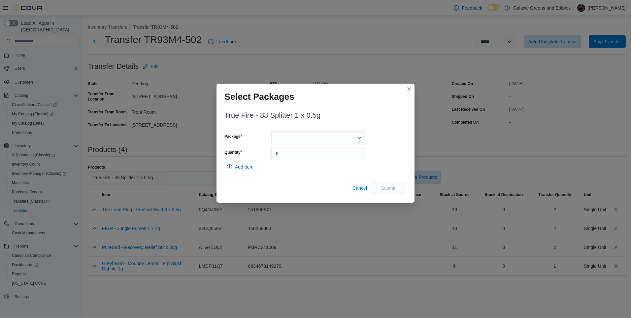
click at [332, 140] on div at bounding box center [318, 137] width 95 height 13
click at [285, 156] on span "PL00022" at bounding box center [322, 158] width 79 height 7
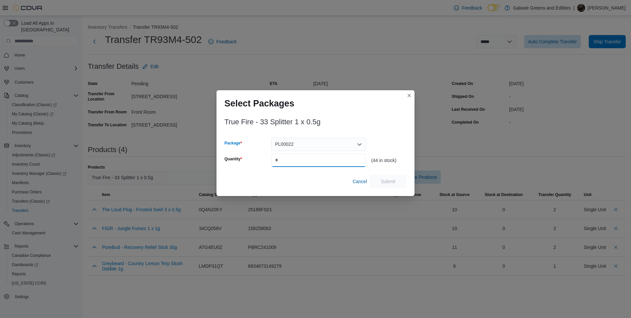
click at [285, 156] on input "Quantity" at bounding box center [318, 160] width 95 height 13
type input "*"
click at [382, 181] on span "Submit" at bounding box center [388, 181] width 15 height 7
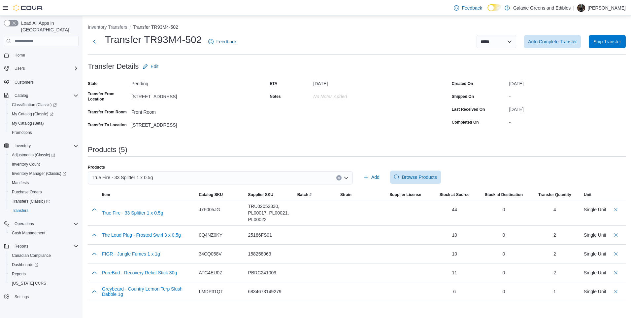
click at [339, 178] on icon "Clear input" at bounding box center [339, 178] width 2 height 2
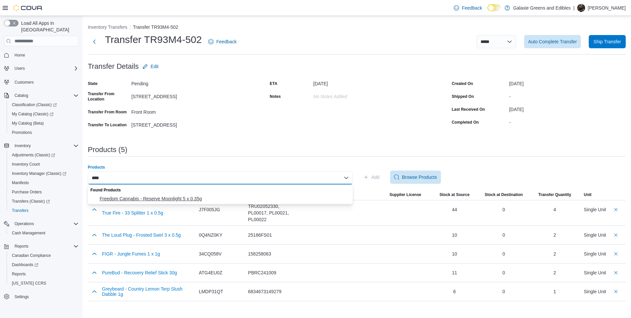
type input "****"
click at [165, 198] on span "Freedom Cannabis - Reserve Moonlight 5 x 0.35g" at bounding box center [224, 198] width 249 height 7
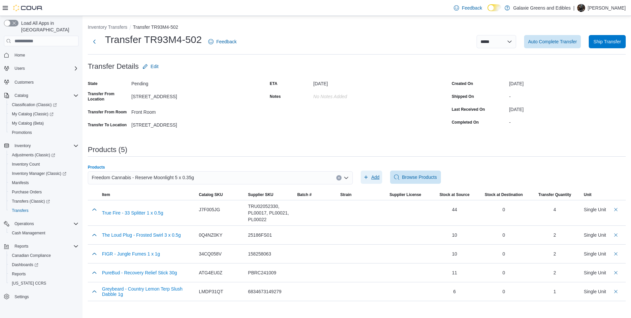
click at [372, 176] on span "Add" at bounding box center [375, 177] width 8 height 7
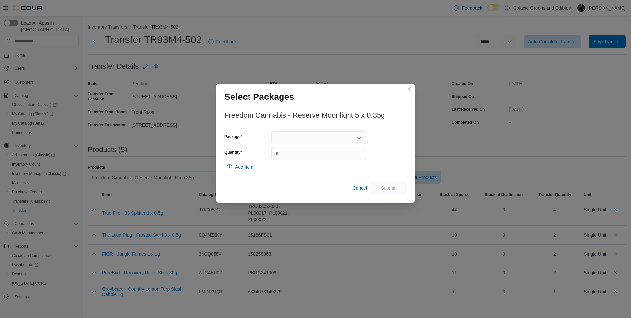
click at [276, 131] on div at bounding box center [318, 137] width 95 height 13
click at [283, 136] on div "Combo box. Selected. . Press Backspace to delete . Combo box input. Select a Pa…" at bounding box center [318, 137] width 95 height 13
click at [290, 158] on span "5163" at bounding box center [322, 158] width 79 height 7
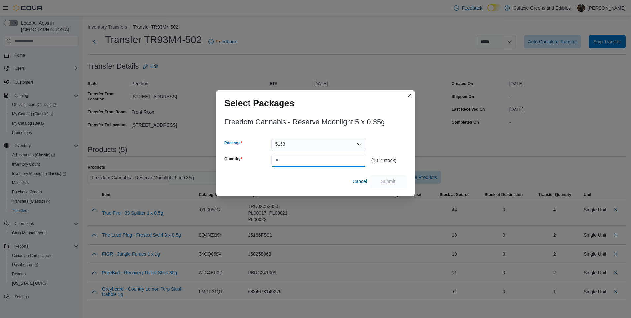
click at [290, 158] on input "Quantity" at bounding box center [318, 160] width 95 height 13
type input "*"
click at [400, 180] on span "Submit" at bounding box center [388, 180] width 29 height 13
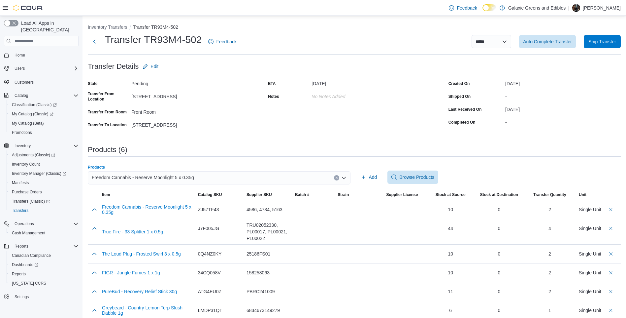
click at [337, 177] on icon "Clear input" at bounding box center [337, 178] width 2 height 2
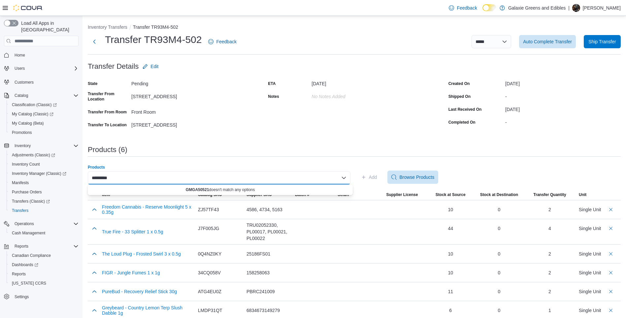
click at [105, 178] on input "*********" at bounding box center [106, 178] width 28 height 8
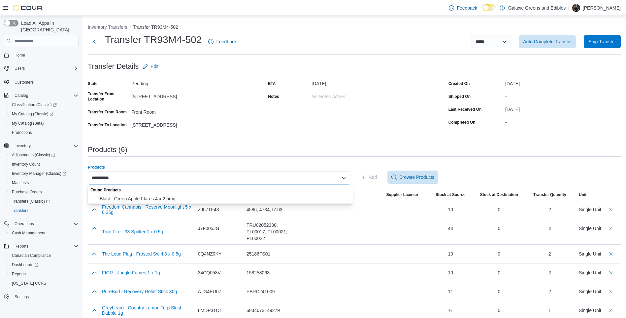
type input "**********"
click at [177, 196] on span "Blast - Green Apple Flares 4 x 2.5mg" at bounding box center [224, 198] width 249 height 7
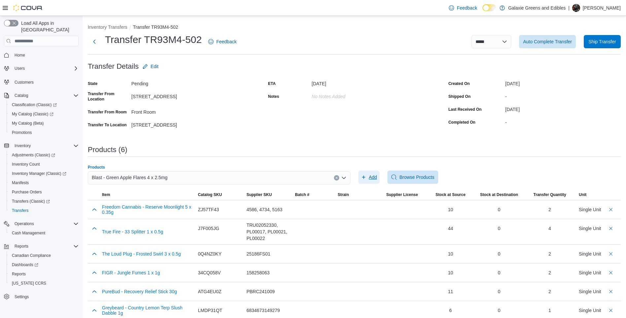
click at [371, 178] on span "Add" at bounding box center [373, 177] width 8 height 7
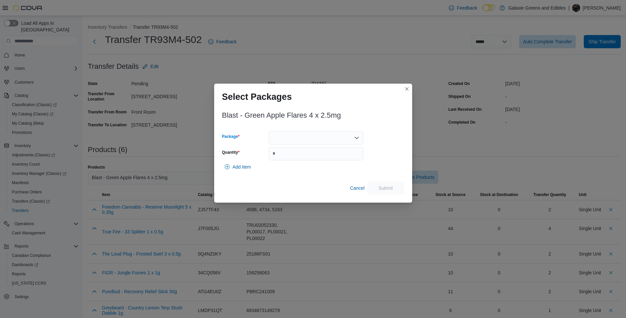
click at [331, 136] on div at bounding box center [316, 137] width 95 height 13
click at [302, 158] on span "GMGA250521" at bounding box center [320, 158] width 79 height 7
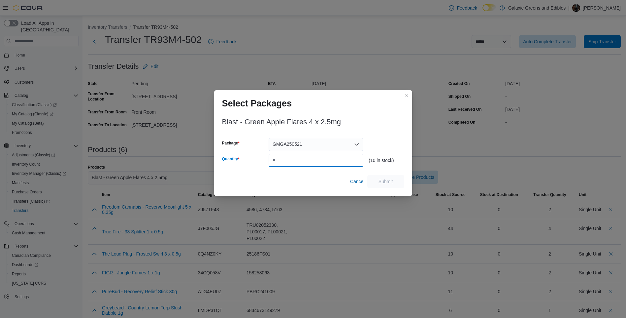
click at [302, 158] on input "Quantity" at bounding box center [316, 160] width 95 height 13
type input "*"
click at [387, 180] on span "Submit" at bounding box center [386, 181] width 15 height 7
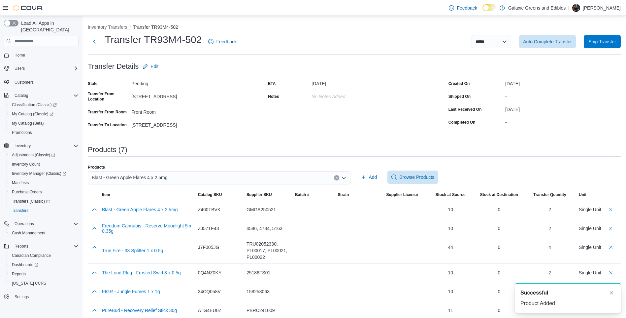
click at [338, 177] on icon "Clear input" at bounding box center [336, 177] width 3 height 3
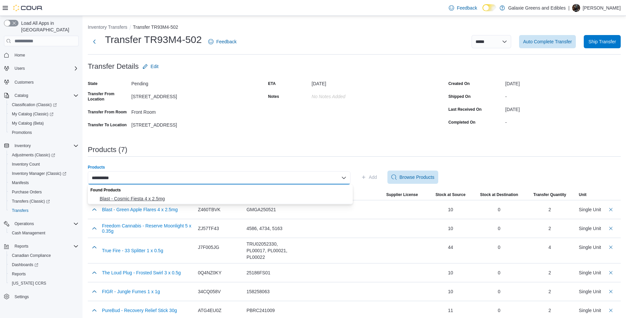
type input "**********"
click at [164, 196] on span "Blast - Cosmic Fiesta 4 x 2.5mg" at bounding box center [224, 198] width 249 height 7
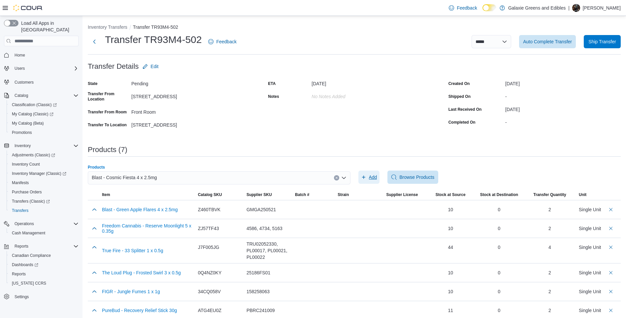
click at [371, 175] on span "Add" at bounding box center [369, 176] width 16 height 13
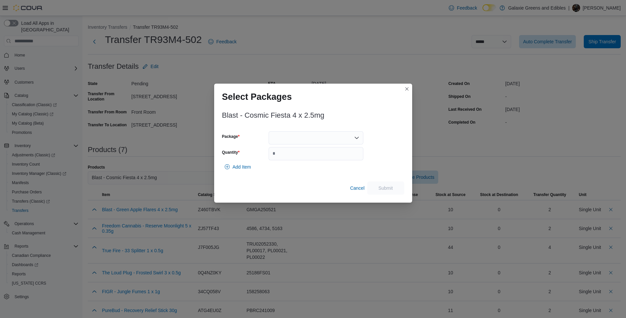
click at [321, 136] on div at bounding box center [316, 137] width 95 height 13
click at [297, 156] on span "GMCF250502" at bounding box center [320, 158] width 79 height 7
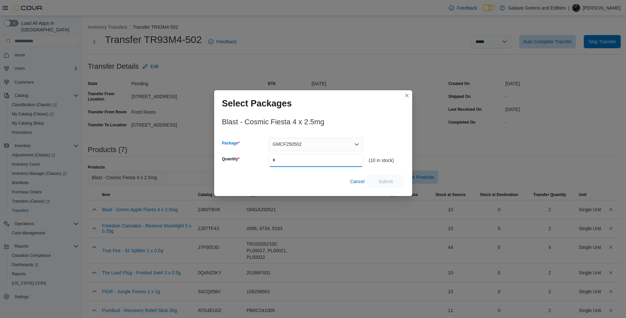
click at [297, 156] on input "Quantity" at bounding box center [316, 160] width 95 height 13
type input "*"
click at [389, 186] on span "Submit" at bounding box center [385, 180] width 29 height 13
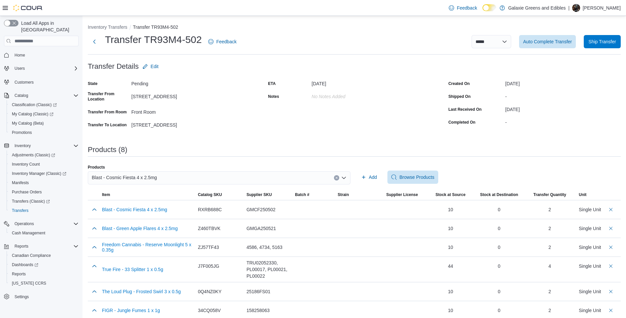
click at [338, 176] on icon "Clear input" at bounding box center [336, 177] width 3 height 3
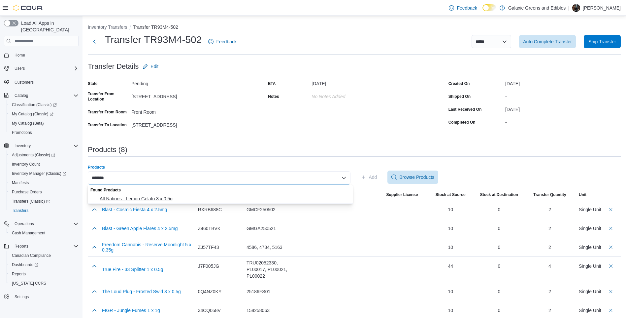
type input "*******"
click at [151, 198] on span "All Nations - Lemon Gelato 3 x 0.5g" at bounding box center [224, 198] width 249 height 7
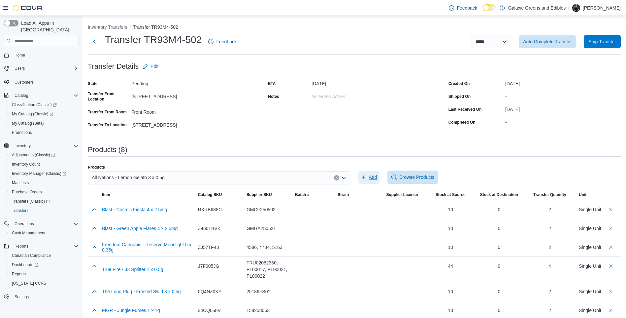
click at [370, 177] on span "Add" at bounding box center [369, 176] width 16 height 13
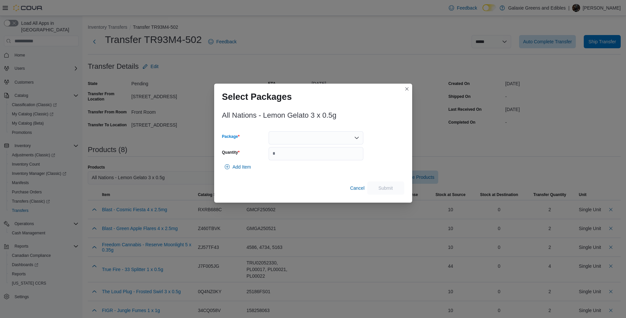
click at [348, 138] on div at bounding box center [316, 137] width 95 height 13
click at [298, 158] on span "1000525" at bounding box center [320, 158] width 79 height 7
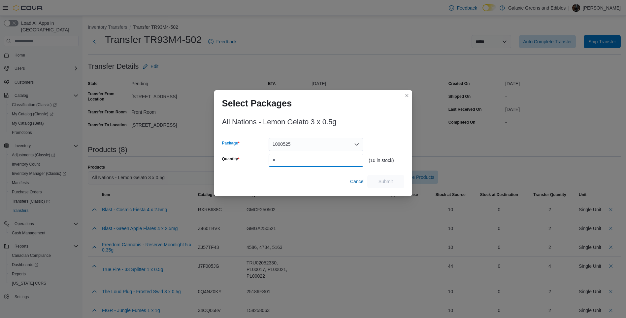
click at [293, 158] on input "Quantity" at bounding box center [316, 160] width 95 height 13
type input "*"
click at [393, 183] on span "Submit" at bounding box center [386, 181] width 15 height 7
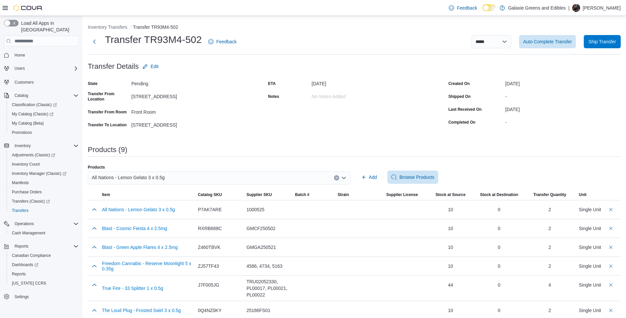
click at [337, 178] on icon "Clear input" at bounding box center [337, 178] width 2 height 2
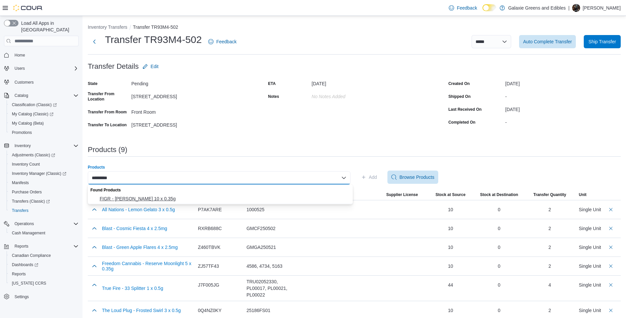
type input "*********"
click at [153, 198] on span "FIGR - [PERSON_NAME] 10 x 0.35g" at bounding box center [224, 198] width 249 height 7
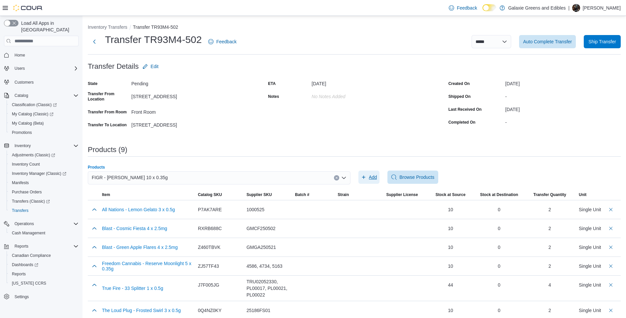
click at [372, 177] on span "Add" at bounding box center [373, 177] width 8 height 7
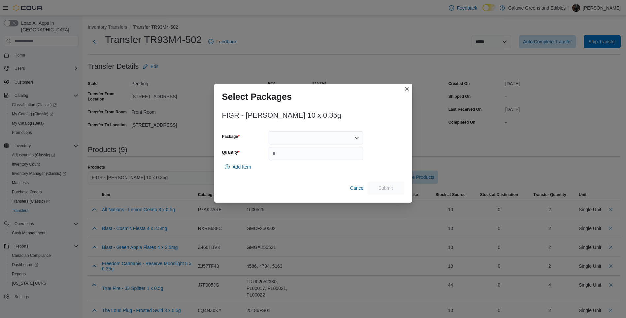
click at [315, 138] on div at bounding box center [316, 137] width 95 height 13
click at [297, 158] on span "277251166" at bounding box center [320, 158] width 79 height 7
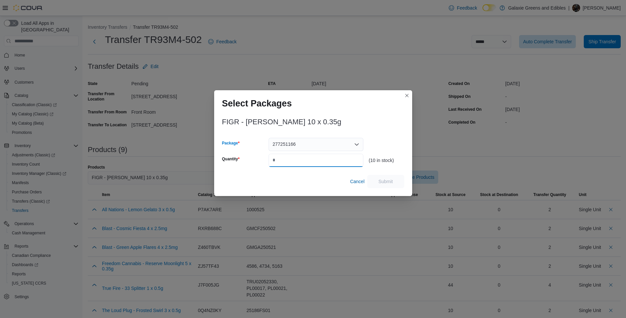
click at [291, 162] on input "Quantity" at bounding box center [316, 160] width 95 height 13
type input "*"
click at [379, 179] on span "Submit" at bounding box center [386, 181] width 15 height 7
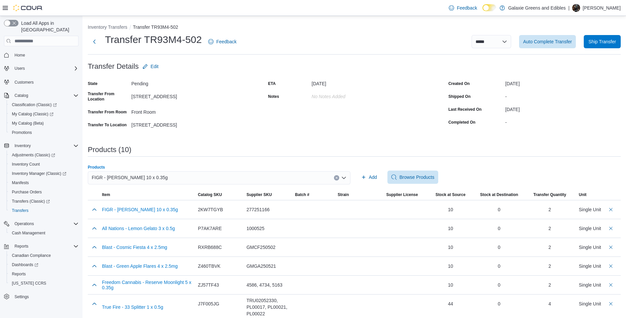
click at [339, 176] on button "Clear input" at bounding box center [336, 177] width 5 height 5
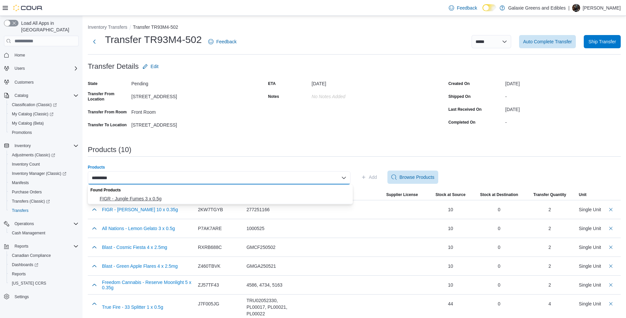
type input "*********"
click at [157, 198] on span "FIGR - Jungle Fumes 3 x 0.5g" at bounding box center [224, 198] width 249 height 7
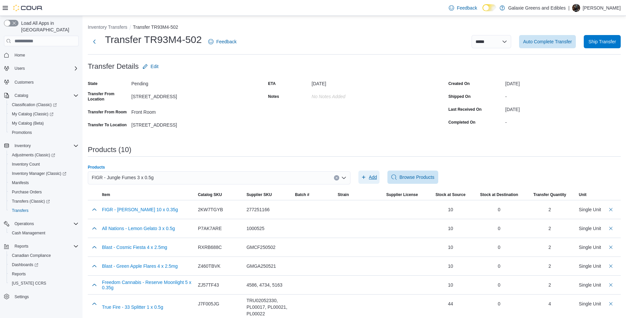
click at [377, 176] on span "Add" at bounding box center [373, 177] width 8 height 7
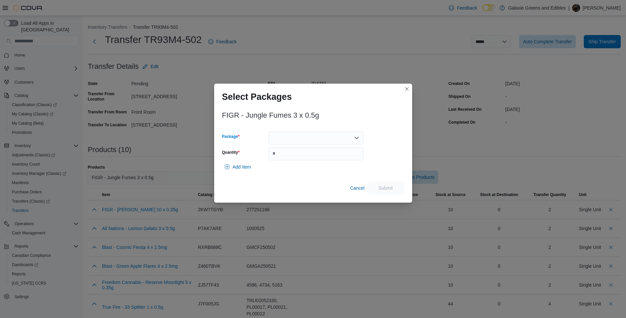
click at [328, 135] on div at bounding box center [316, 137] width 95 height 13
click at [302, 156] on span "158258058" at bounding box center [320, 158] width 79 height 7
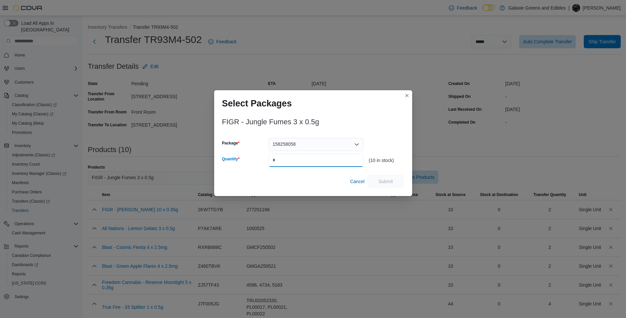
click at [297, 157] on input "Quantity" at bounding box center [316, 160] width 95 height 13
type input "*"
click at [389, 178] on span "Submit" at bounding box center [386, 181] width 15 height 7
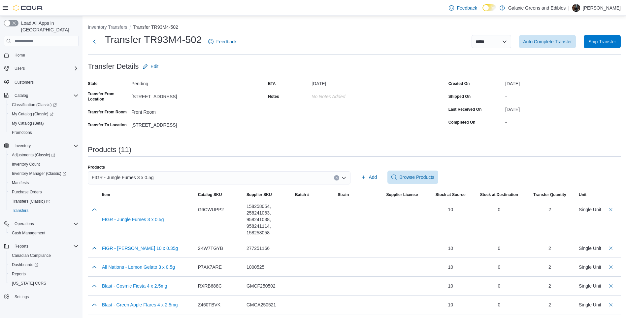
click at [338, 177] on icon "Clear input" at bounding box center [336, 177] width 3 height 3
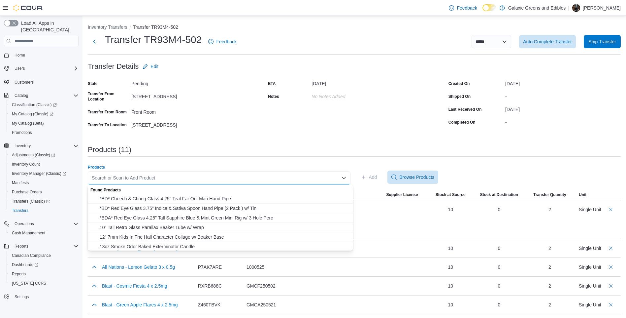
click at [282, 177] on div "Search or Scan to Add Product Combo box. Selected. Combo box input. Search or S…" at bounding box center [219, 177] width 263 height 13
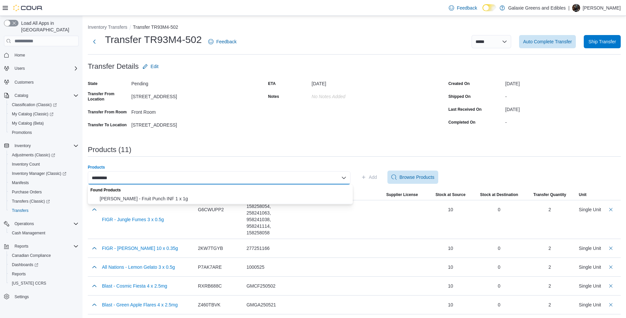
type input "*********"
click at [146, 193] on div "Found Products" at bounding box center [220, 189] width 265 height 10
click at [147, 195] on span "[PERSON_NAME] - Fruit Punch INF 1 x 1g" at bounding box center [224, 198] width 249 height 7
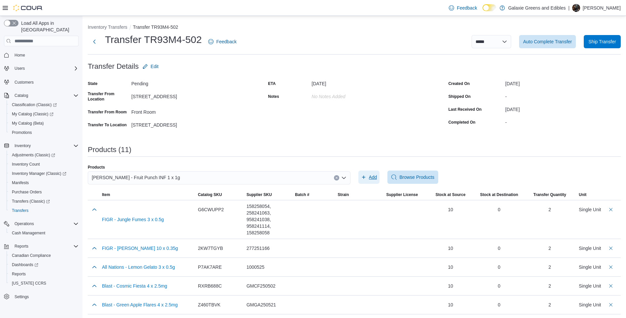
click at [380, 172] on button "Add" at bounding box center [369, 176] width 21 height 13
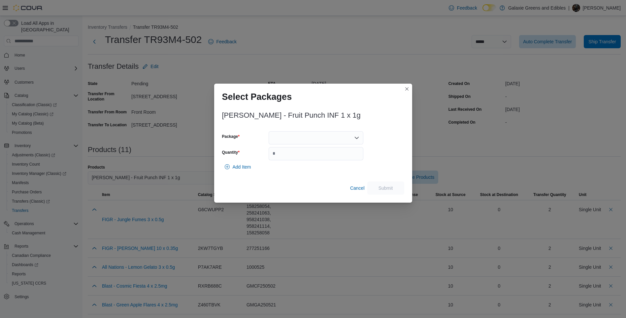
drag, startPoint x: 317, startPoint y: 135, endPoint x: 313, endPoint y: 140, distance: 6.3
click at [317, 135] on div at bounding box center [316, 137] width 95 height 13
click at [306, 155] on button "25072FS01" at bounding box center [316, 159] width 95 height 10
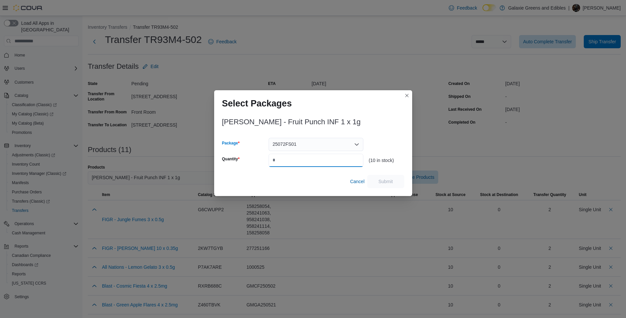
click at [292, 159] on input "Quantity" at bounding box center [316, 160] width 95 height 13
type input "*"
click at [375, 181] on span "Submit" at bounding box center [385, 180] width 29 height 13
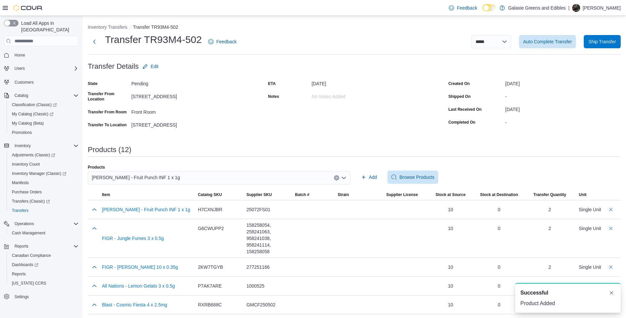
click at [337, 178] on icon "Clear input" at bounding box center [337, 178] width 2 height 2
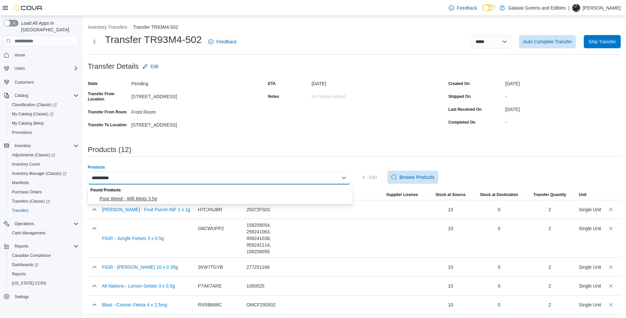
type input "**********"
drag, startPoint x: 163, startPoint y: 198, endPoint x: 177, endPoint y: 195, distance: 13.5
click at [163, 197] on span "Pure Weed - Wifi Mints 3.5g" at bounding box center [224, 198] width 249 height 7
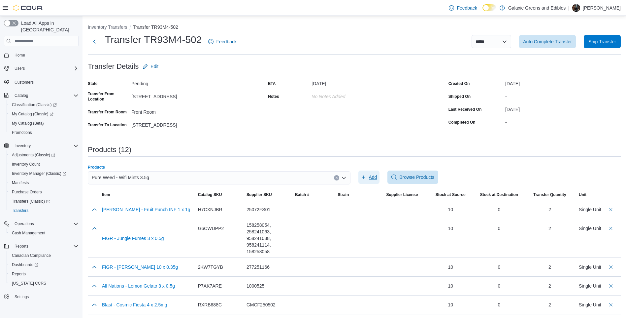
click at [377, 175] on span "Add" at bounding box center [373, 177] width 8 height 7
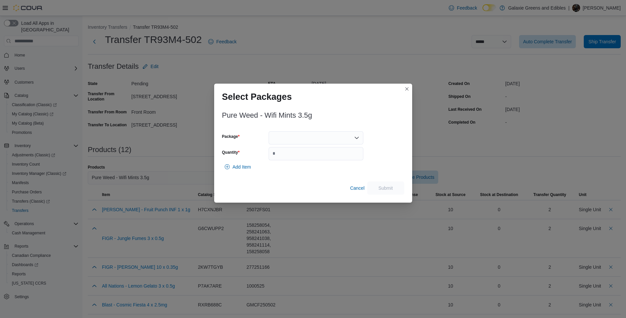
click at [322, 133] on div at bounding box center [316, 137] width 95 height 13
click at [301, 157] on span "WM20241105" at bounding box center [320, 158] width 79 height 7
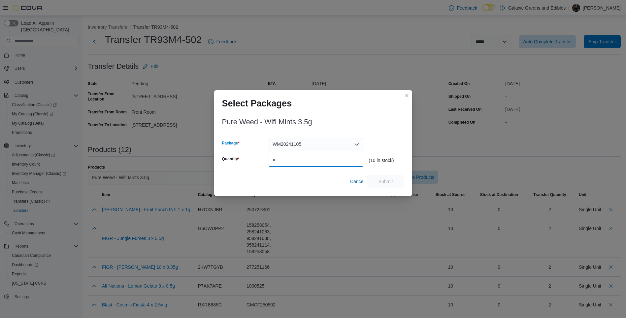
click at [283, 158] on input "Quantity" at bounding box center [316, 160] width 95 height 13
type input "*"
click at [388, 188] on div "Pure Weed - Wifi Mints 3.5g Package WM20241105 Quantity * (10 in stock) Cancel …" at bounding box center [313, 153] width 198 height 85
click at [389, 183] on span "Submit" at bounding box center [386, 181] width 15 height 7
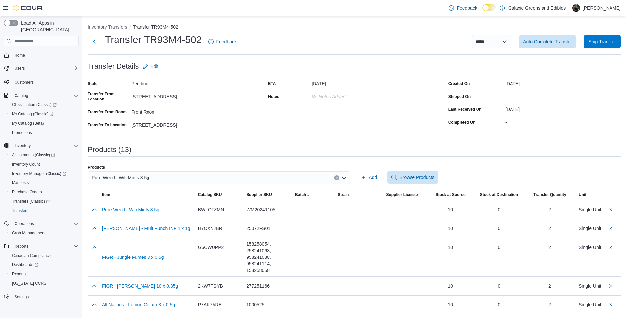
click at [335, 175] on div "Pure Weed - Wifi Mints 3.5g" at bounding box center [219, 177] width 263 height 13
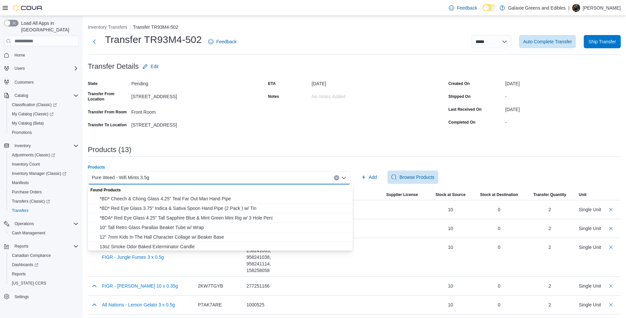
click at [336, 175] on div "Pure Weed - Wifi Mints 3.5g Combo box. Selected. Pure Weed - Wifi Mints 3.5g. P…" at bounding box center [219, 177] width 263 height 13
click at [338, 177] on icon "Clear input" at bounding box center [336, 177] width 3 height 3
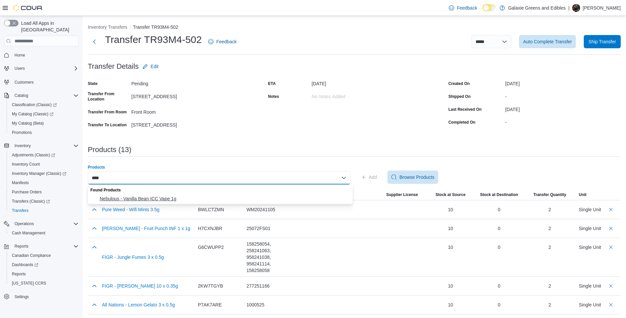
type input "****"
click at [120, 200] on span "Nebulous - Vanilla Bean ICC Vape 1g" at bounding box center [224, 198] width 249 height 7
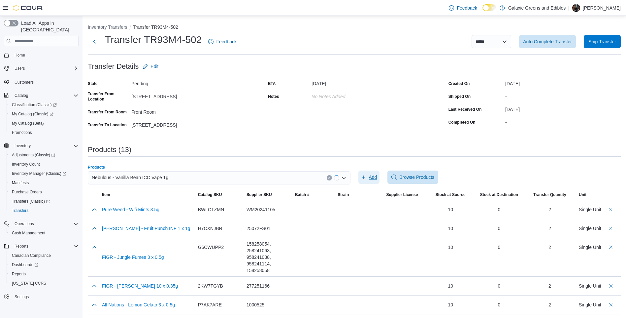
click at [380, 179] on button "Add" at bounding box center [369, 176] width 21 height 13
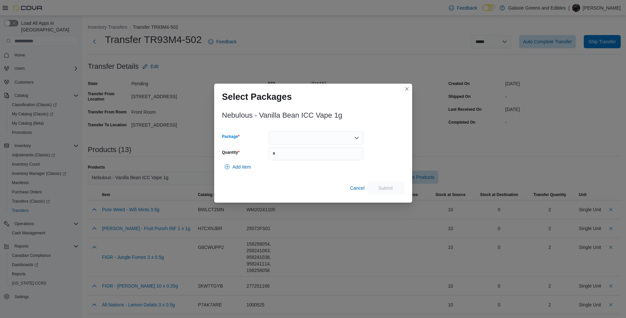
click at [321, 139] on div at bounding box center [316, 137] width 95 height 13
click at [304, 156] on span "1080" at bounding box center [320, 158] width 79 height 7
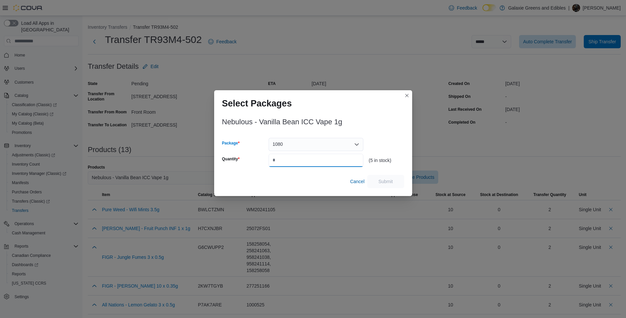
click at [301, 158] on input "Quantity" at bounding box center [316, 160] width 95 height 13
type input "*"
click at [394, 180] on span "Submit" at bounding box center [385, 180] width 29 height 13
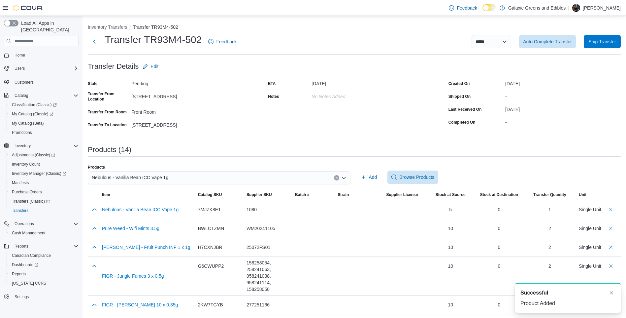
click at [339, 179] on button "Clear input" at bounding box center [336, 177] width 5 height 5
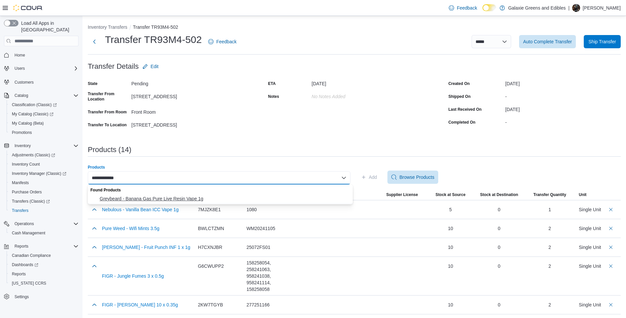
type input "**********"
click at [151, 198] on span "Greybeard - Banana Gas Pure Live Resin Vape 1g" at bounding box center [224, 198] width 249 height 7
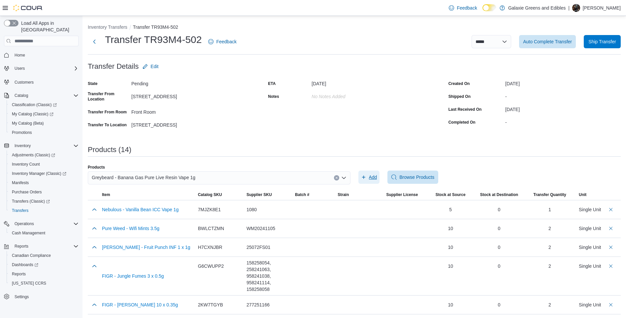
click at [370, 174] on span "Add" at bounding box center [369, 176] width 16 height 13
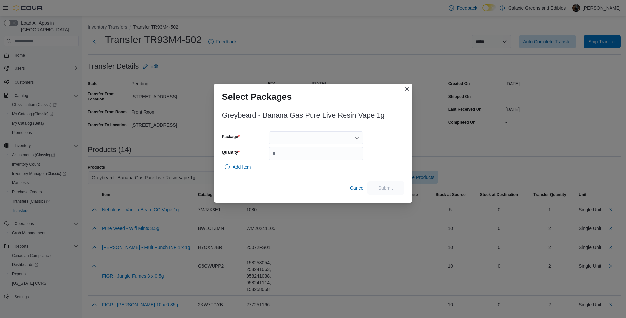
click at [339, 137] on div at bounding box center [316, 137] width 95 height 13
click at [293, 157] on span "3772656266990" at bounding box center [320, 158] width 79 height 7
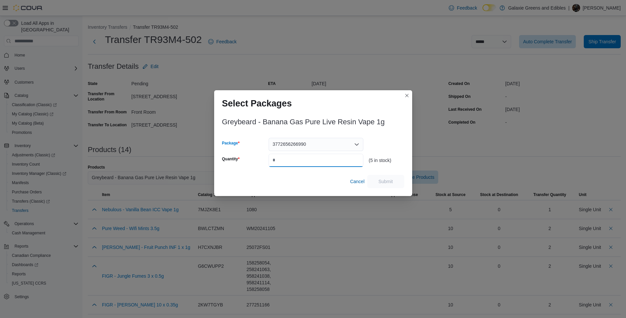
click at [291, 162] on input "Quantity" at bounding box center [316, 160] width 95 height 13
type input "*"
click at [382, 179] on span "Submit" at bounding box center [386, 181] width 15 height 7
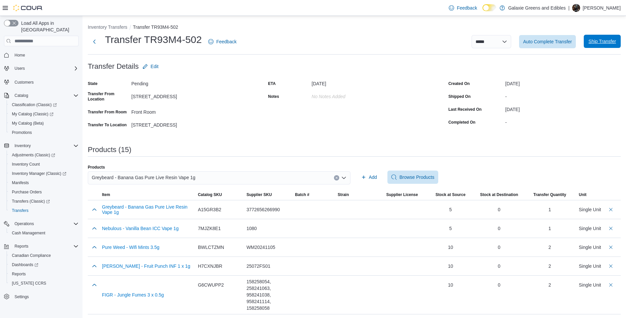
click at [608, 40] on span "Ship Transfer" at bounding box center [602, 41] width 27 height 7
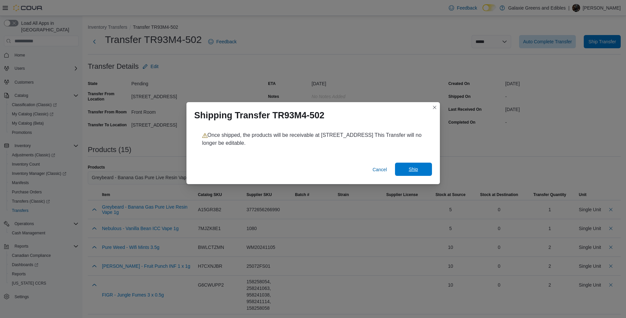
click at [410, 167] on span "Ship" at bounding box center [413, 169] width 9 height 7
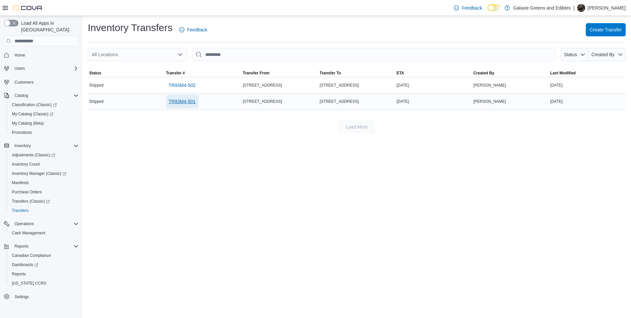
click at [174, 103] on span "TR93M4-501" at bounding box center [182, 101] width 27 height 7
